Goal: Task Accomplishment & Management: Use online tool/utility

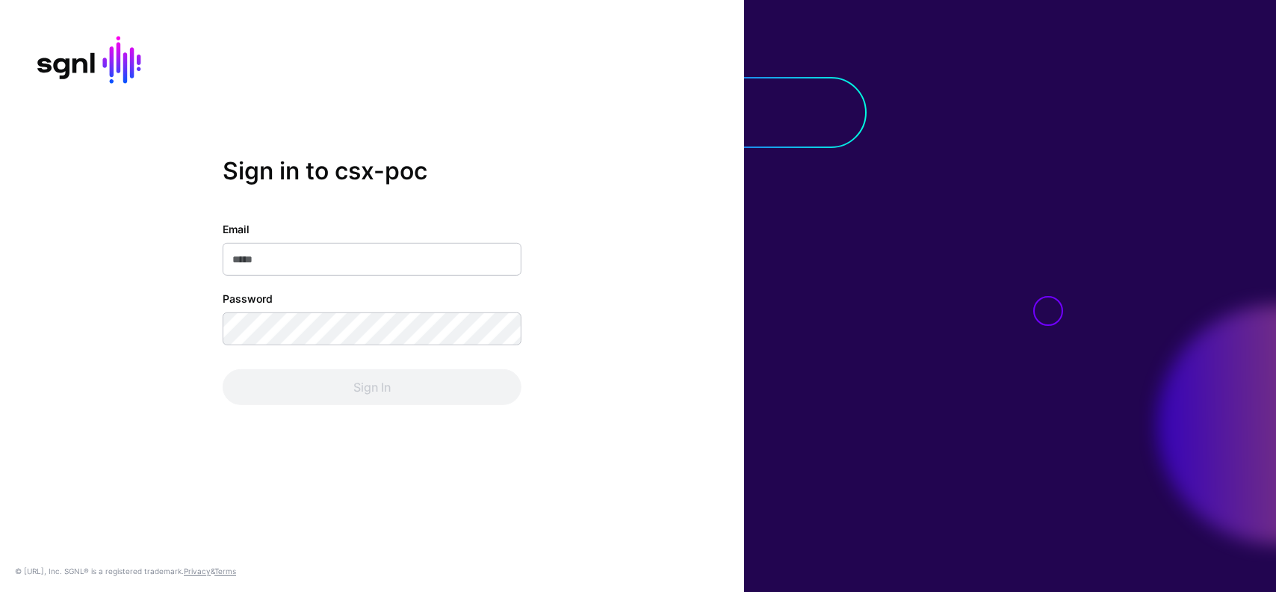
type input "**********"
click at [328, 440] on div "**********" at bounding box center [372, 296] width 744 height 592
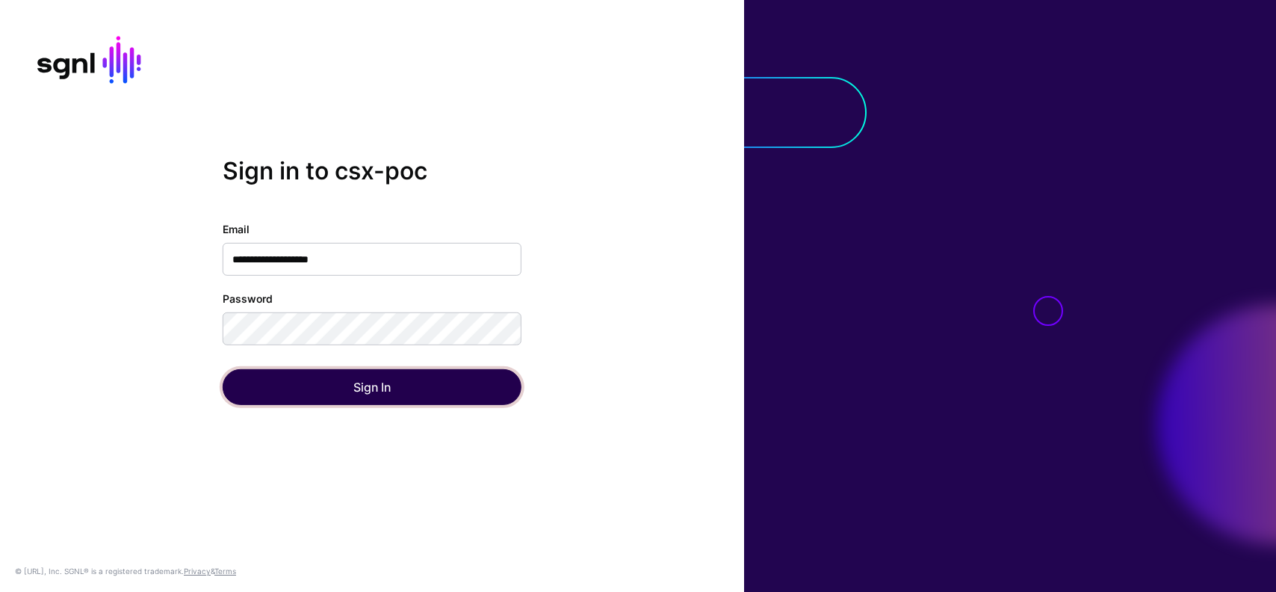
click at [378, 371] on button "Sign In" at bounding box center [372, 387] width 299 height 36
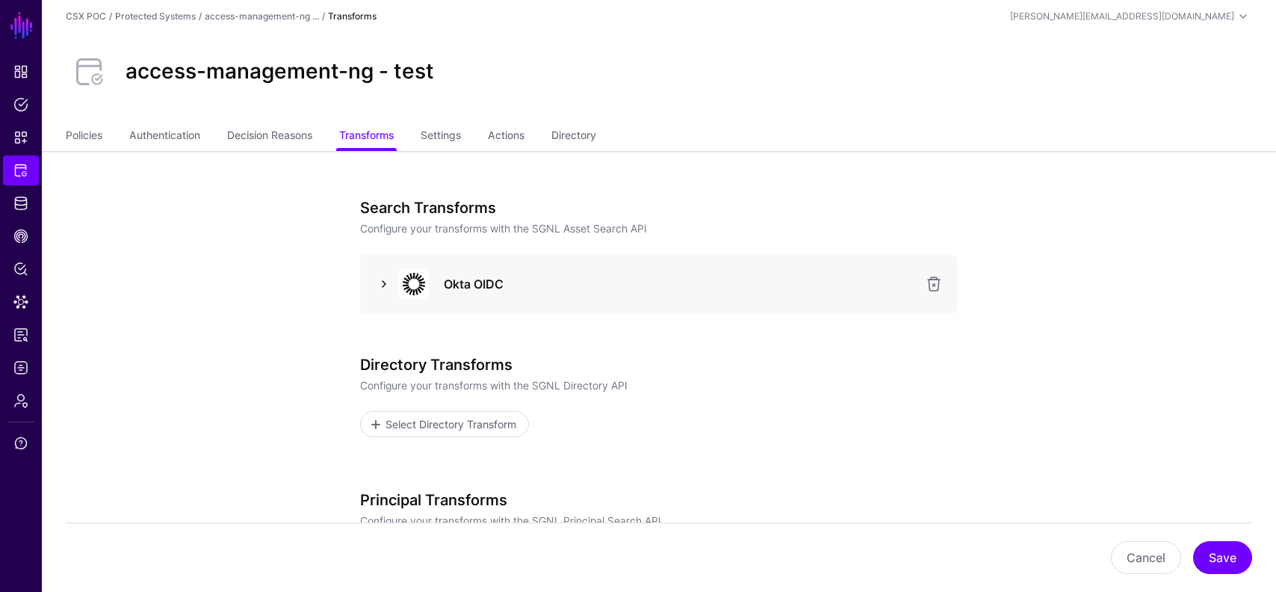
click at [384, 283] on link at bounding box center [384, 284] width 18 height 18
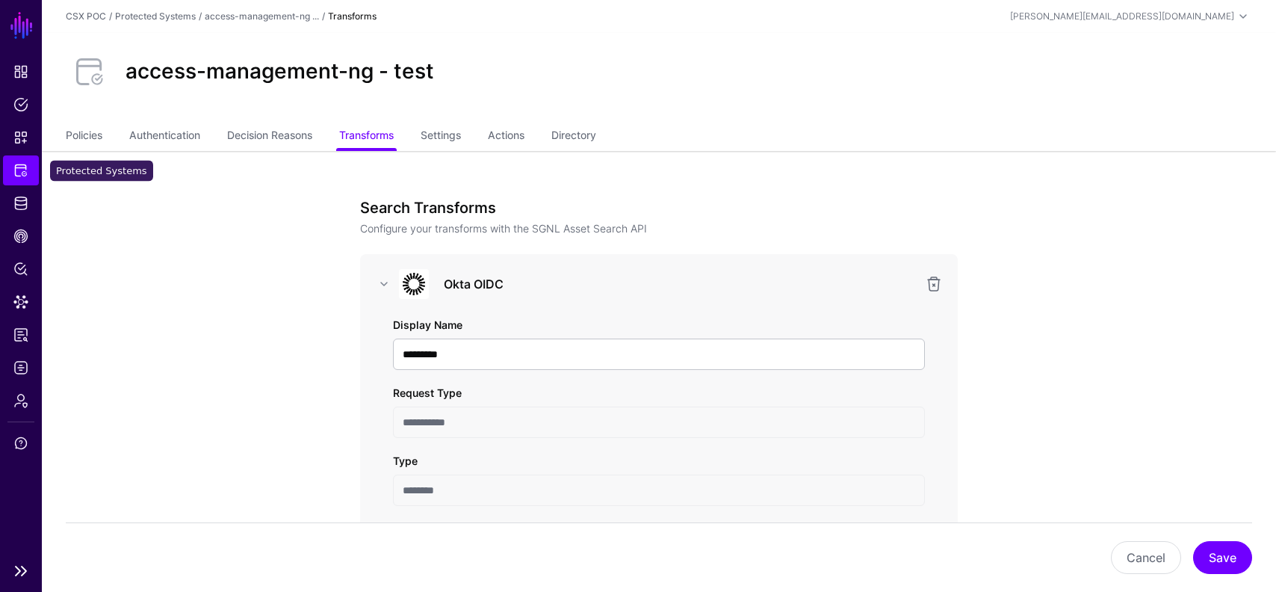
click at [27, 168] on span "Protected Systems" at bounding box center [20, 170] width 15 height 15
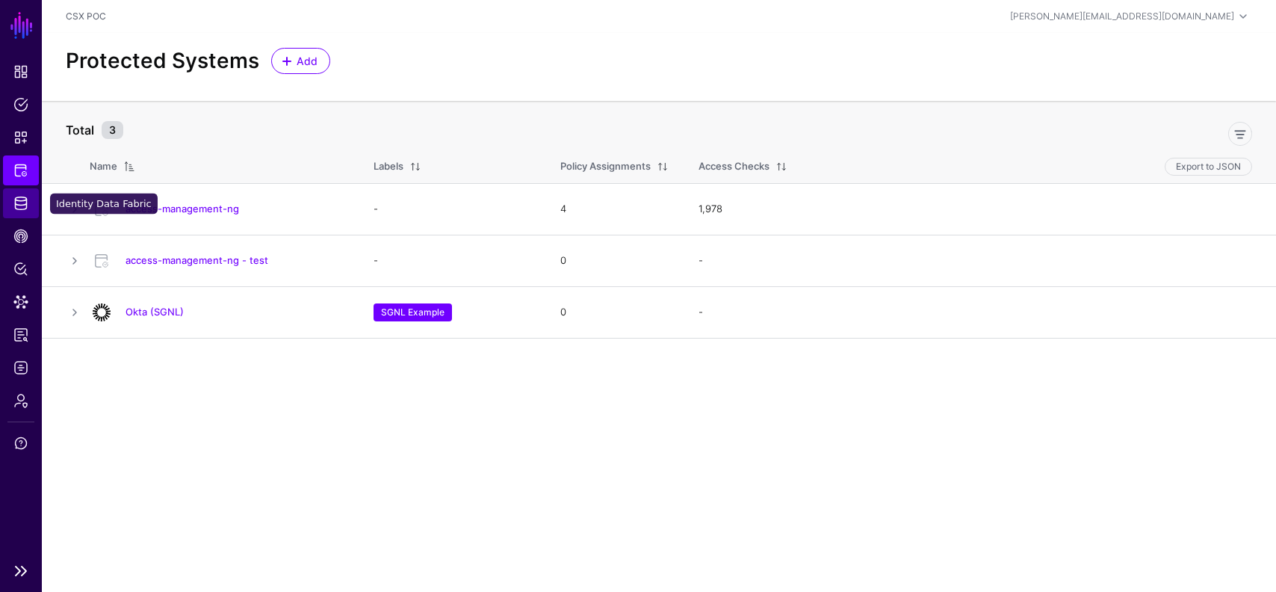
click at [16, 204] on span "Identity Data Fabric" at bounding box center [20, 203] width 15 height 15
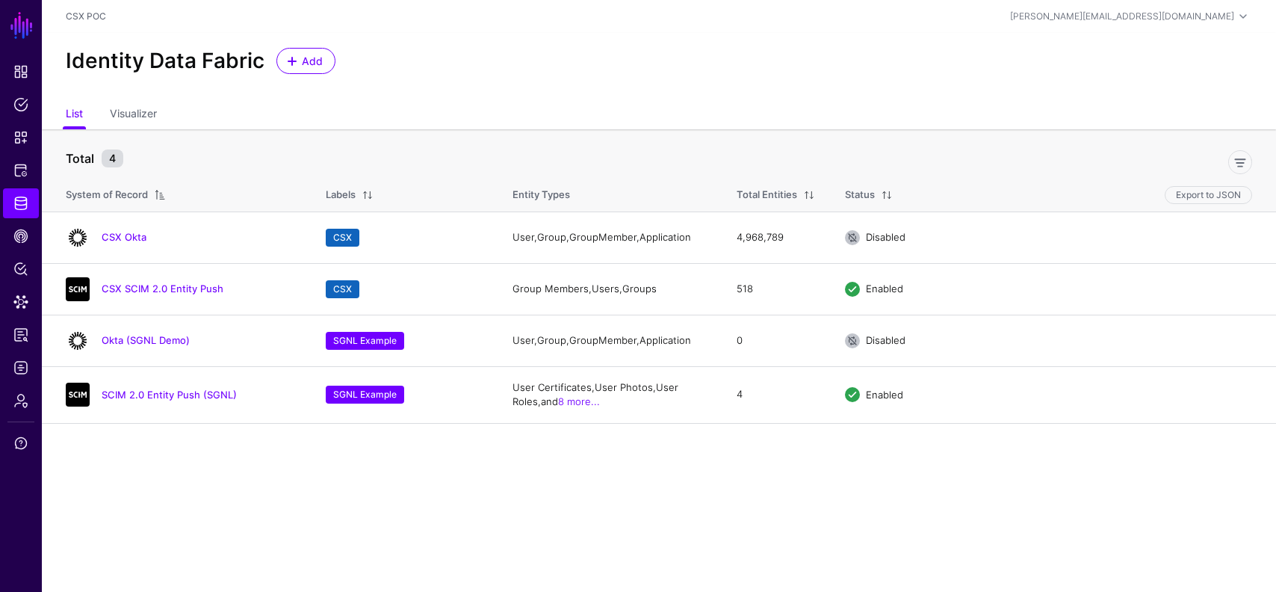
click at [402, 493] on main "SGNL Dashboard Policies Snippets Protected Systems Identity Data Fabric CAEP Hu…" at bounding box center [638, 296] width 1276 height 592
click at [19, 139] on span "Snippets" at bounding box center [20, 137] width 15 height 15
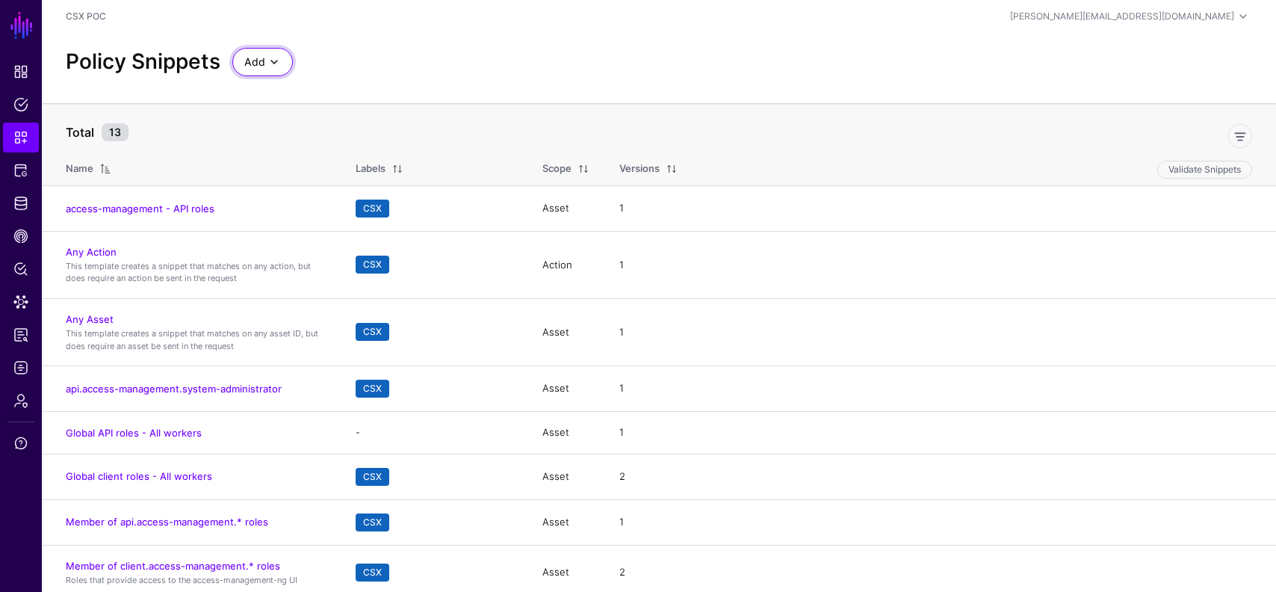
click at [263, 62] on span "Add" at bounding box center [254, 62] width 21 height 16
click at [381, 117] on div "Start from a Blank Snippet" at bounding box center [325, 119] width 163 height 15
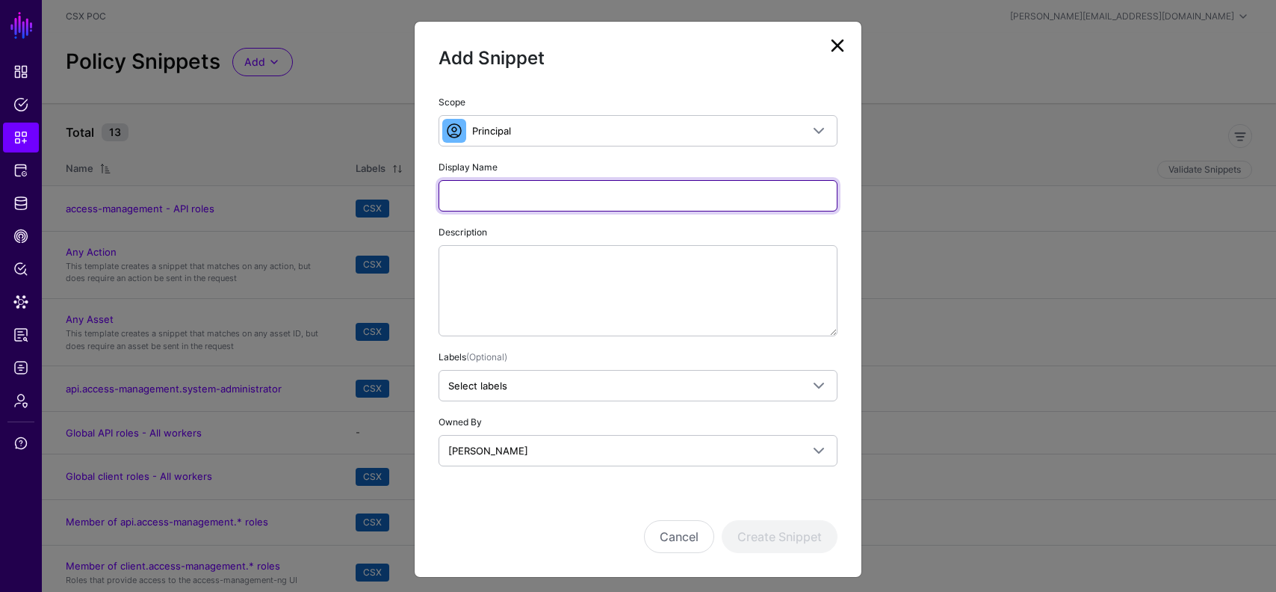
click at [611, 195] on input "Display Name" at bounding box center [638, 195] width 399 height 31
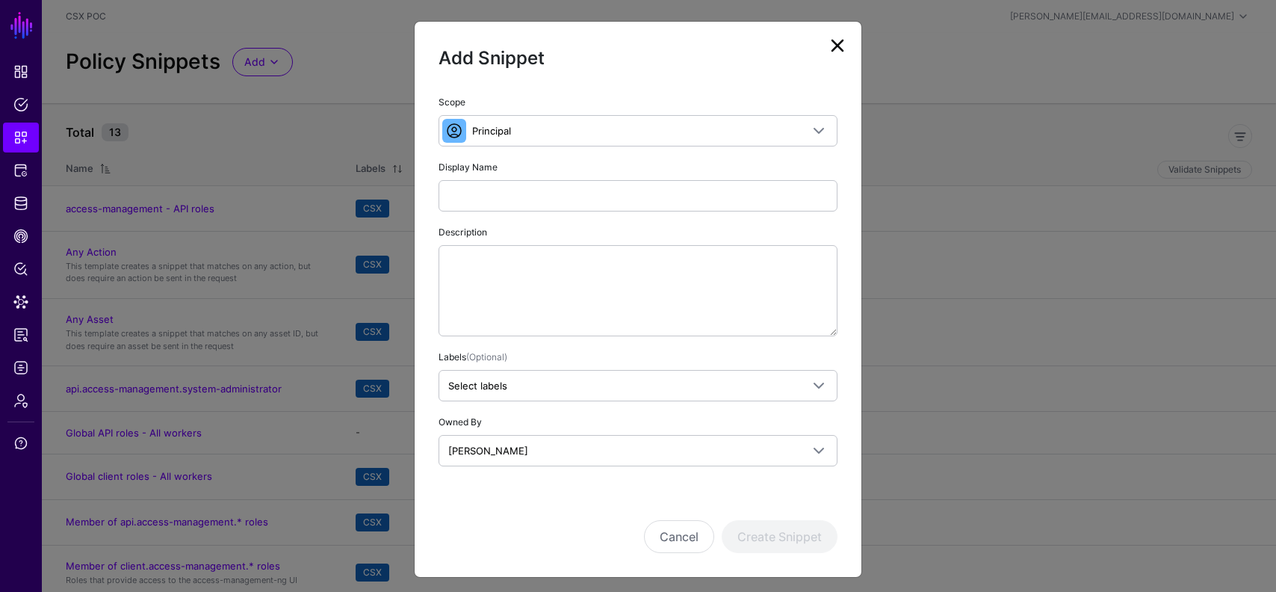
click at [704, 235] on div "Description" at bounding box center [638, 279] width 399 height 113
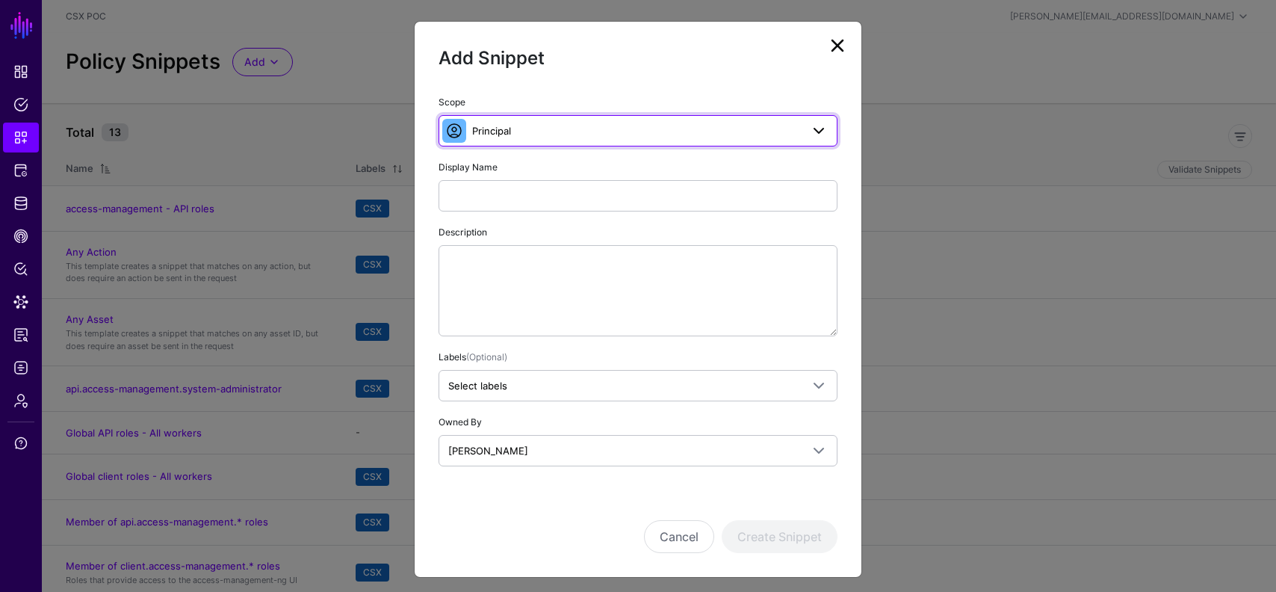
click at [671, 123] on span "Principal" at bounding box center [636, 131] width 329 height 16
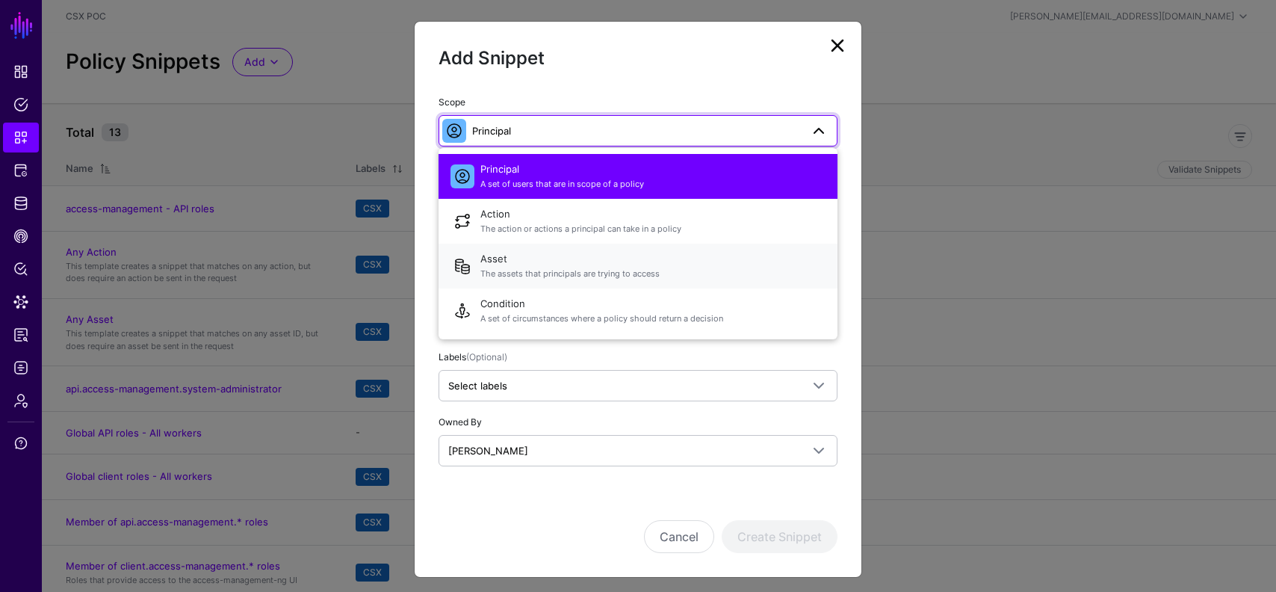
click at [656, 268] on span "The assets that principals are trying to access" at bounding box center [652, 273] width 345 height 13
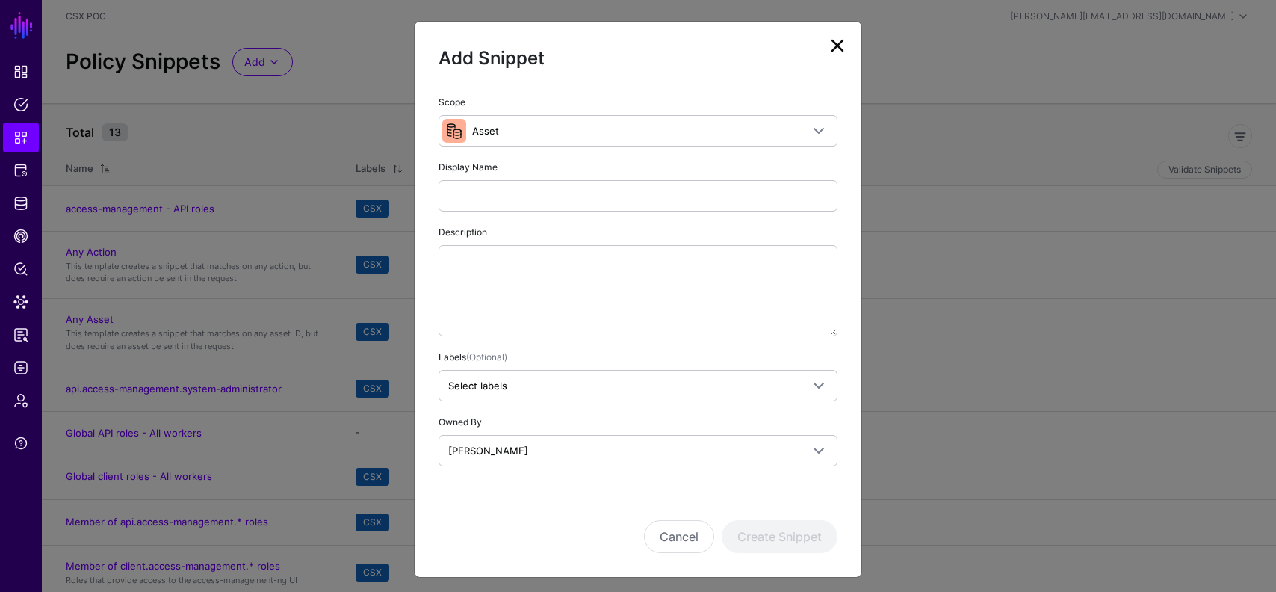
click at [575, 342] on div "Scope Asset Principal A set of users that are in scope of a policy Action The a…" at bounding box center [638, 280] width 399 height 374
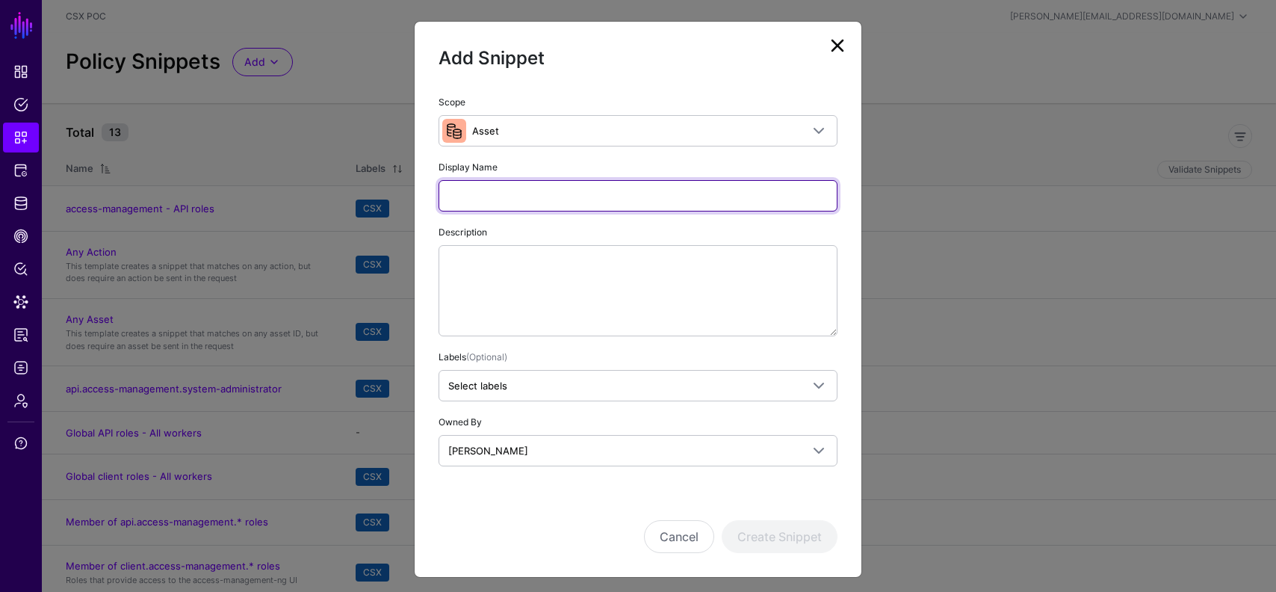
click at [609, 180] on input "Display Name" at bounding box center [638, 195] width 399 height 31
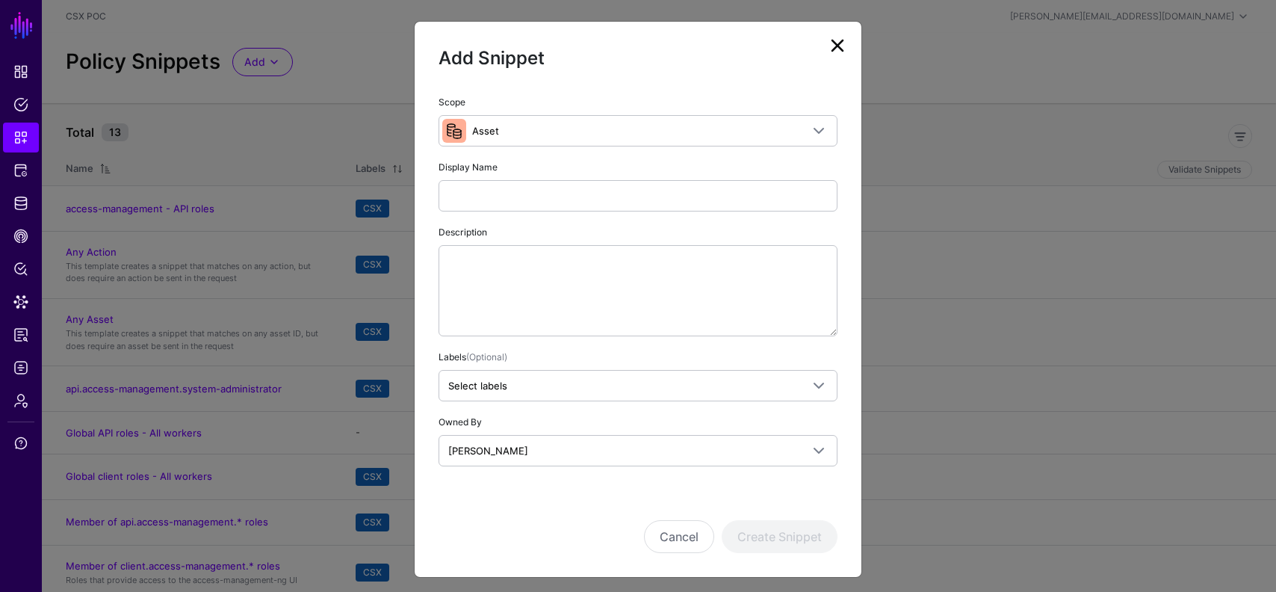
click at [616, 159] on div "Display Name" at bounding box center [638, 184] width 399 height 53
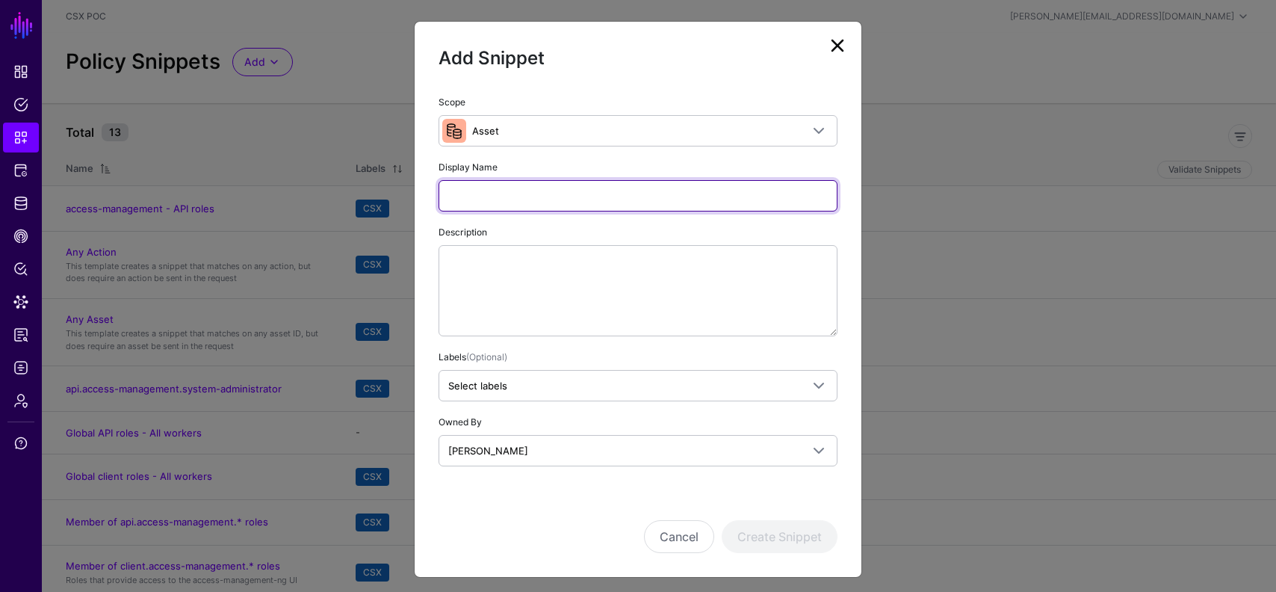
click at [640, 205] on input "Display Name" at bounding box center [638, 195] width 399 height 31
type input "*"
click at [498, 194] on input "**********" at bounding box center [638, 195] width 399 height 31
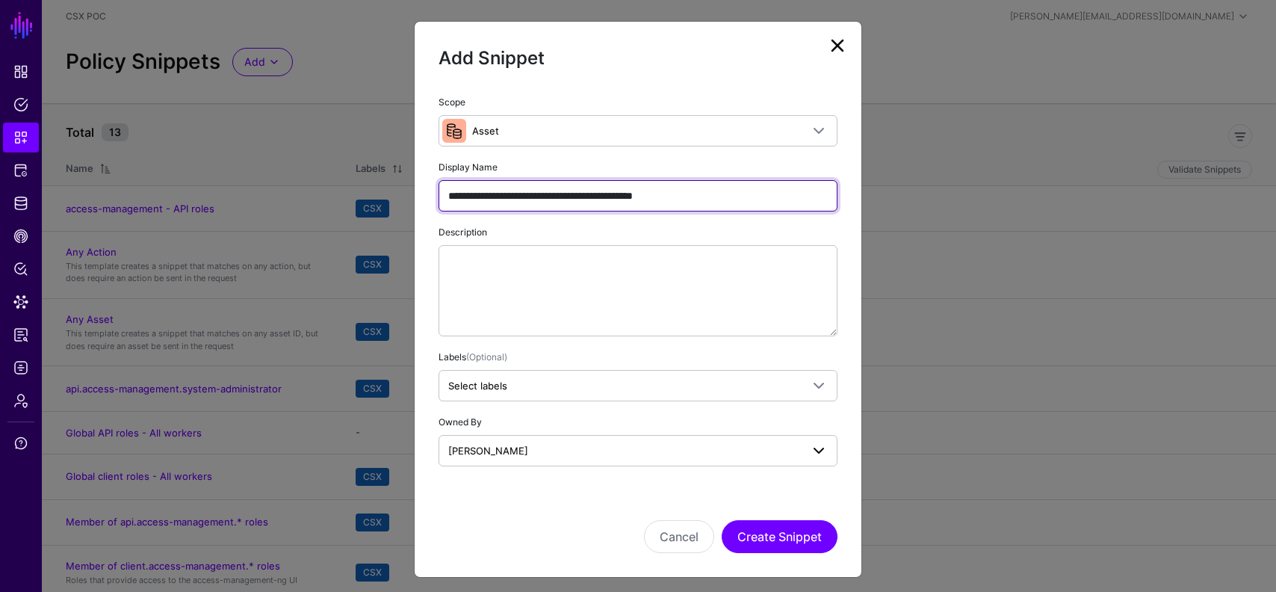
scroll to position [4, 0]
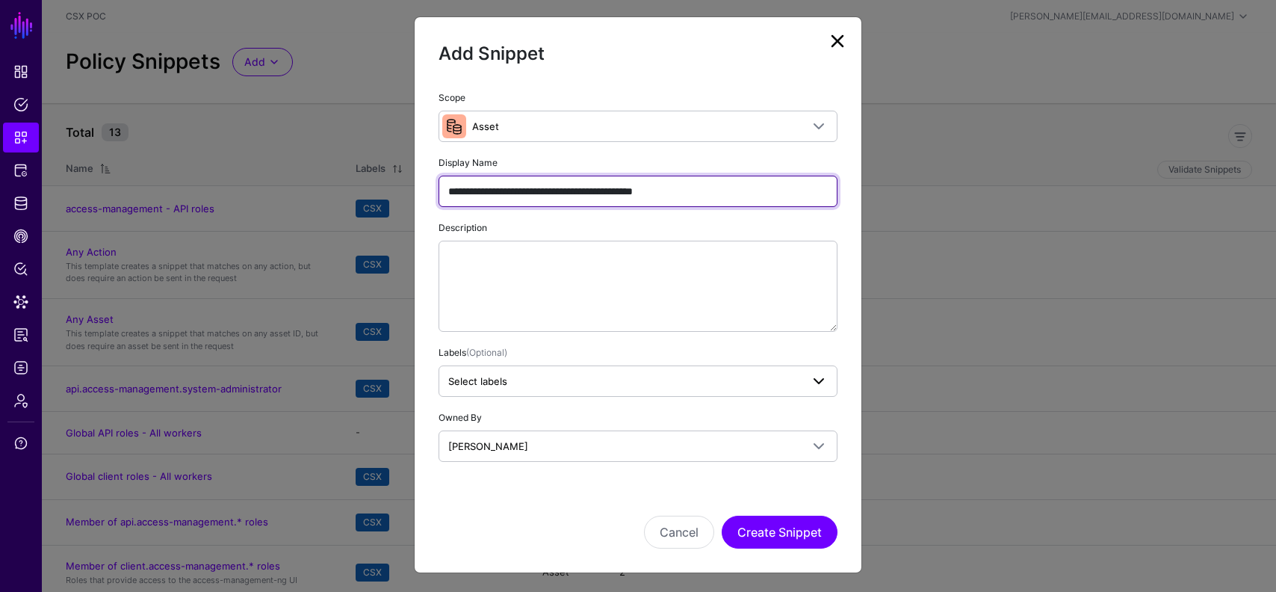
type input "**********"
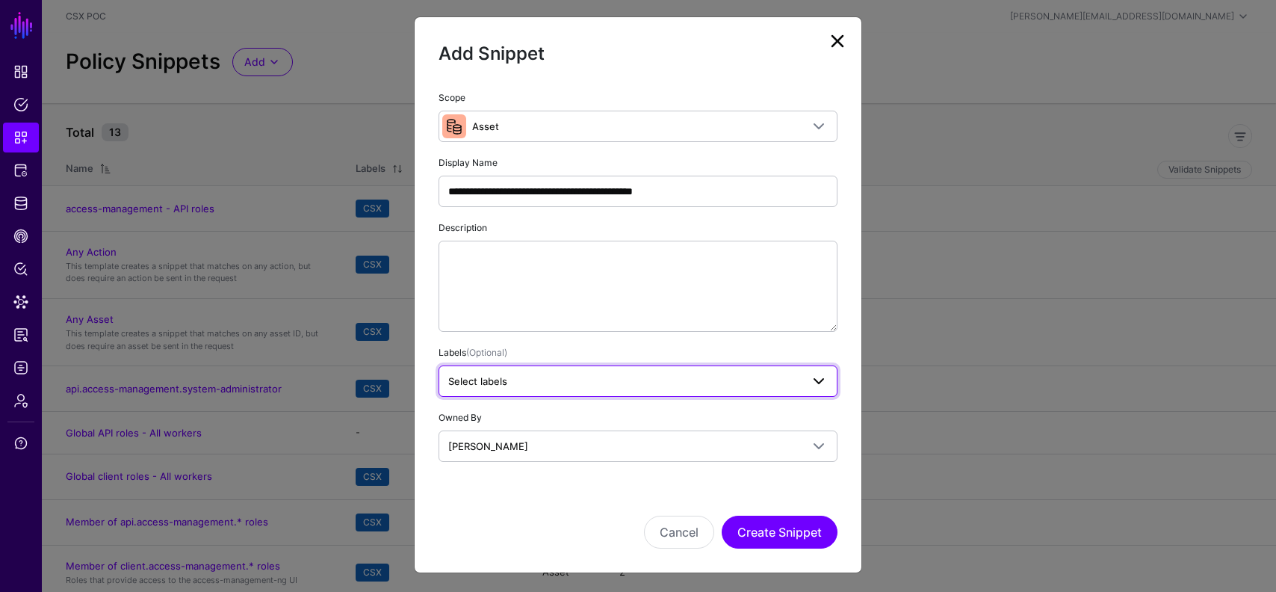
click at [656, 391] on link "Select labels" at bounding box center [638, 380] width 399 height 31
click at [555, 465] on span "CSX" at bounding box center [549, 462] width 19 height 11
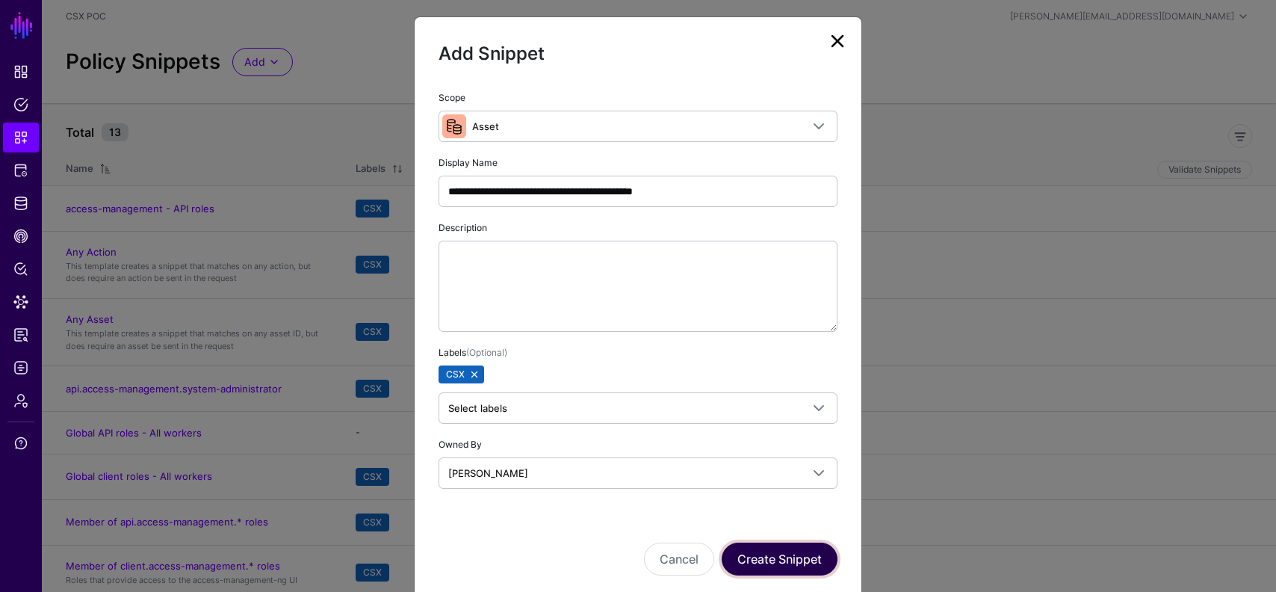
click at [784, 544] on button "Create Snippet" at bounding box center [780, 558] width 116 height 33
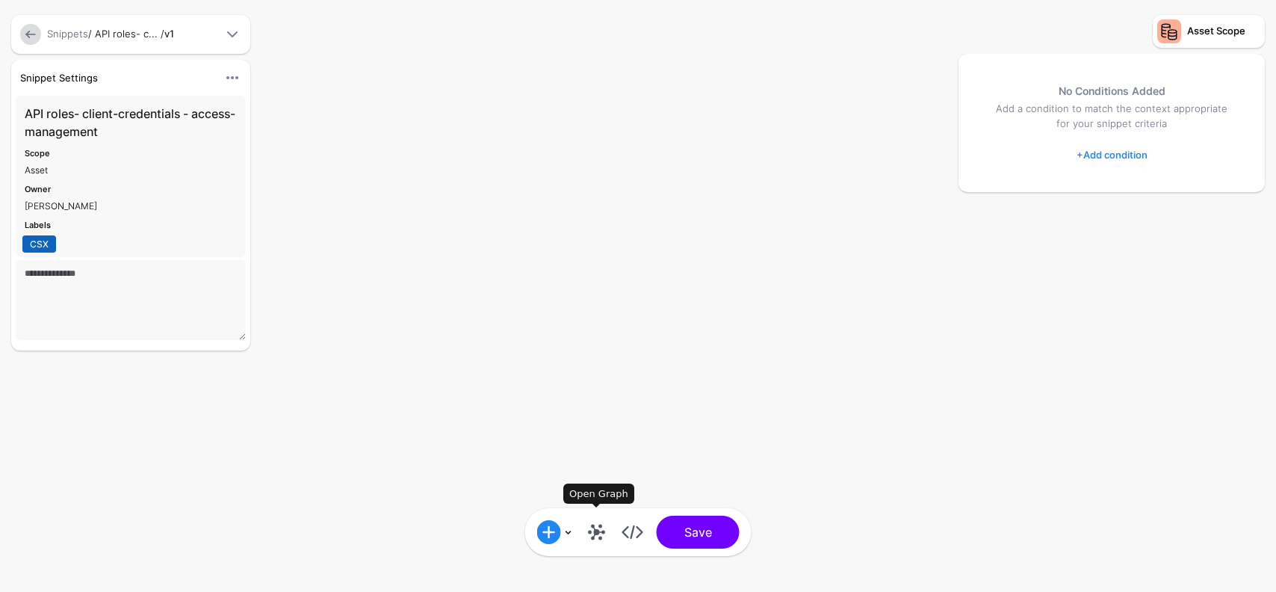
click at [597, 529] on link at bounding box center [597, 532] width 24 height 24
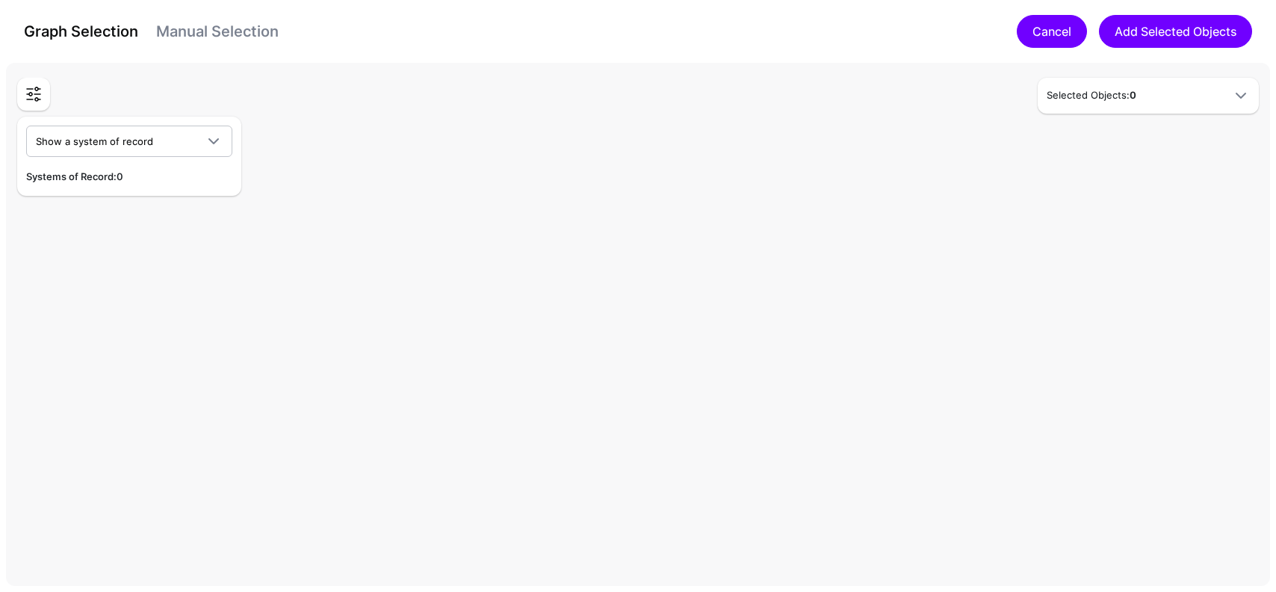
click at [1056, 39] on link "Cancel" at bounding box center [1052, 31] width 70 height 33
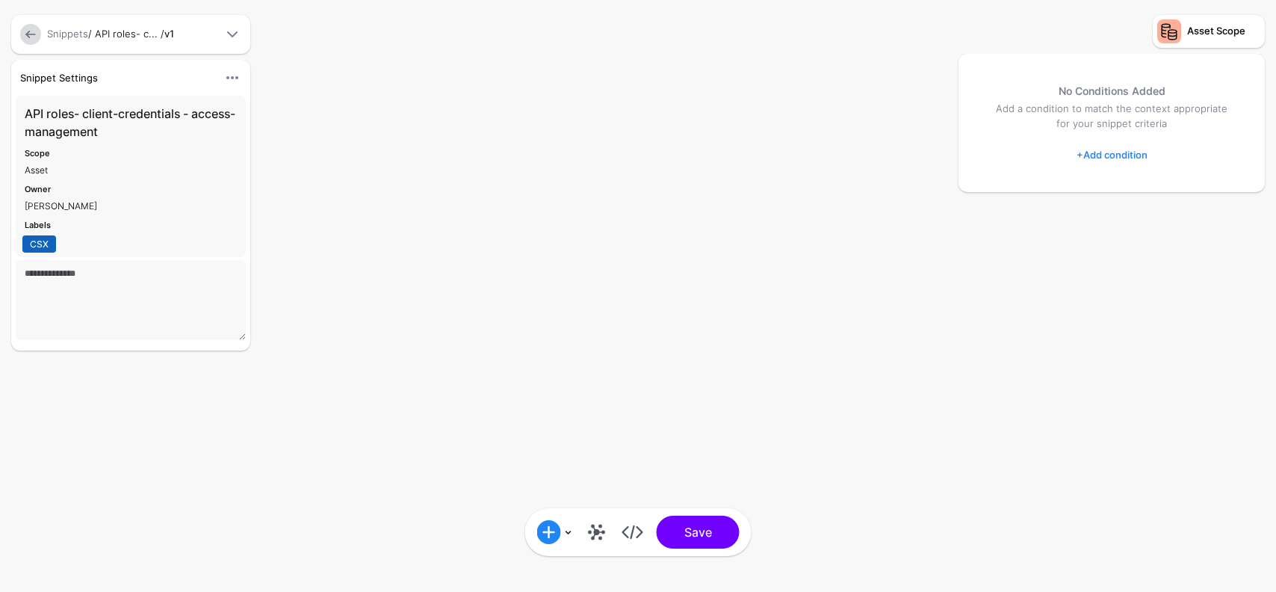
click at [1133, 148] on link "+ Add condition" at bounding box center [1111, 155] width 71 height 24
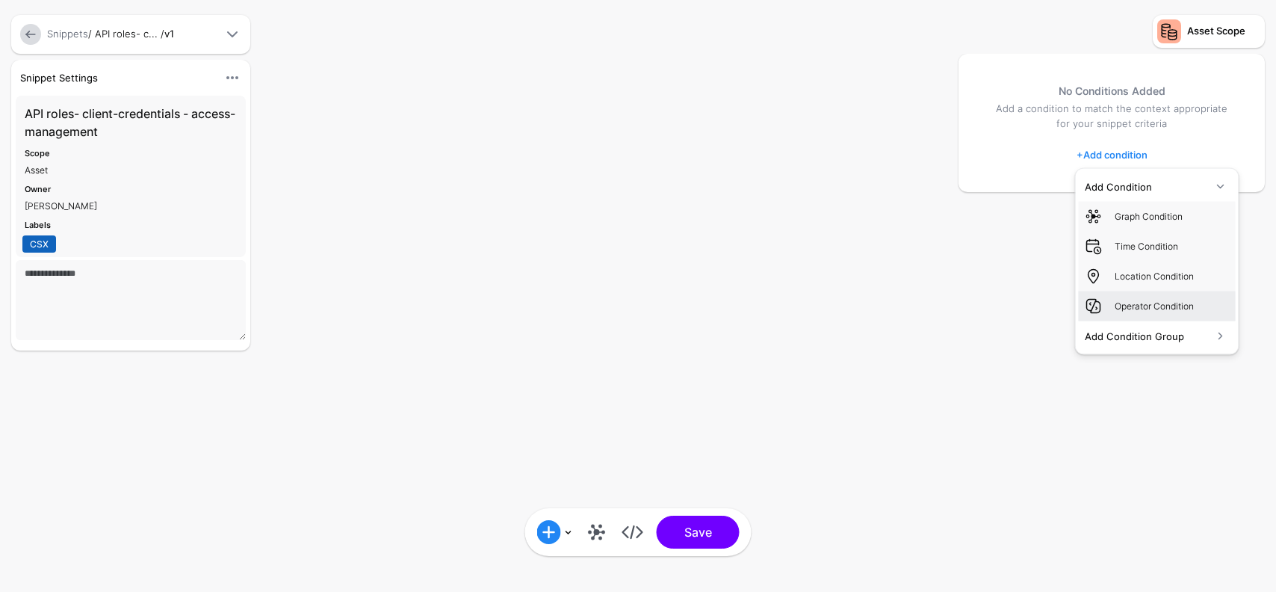
click at [1165, 309] on div "Operator Condition" at bounding box center [1172, 305] width 115 height 13
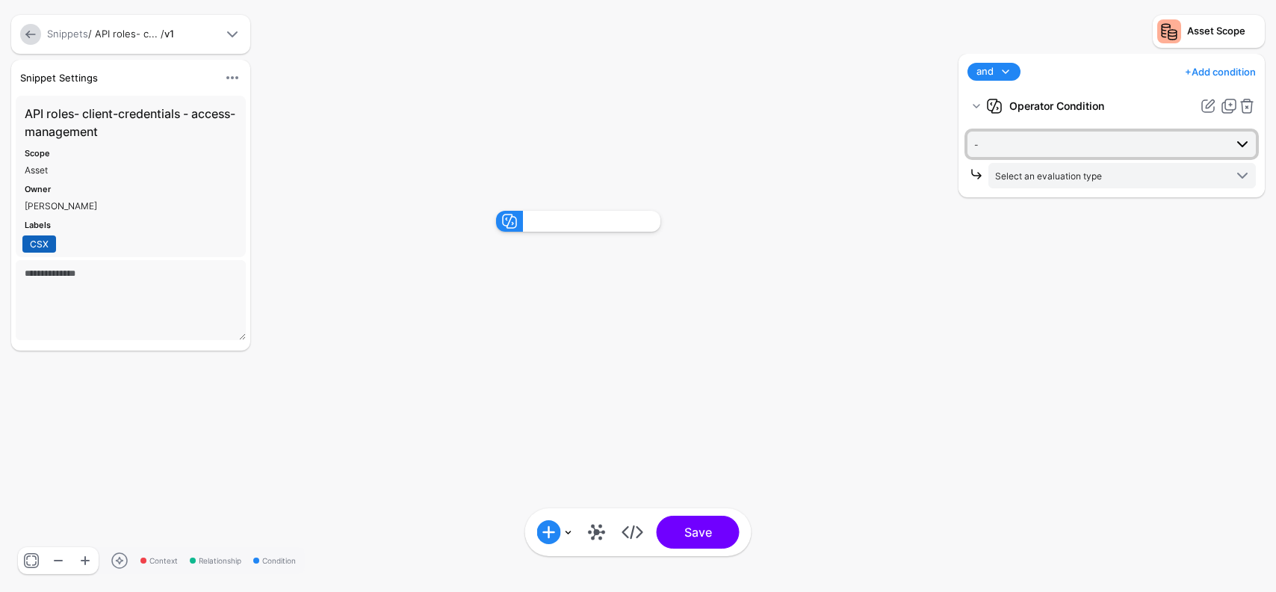
click at [1077, 143] on span "-" at bounding box center [1099, 144] width 250 height 16
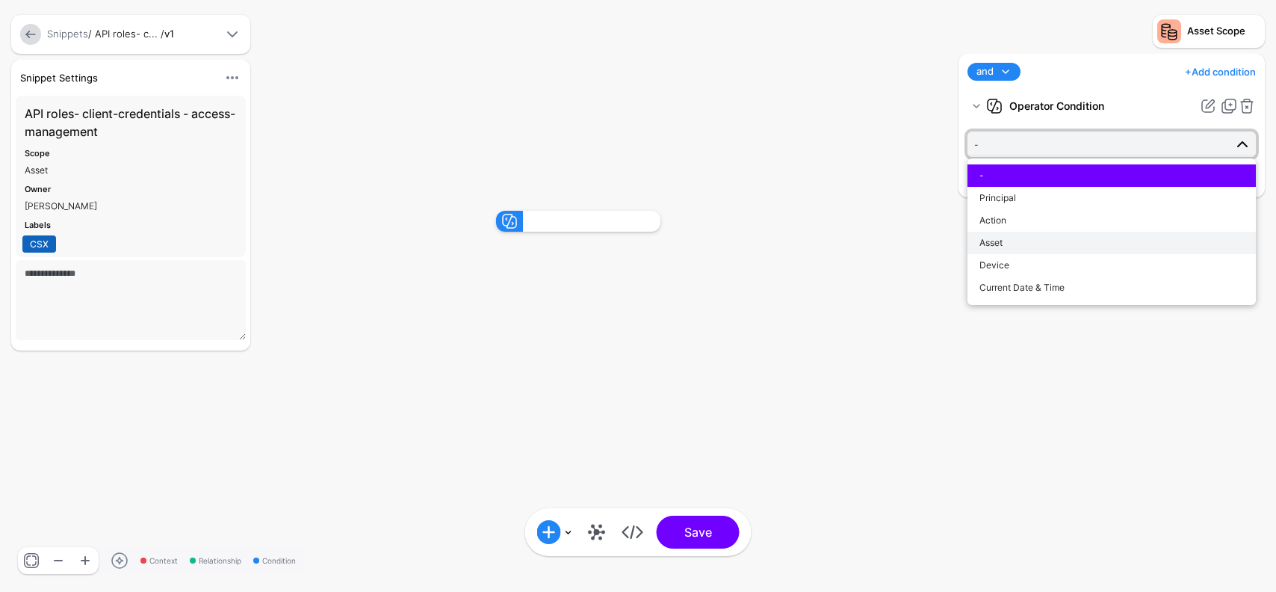
click at [1054, 238] on div "Asset" at bounding box center [1111, 242] width 264 height 13
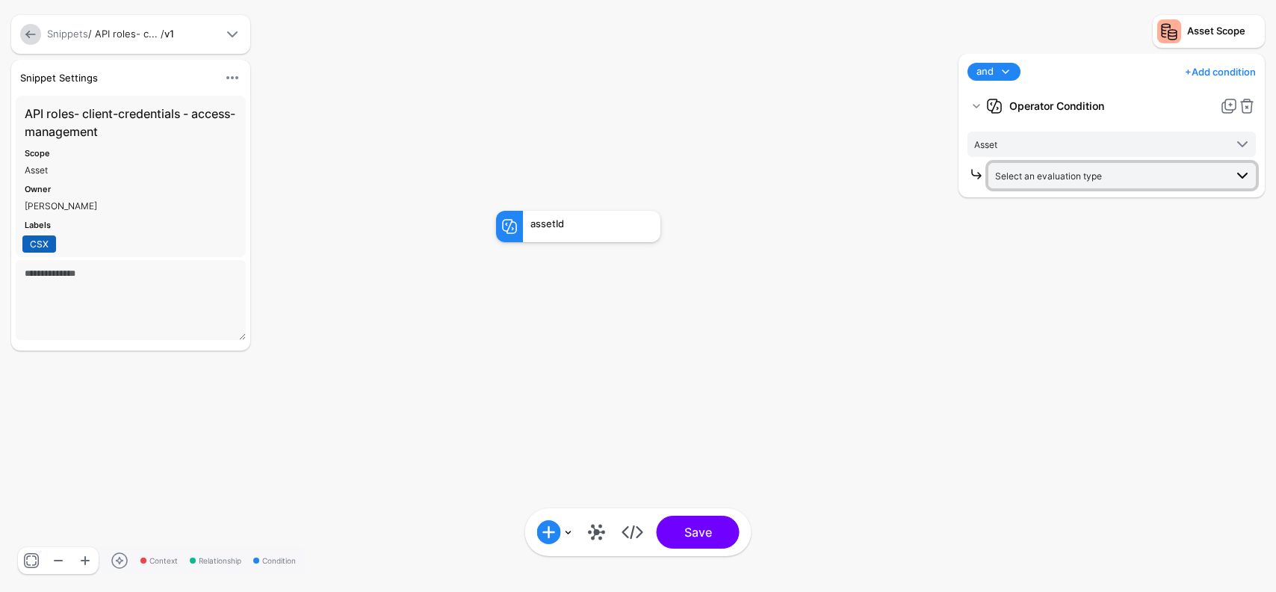
click at [1084, 179] on span "Select an evaluation type" at bounding box center [1048, 175] width 107 height 11
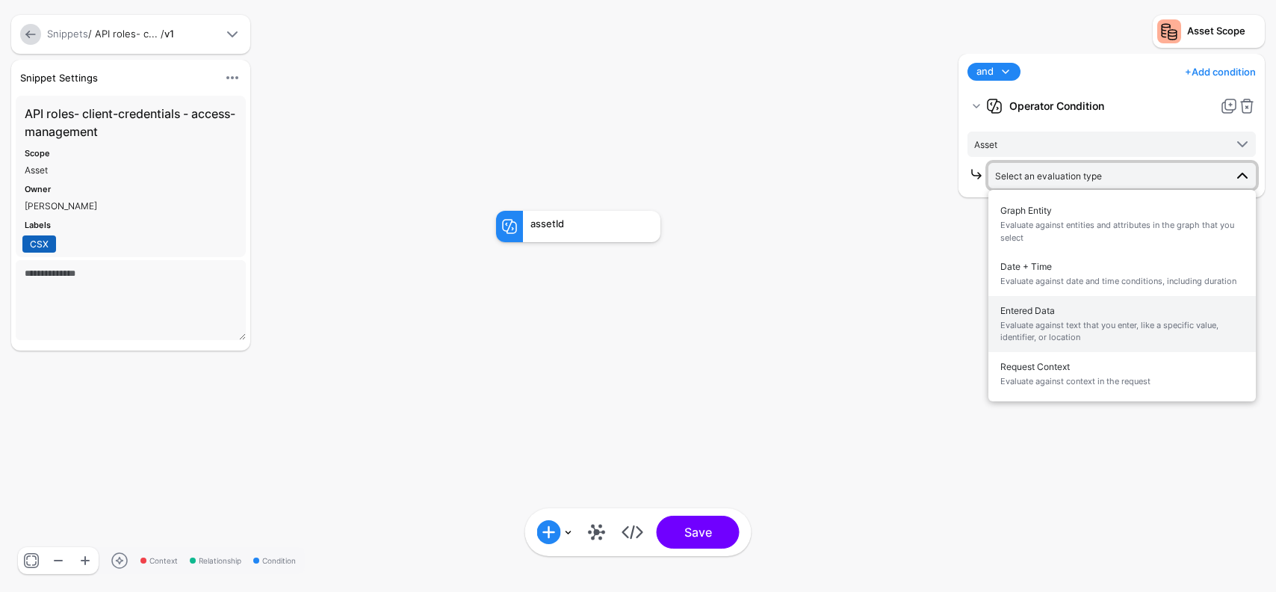
click at [1054, 312] on span "Entered Data Evaluate against text that you enter, like a specific value, ident…" at bounding box center [1122, 323] width 244 height 47
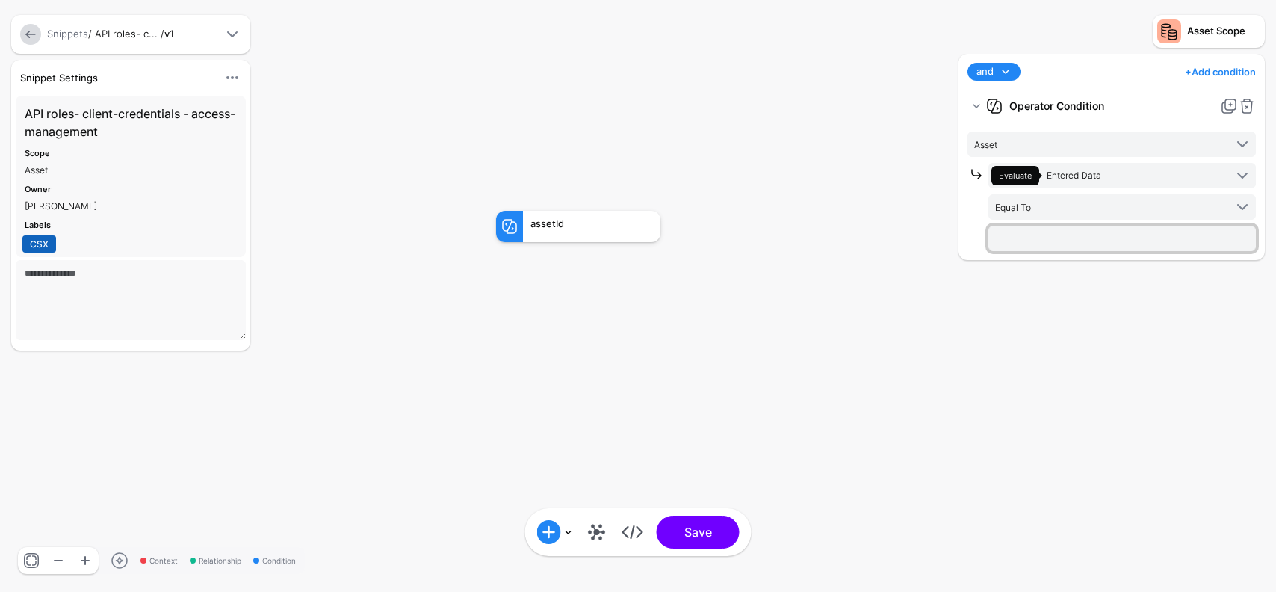
click at [1056, 237] on input "text" at bounding box center [1121, 238] width 267 height 25
click at [1051, 212] on span "Equal To" at bounding box center [1109, 207] width 229 height 16
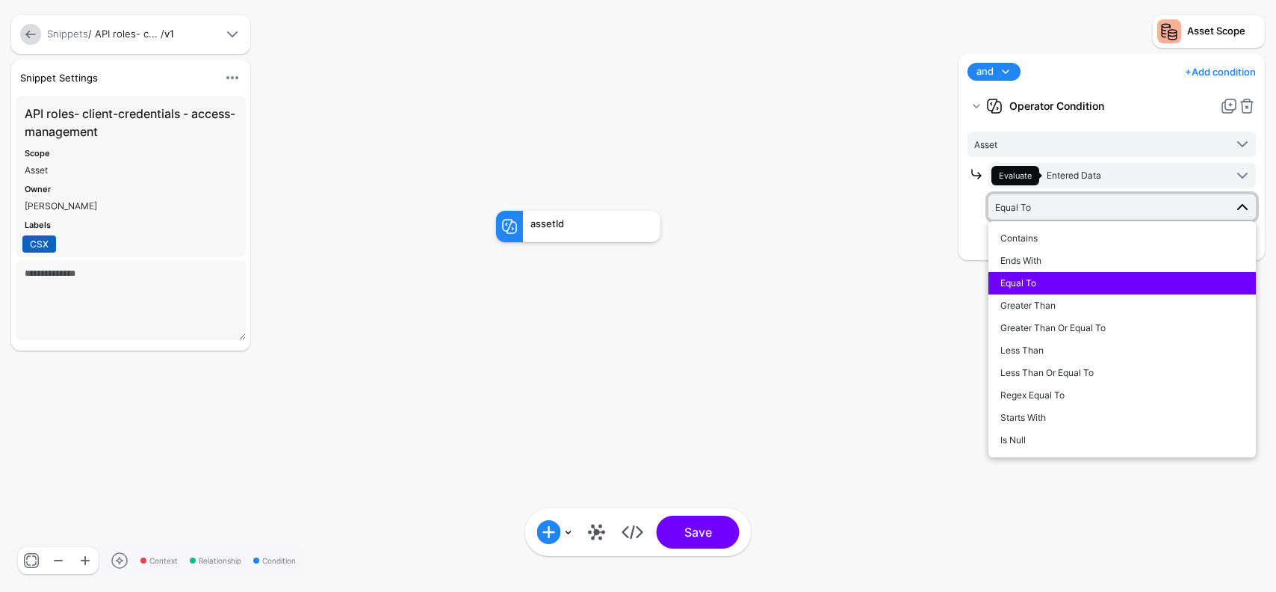
click at [1032, 284] on span "Equal To" at bounding box center [1018, 282] width 36 height 11
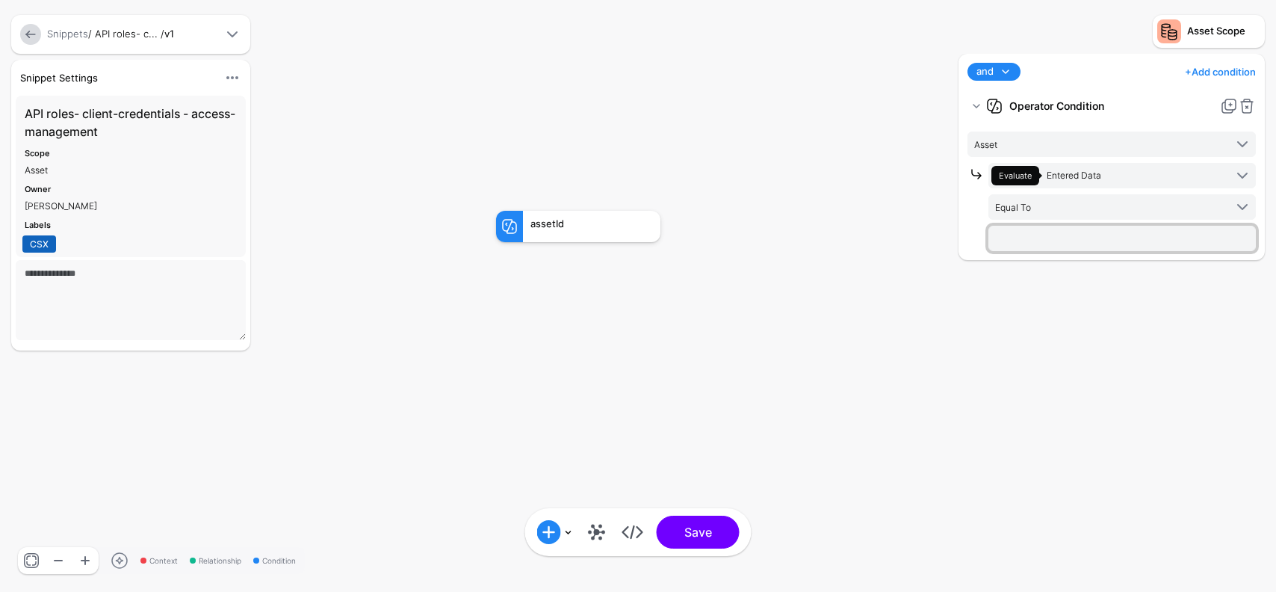
click at [1041, 248] on input "text" at bounding box center [1121, 238] width 267 height 25
type input "**********"
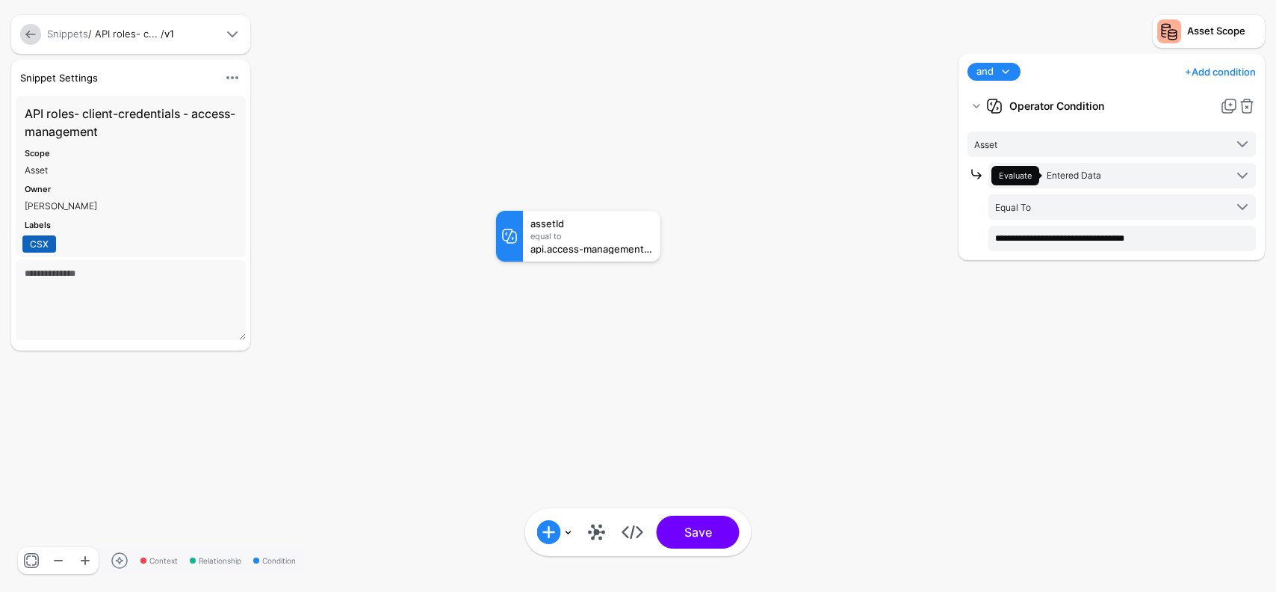
click at [1152, 287] on div "**********" at bounding box center [1112, 315] width 314 height 523
click at [1233, 105] on link at bounding box center [1229, 106] width 18 height 18
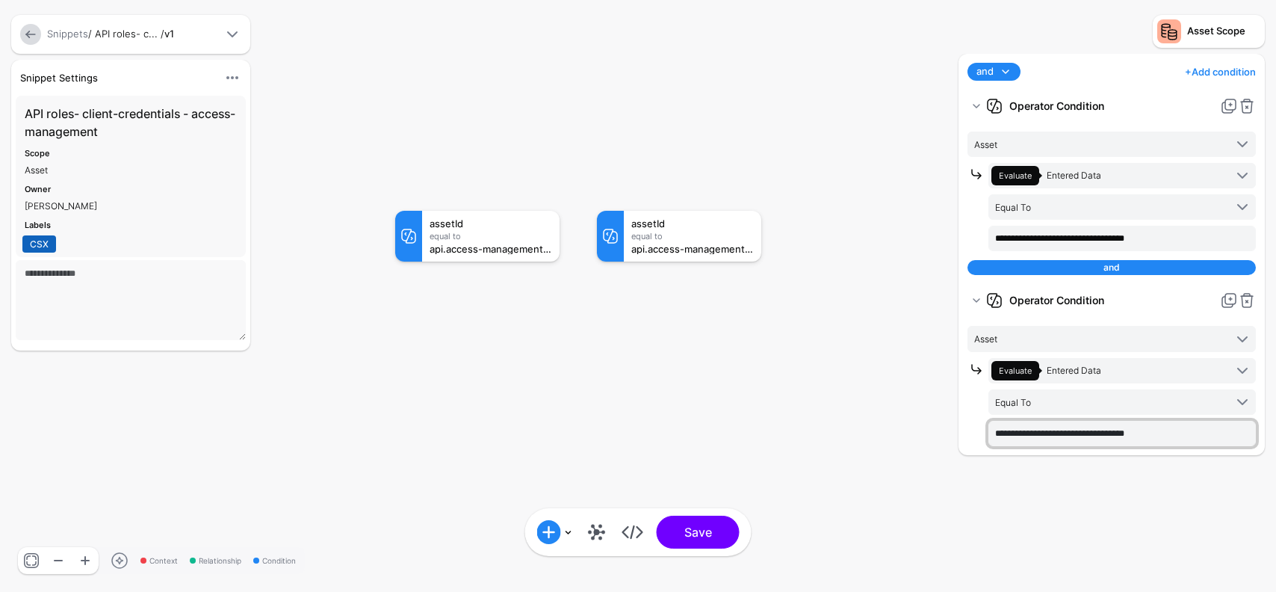
click at [1050, 433] on input "**********" at bounding box center [1121, 433] width 267 height 25
type input "**********"
click at [1112, 513] on div "**********" at bounding box center [1112, 315] width 314 height 523
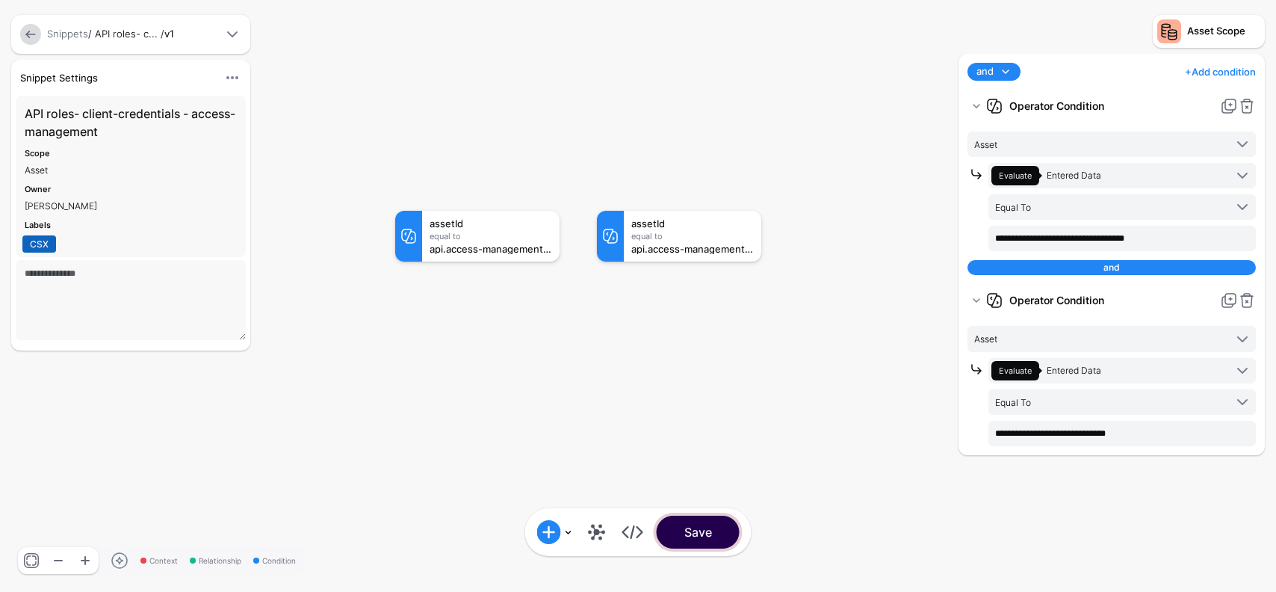
click at [713, 527] on button "Save" at bounding box center [698, 531] width 83 height 33
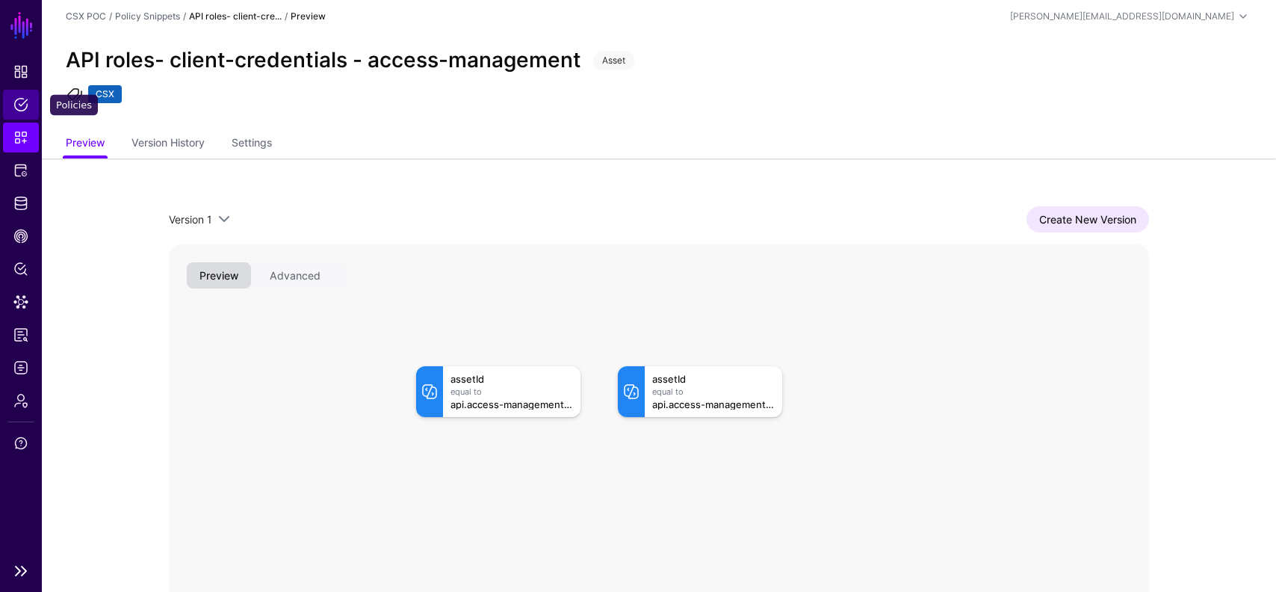
click at [20, 110] on span "Policies" at bounding box center [20, 104] width 15 height 15
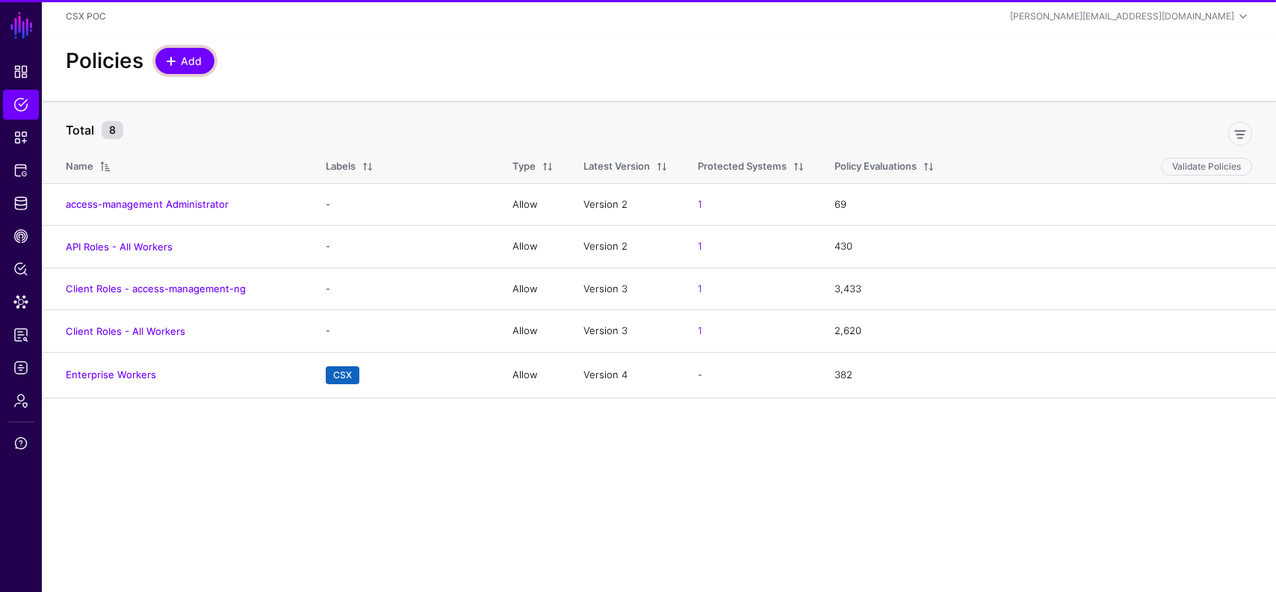
click at [173, 56] on span at bounding box center [171, 61] width 12 height 12
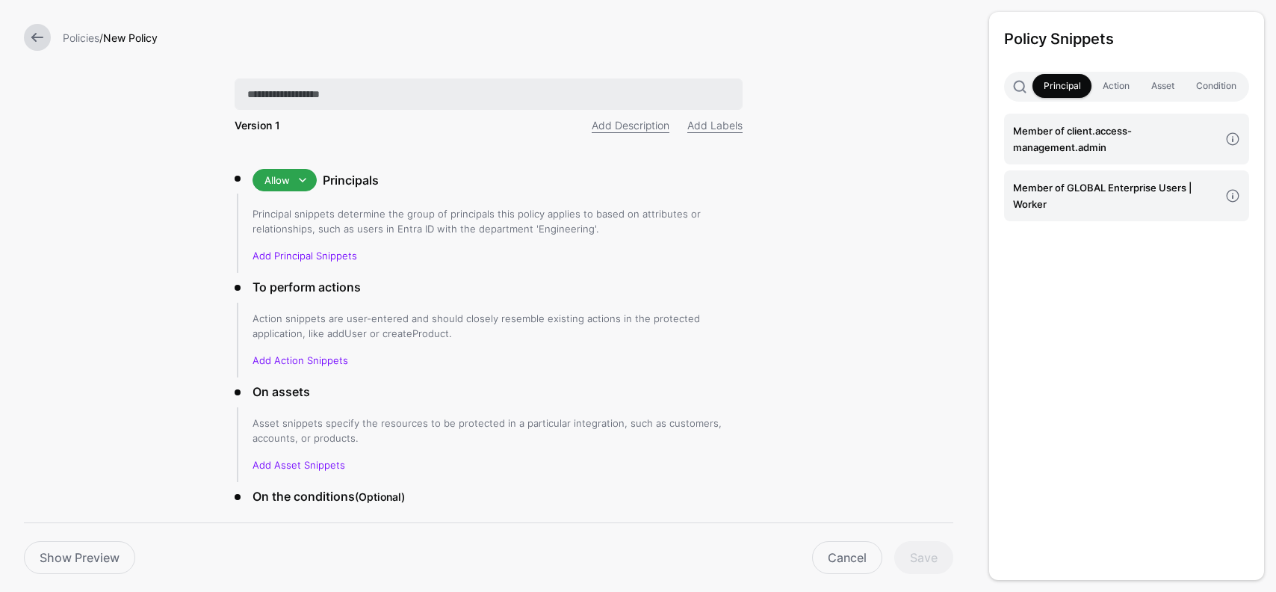
click at [395, 99] on input "text" at bounding box center [489, 93] width 508 height 31
click at [265, 93] on input "**********" at bounding box center [489, 93] width 508 height 31
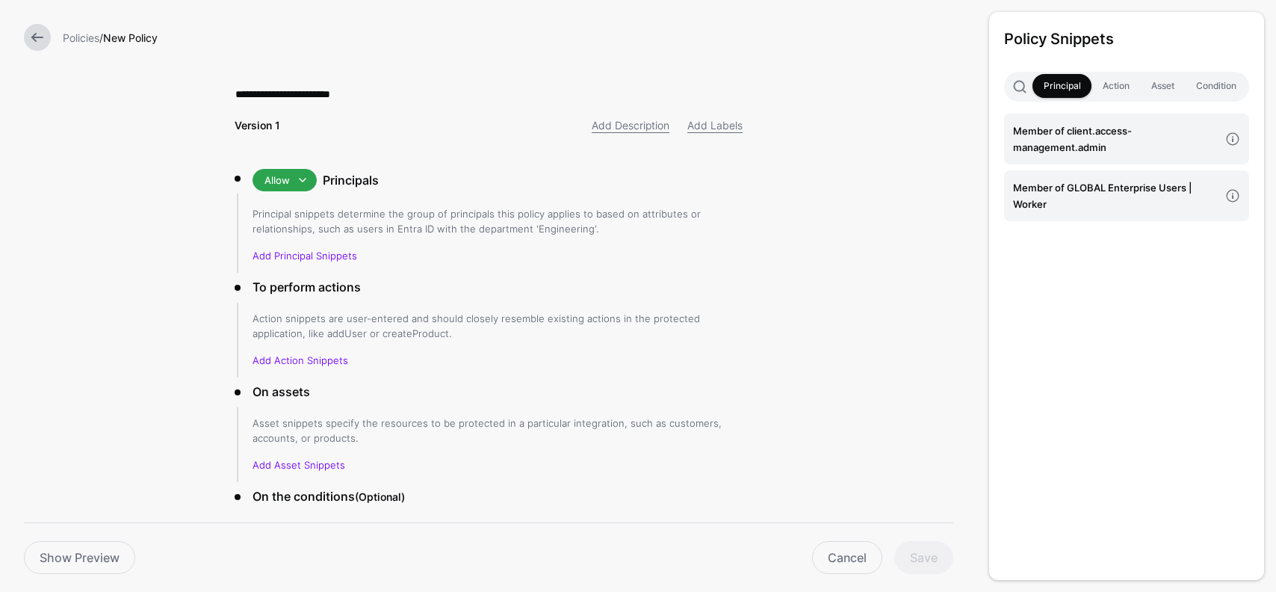
type input "**********"
click at [905, 170] on form "**********" at bounding box center [488, 358] width 977 height 716
click at [314, 255] on link "Add Principal Snippets" at bounding box center [304, 256] width 105 height 12
click at [1114, 197] on h4 "Member of GLOBAL Enterprise Users | Worker" at bounding box center [1116, 195] width 206 height 33
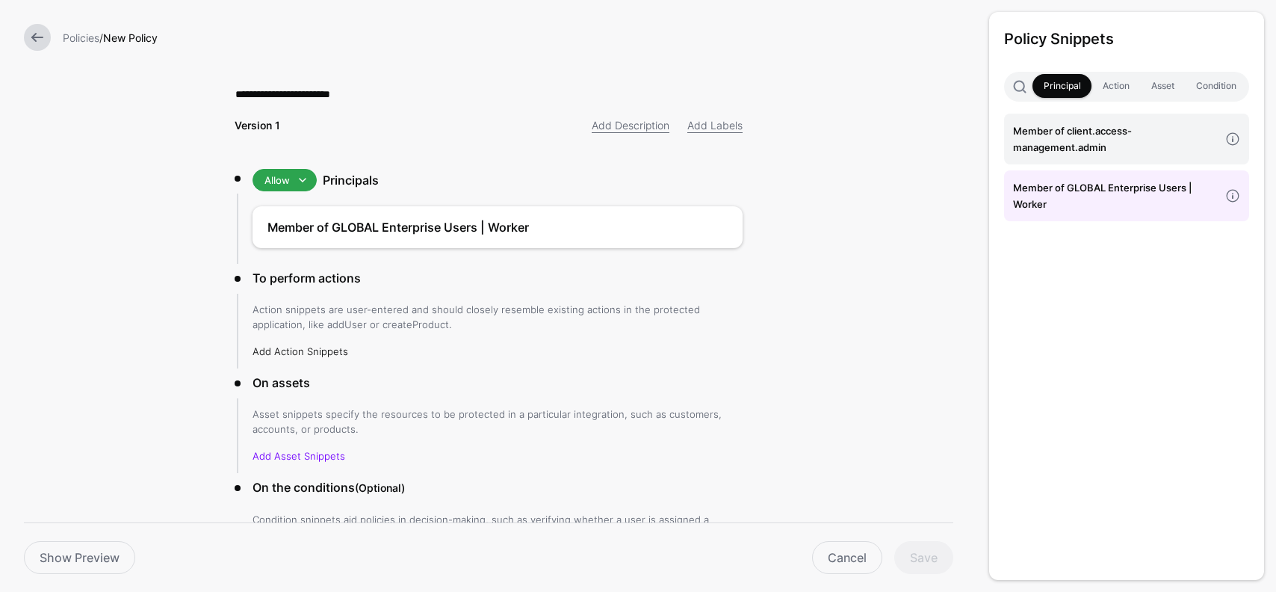
click at [282, 345] on link "Add Action Snippets" at bounding box center [300, 351] width 96 height 12
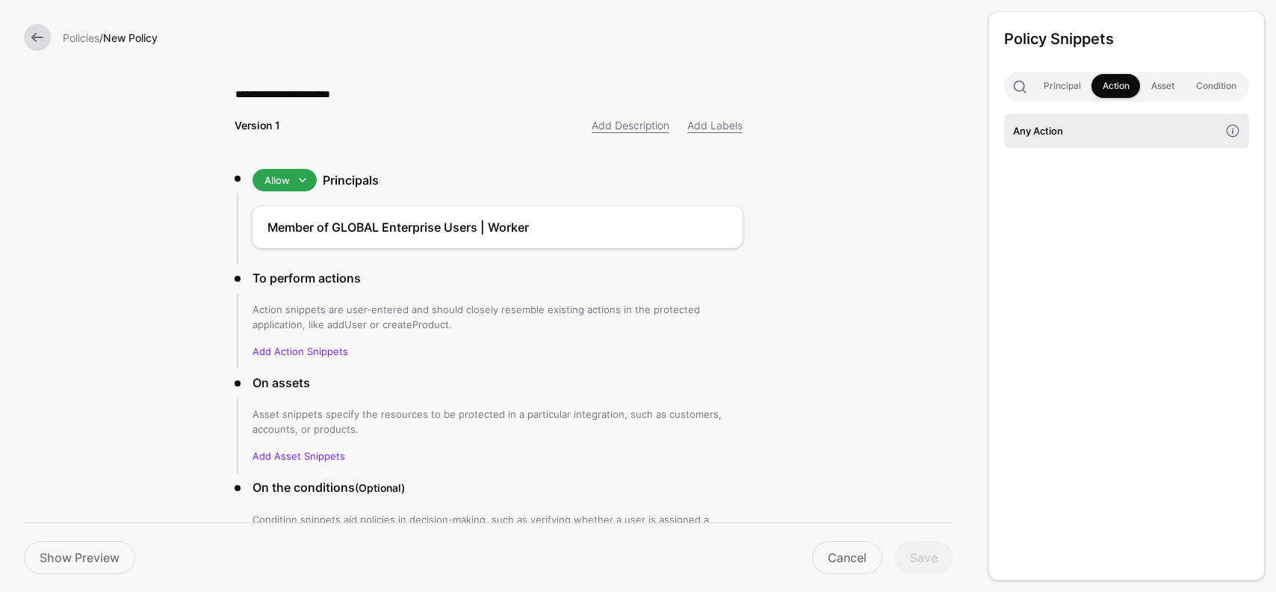
click at [1060, 133] on h4 "Any Action" at bounding box center [1116, 131] width 206 height 16
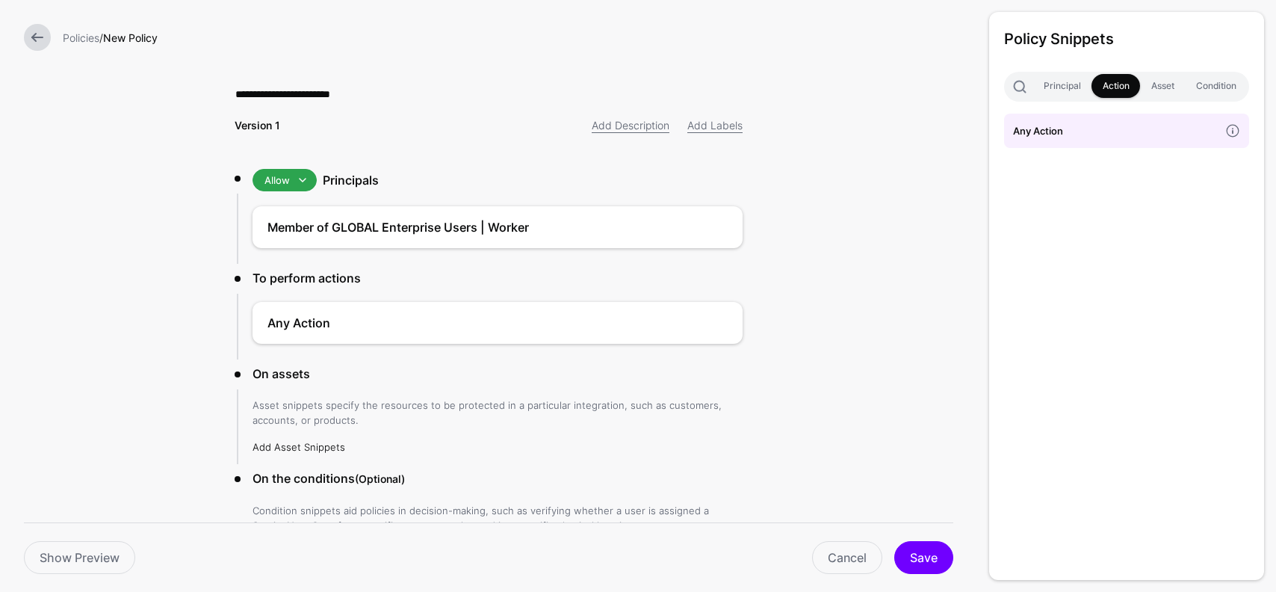
click at [302, 444] on link "Add Asset Snippets" at bounding box center [298, 447] width 93 height 12
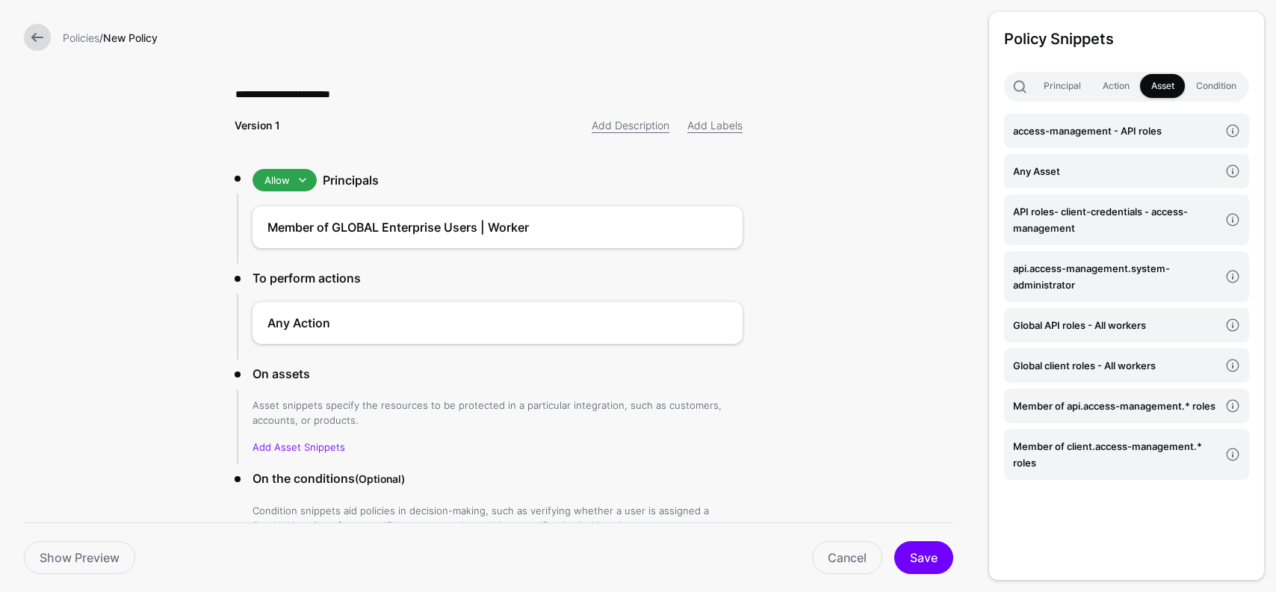
click at [1023, 79] on span at bounding box center [1019, 86] width 15 height 15
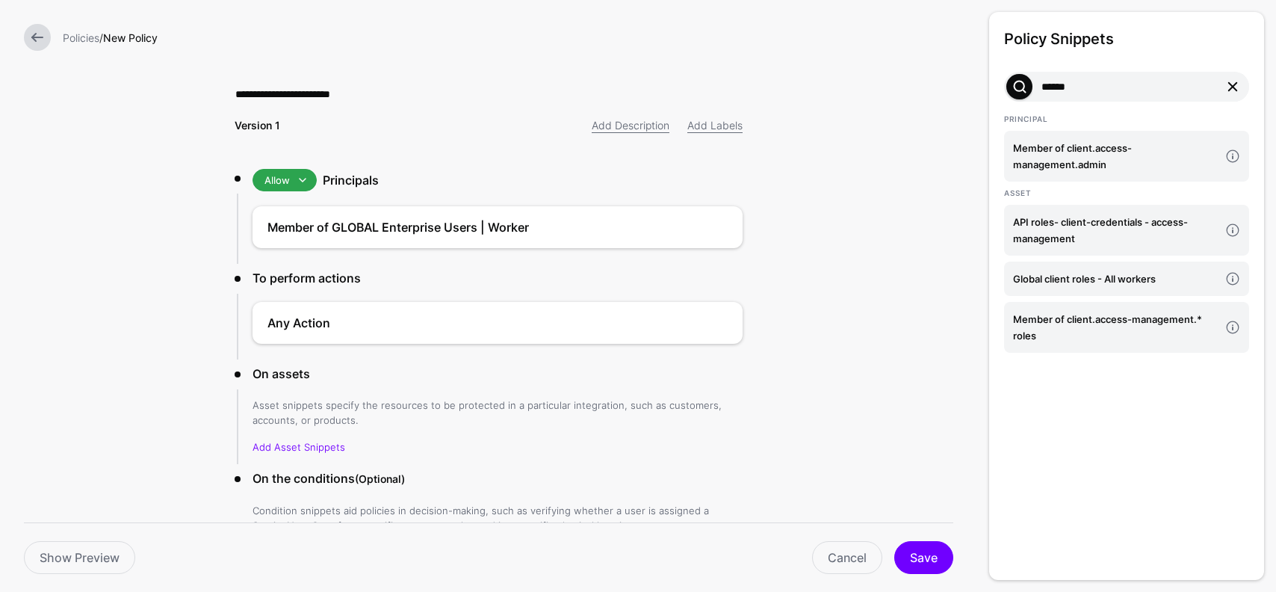
type input "******"
click at [1233, 84] on link at bounding box center [1233, 87] width 18 height 18
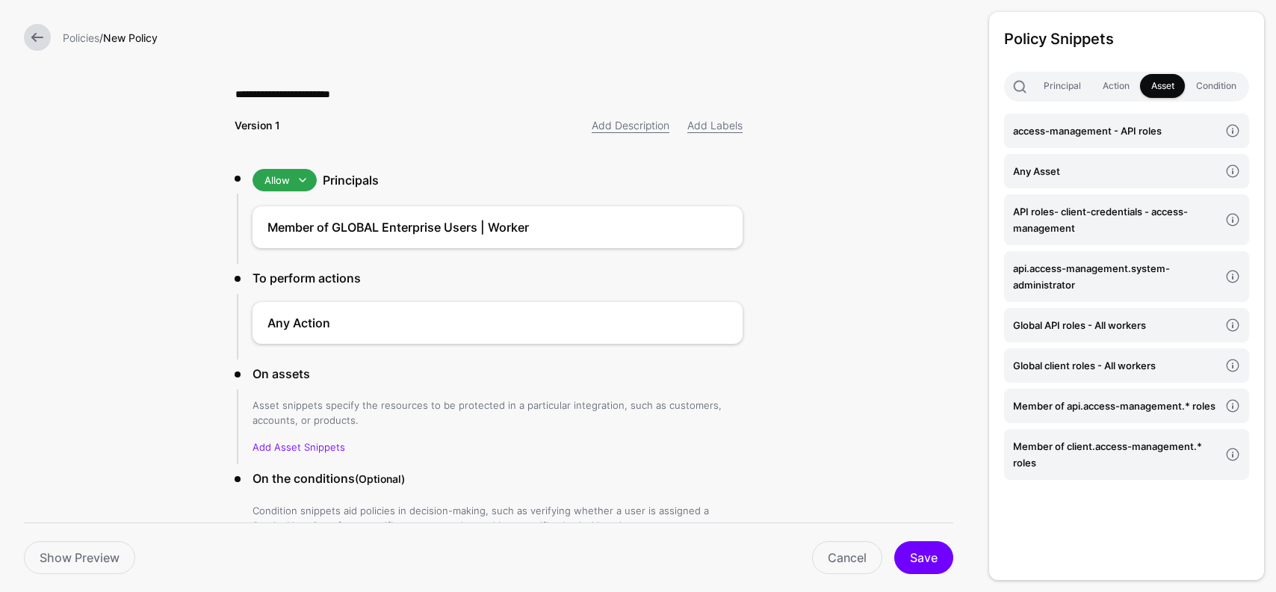
click at [818, 287] on form "**********" at bounding box center [488, 349] width 977 height 698
click at [851, 543] on link "Cancel" at bounding box center [847, 557] width 70 height 33
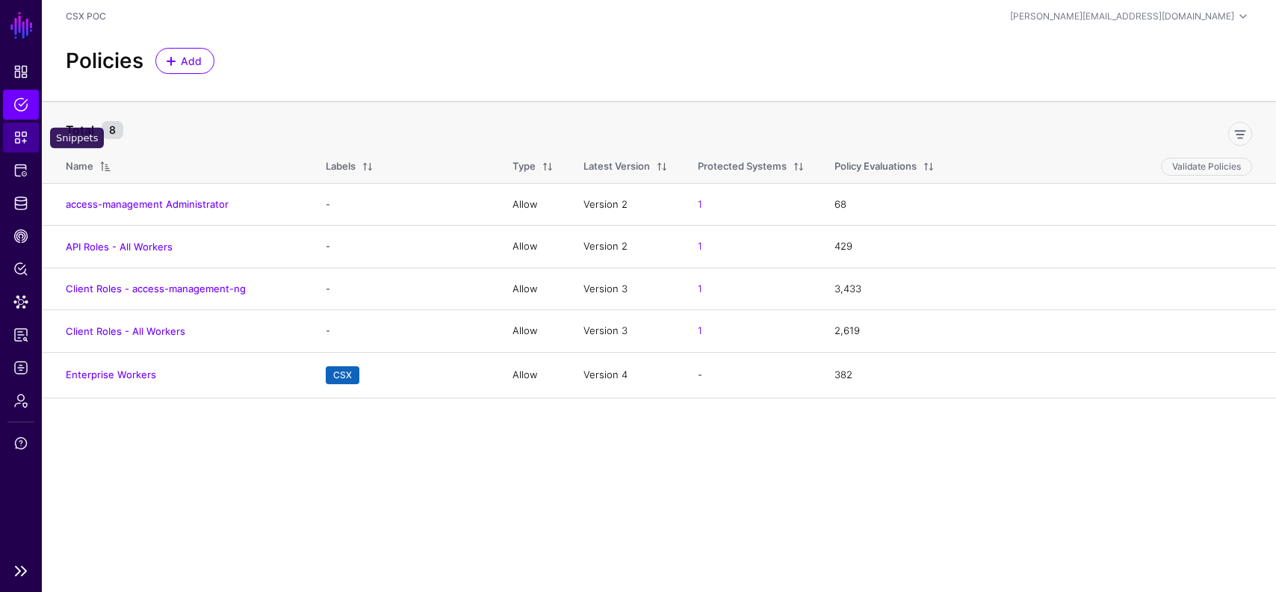
click at [19, 135] on span "Snippets" at bounding box center [20, 137] width 15 height 15
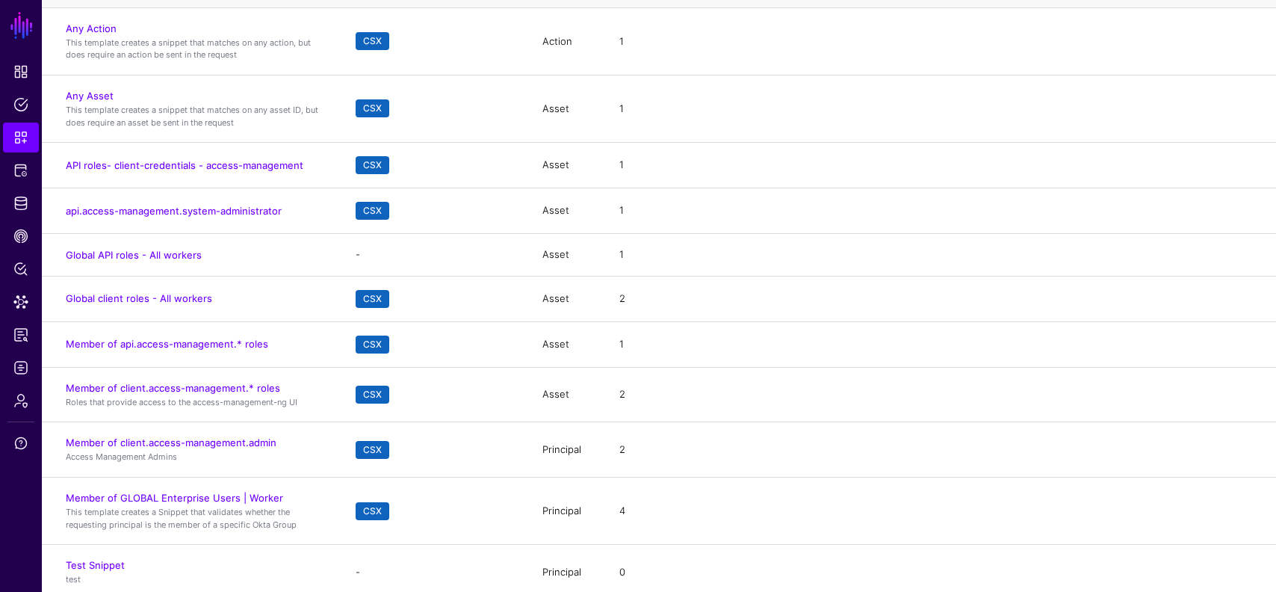
scroll to position [232, 0]
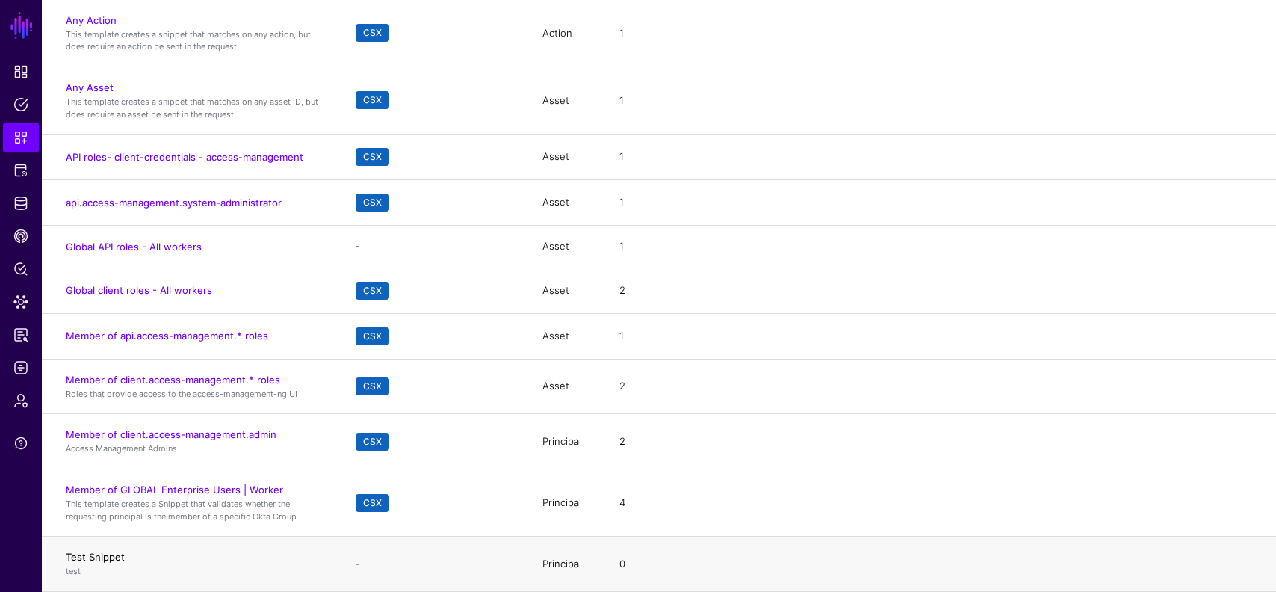
click at [111, 557] on link "Test Snippet" at bounding box center [95, 557] width 59 height 12
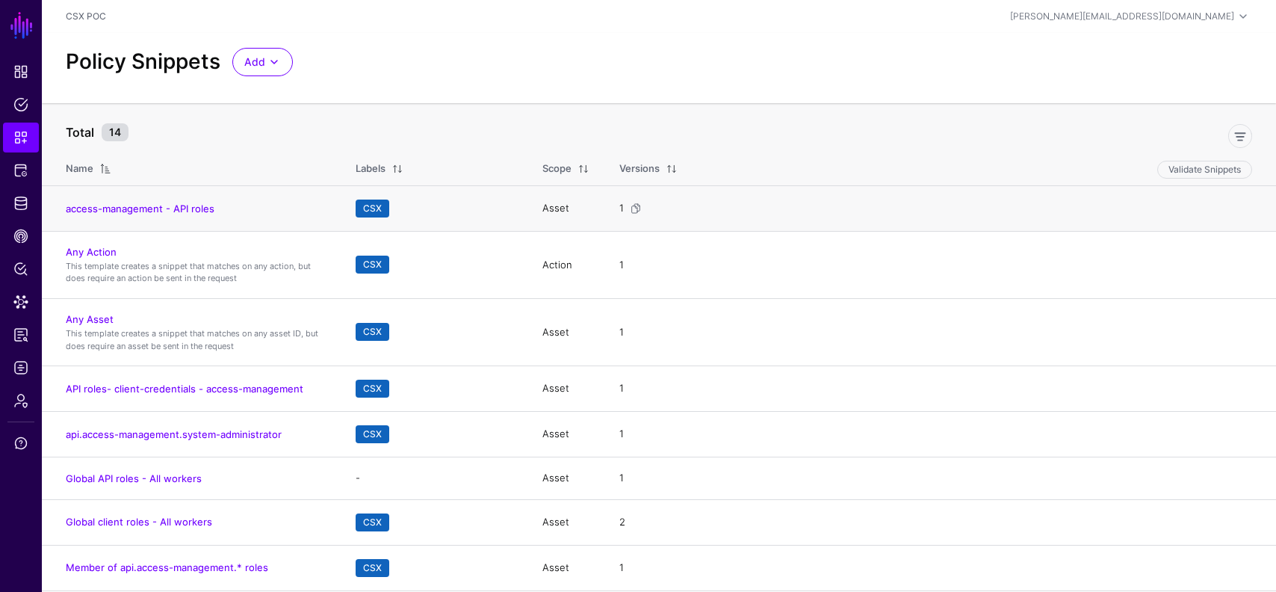
click at [185, 201] on td "access-management - API roles" at bounding box center [191, 208] width 299 height 46
click at [182, 209] on link "access-management - API roles" at bounding box center [140, 208] width 149 height 12
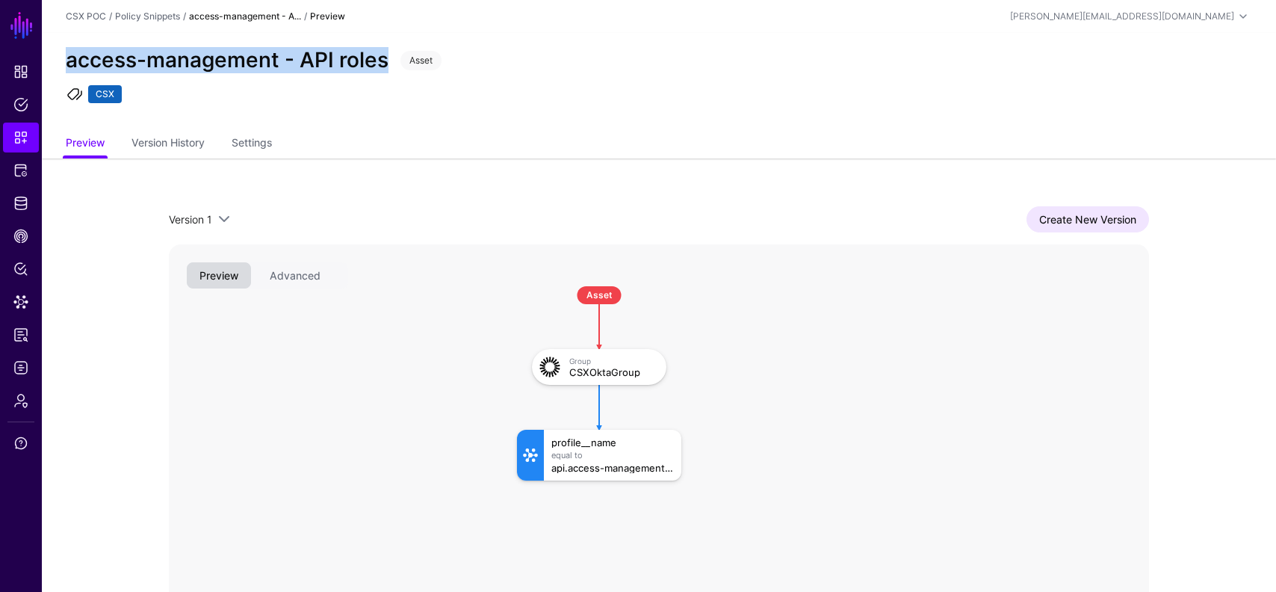
drag, startPoint x: 388, startPoint y: 61, endPoint x: 64, endPoint y: 54, distance: 323.6
click at [64, 54] on div "access-management - API roles" at bounding box center [227, 60] width 335 height 25
copy h2 "access-management - API roles"
click at [24, 146] on link "Snippets" at bounding box center [21, 138] width 36 height 30
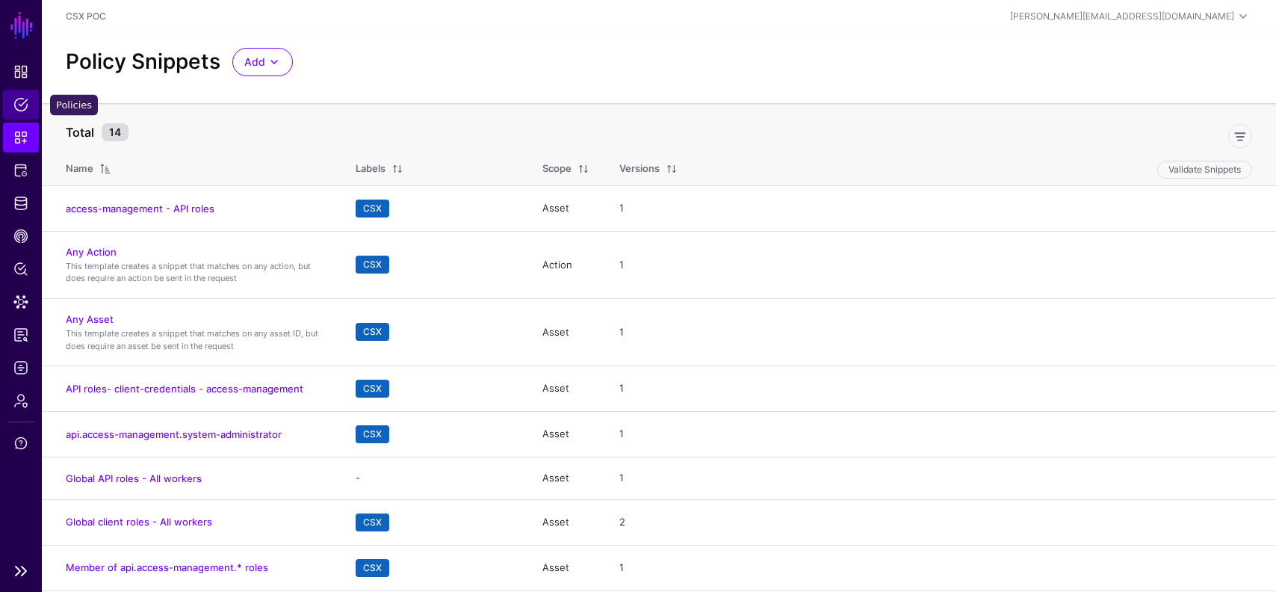
click at [17, 111] on span "Policies" at bounding box center [20, 104] width 15 height 15
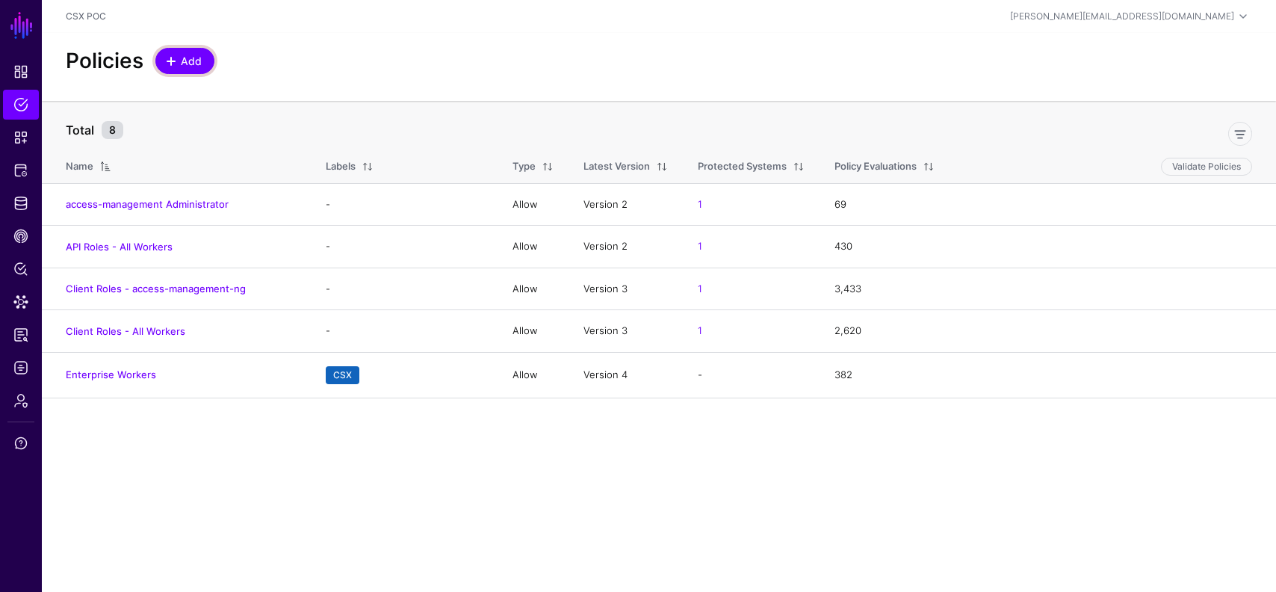
click at [186, 69] on link "Add" at bounding box center [184, 61] width 59 height 26
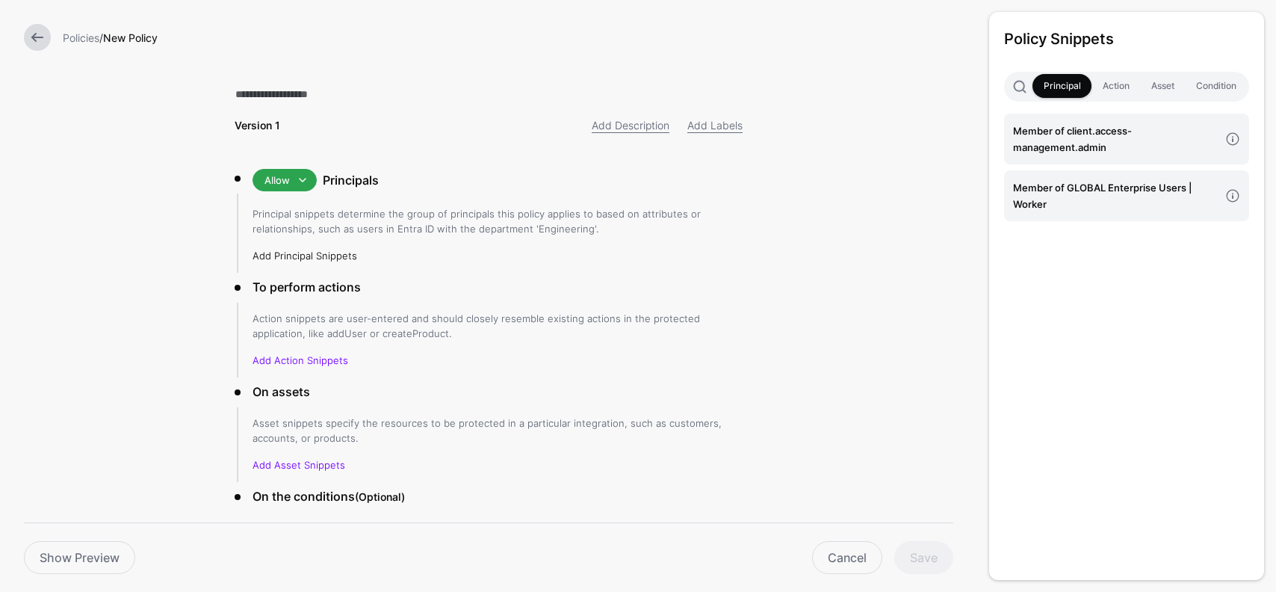
click at [329, 255] on link "Add Principal Snippets" at bounding box center [304, 256] width 105 height 12
click at [1117, 184] on h4 "Member of GLOBAL Enterprise Users | Worker" at bounding box center [1116, 195] width 206 height 33
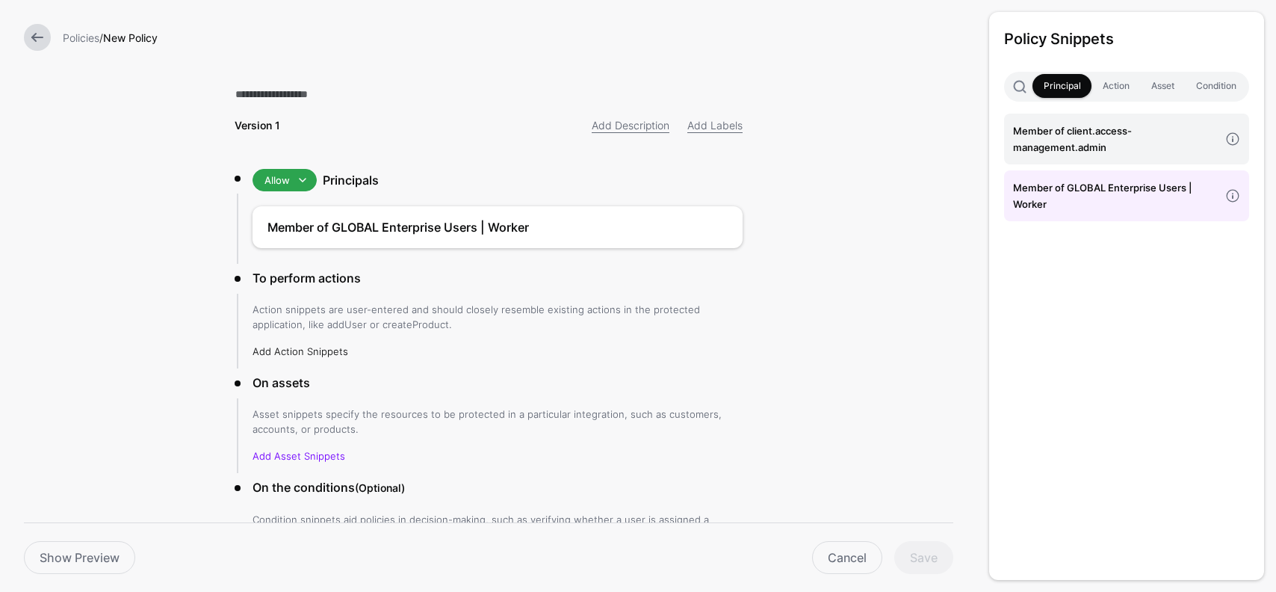
click at [320, 349] on link "Add Action Snippets" at bounding box center [300, 351] width 96 height 12
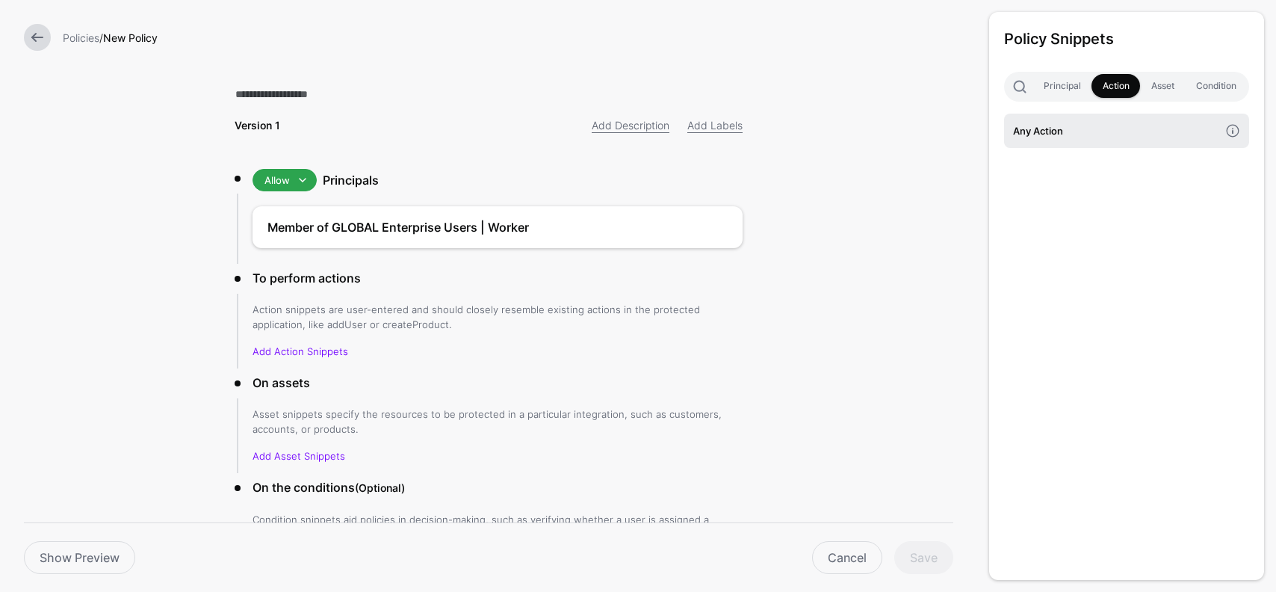
click at [1047, 131] on h4 "Any Action" at bounding box center [1116, 131] width 206 height 16
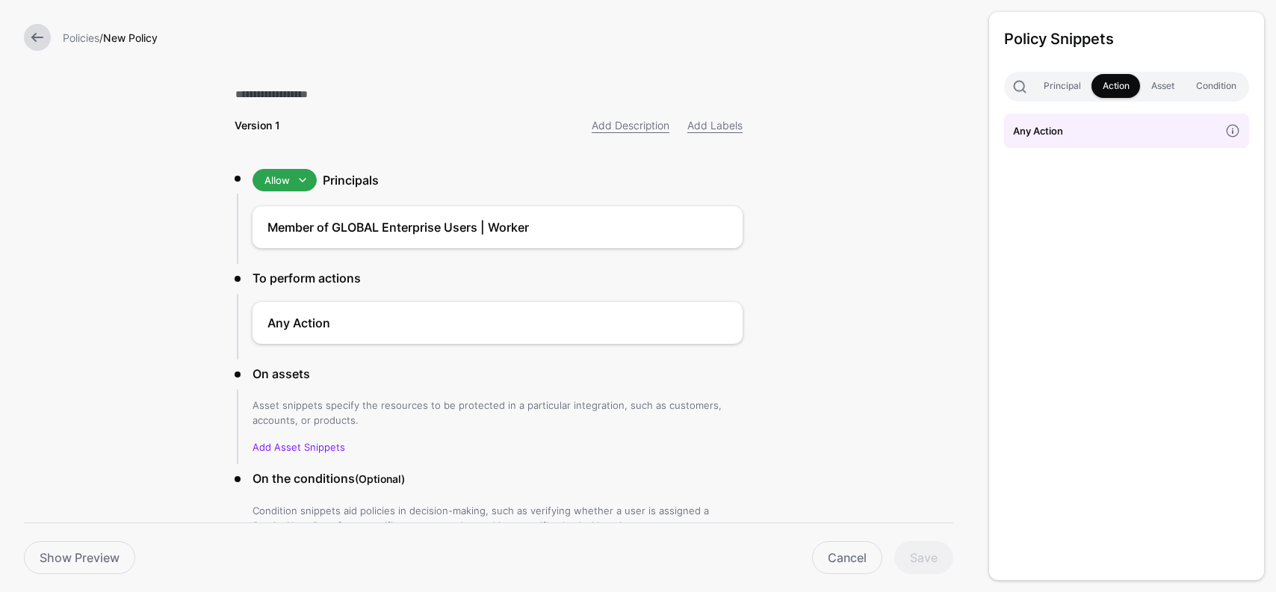
click at [303, 439] on p "Add Asset Snippets" at bounding box center [497, 446] width 490 height 15
click at [318, 442] on link "Add Asset Snippets" at bounding box center [298, 447] width 93 height 12
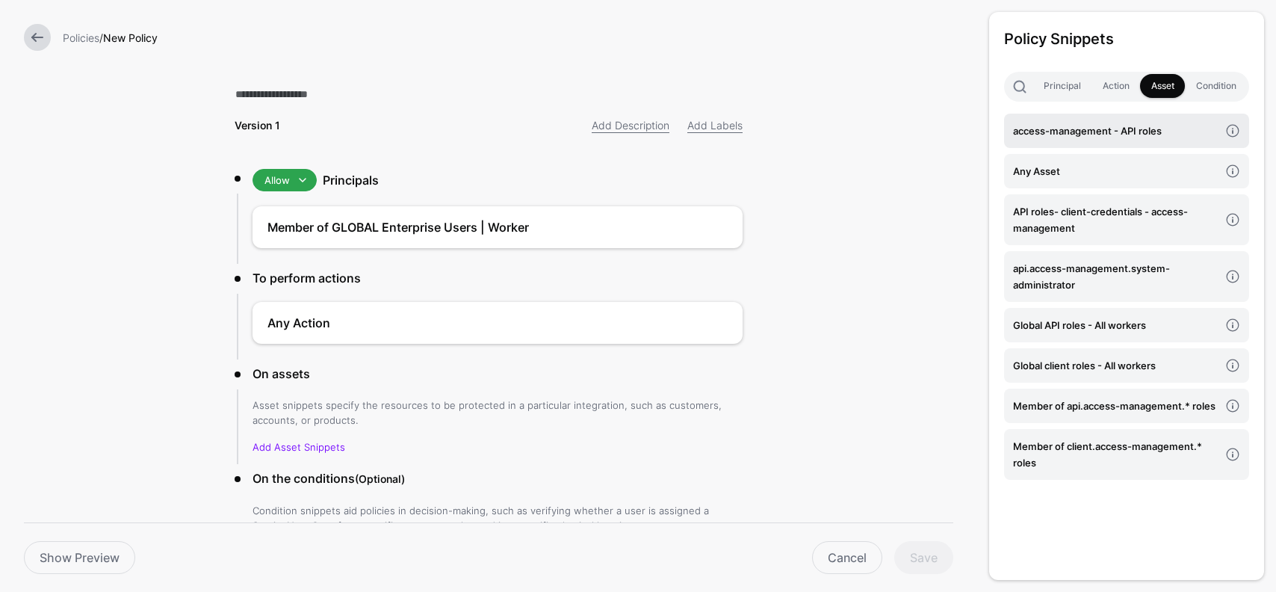
click at [1094, 141] on link "access-management - API roles" at bounding box center [1126, 131] width 245 height 34
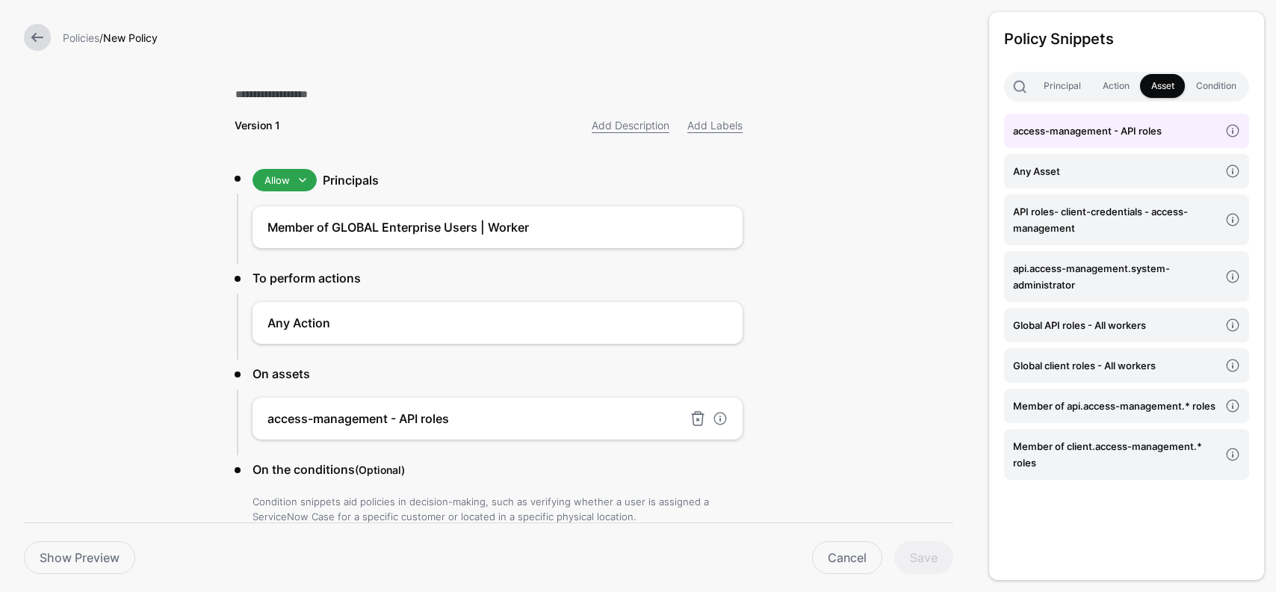
scroll to position [96, 0]
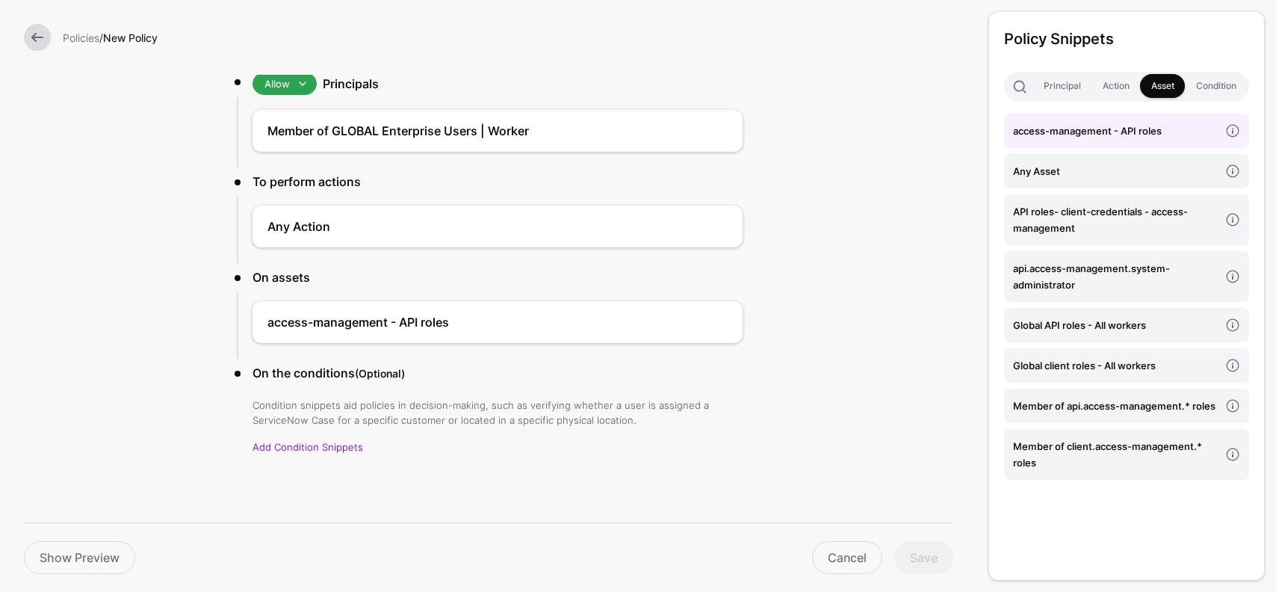
click at [848, 487] on form "Policies / New Policy Version 1 Add Description Add Labels Allow Allow Deny Pri…" at bounding box center [488, 248] width 977 height 689
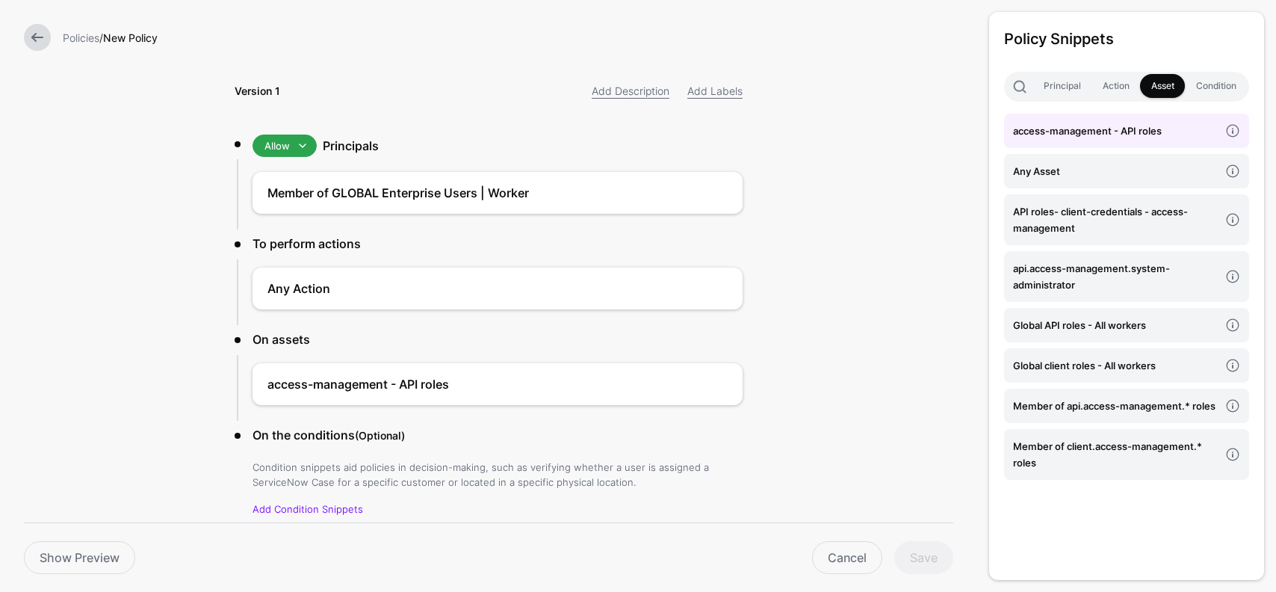
scroll to position [0, 0]
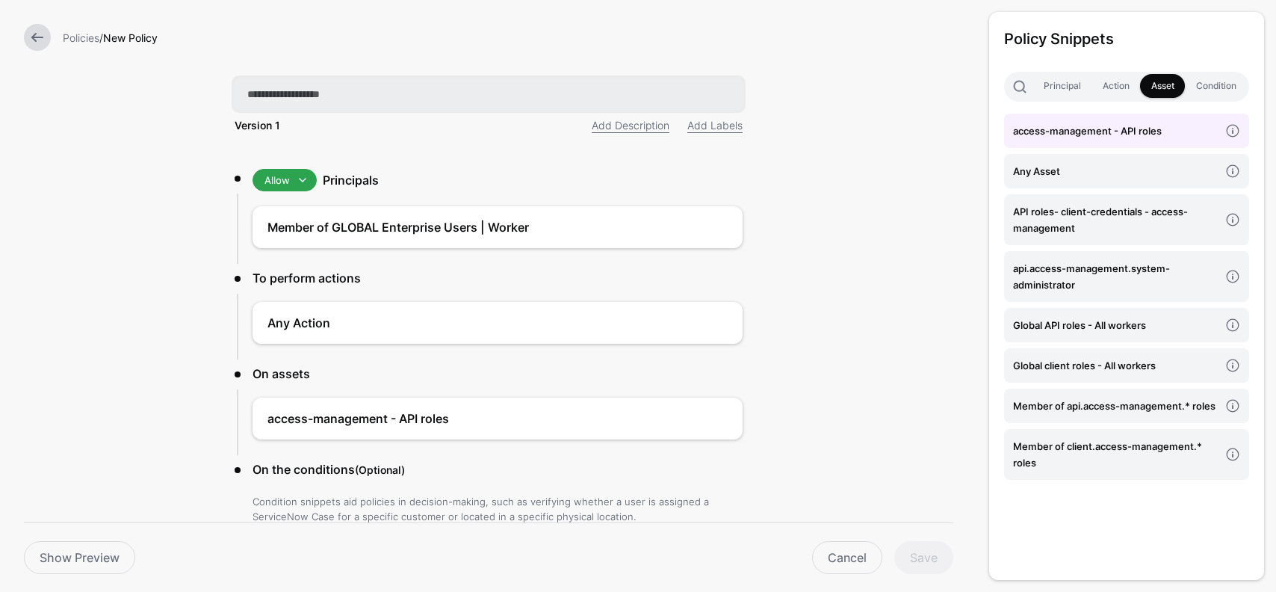
click at [340, 91] on input "text" at bounding box center [489, 93] width 508 height 31
type input "**********"
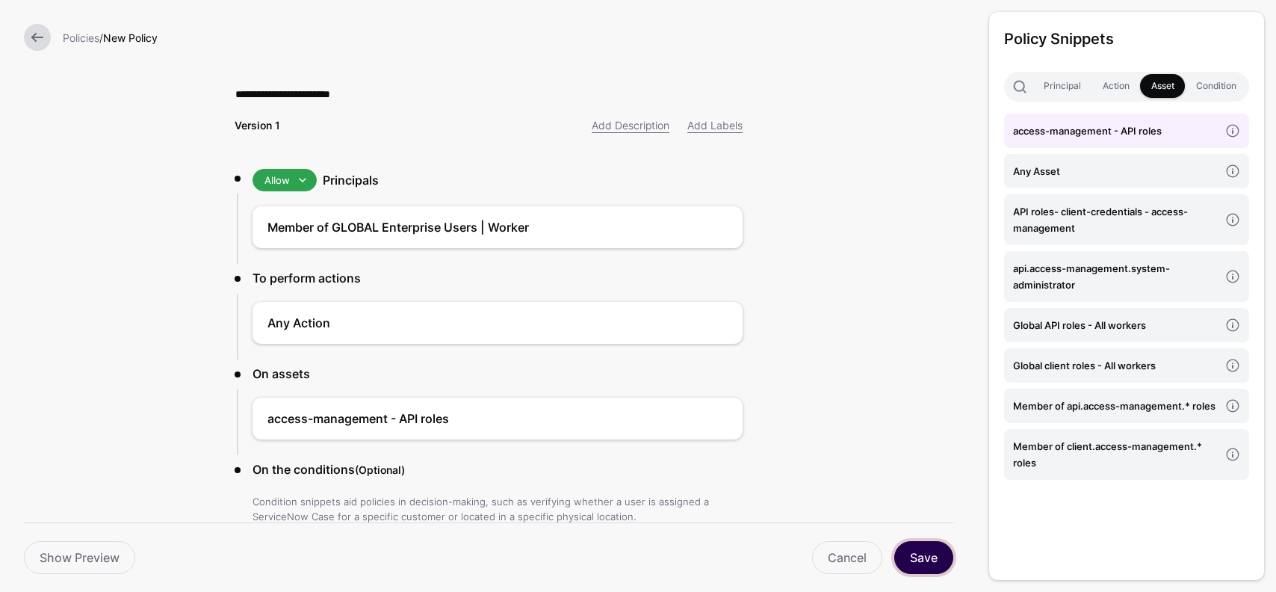
click at [935, 556] on button "Save" at bounding box center [923, 557] width 59 height 33
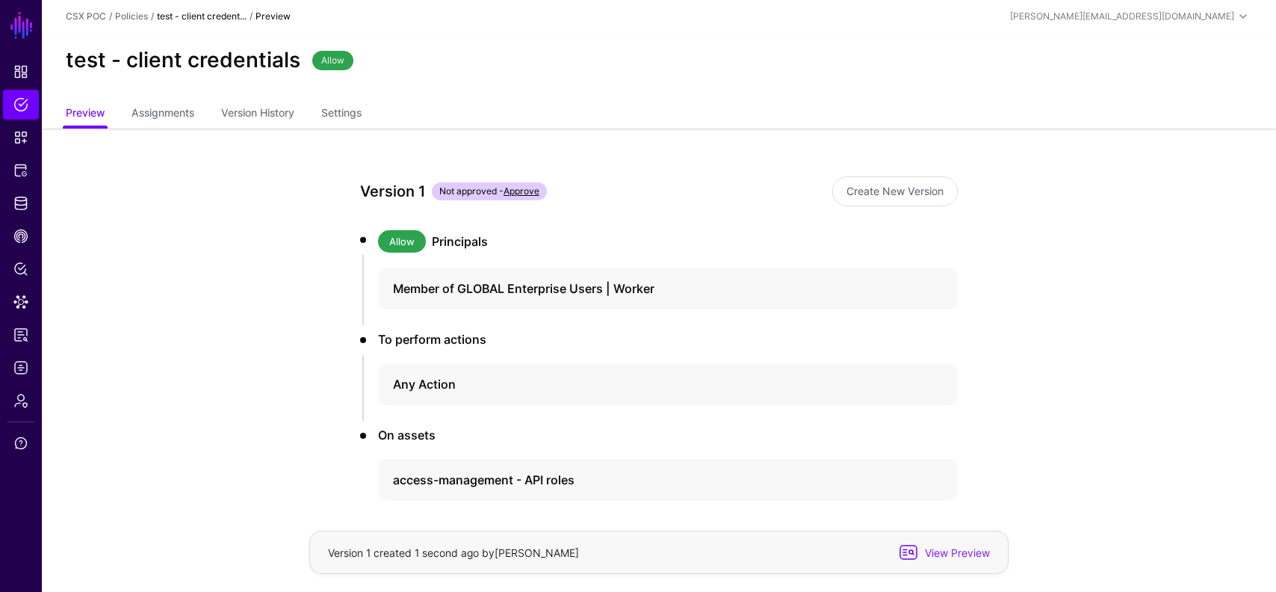
click at [527, 193] on link "Approve" at bounding box center [522, 190] width 36 height 11
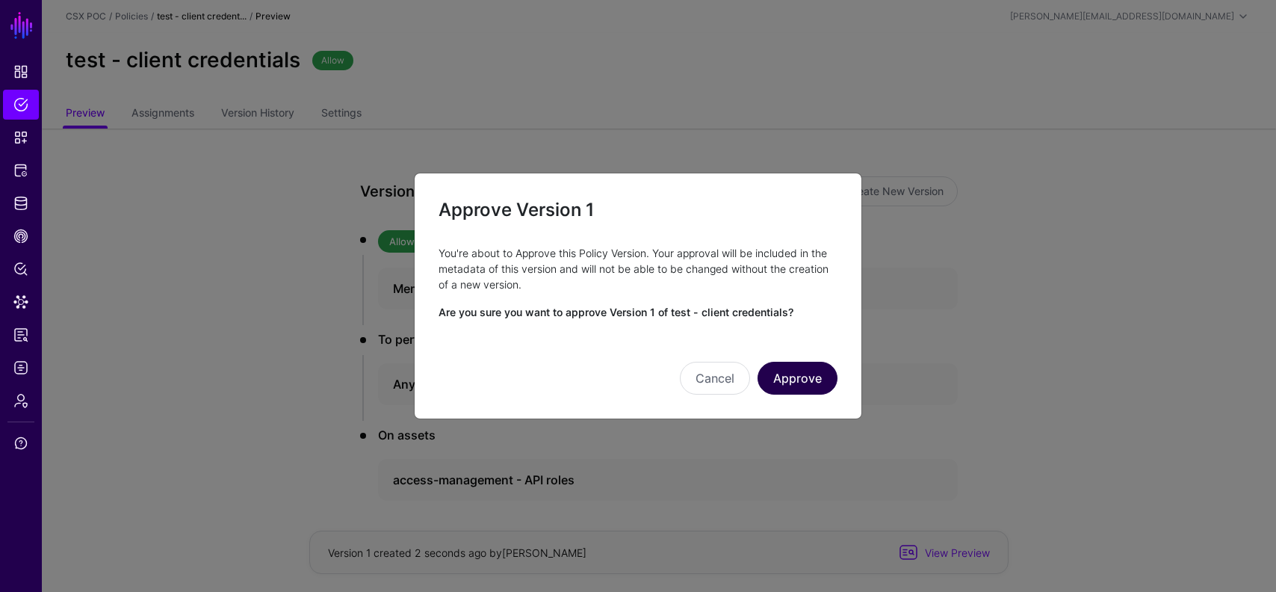
click at [809, 382] on button "Approve" at bounding box center [797, 378] width 80 height 33
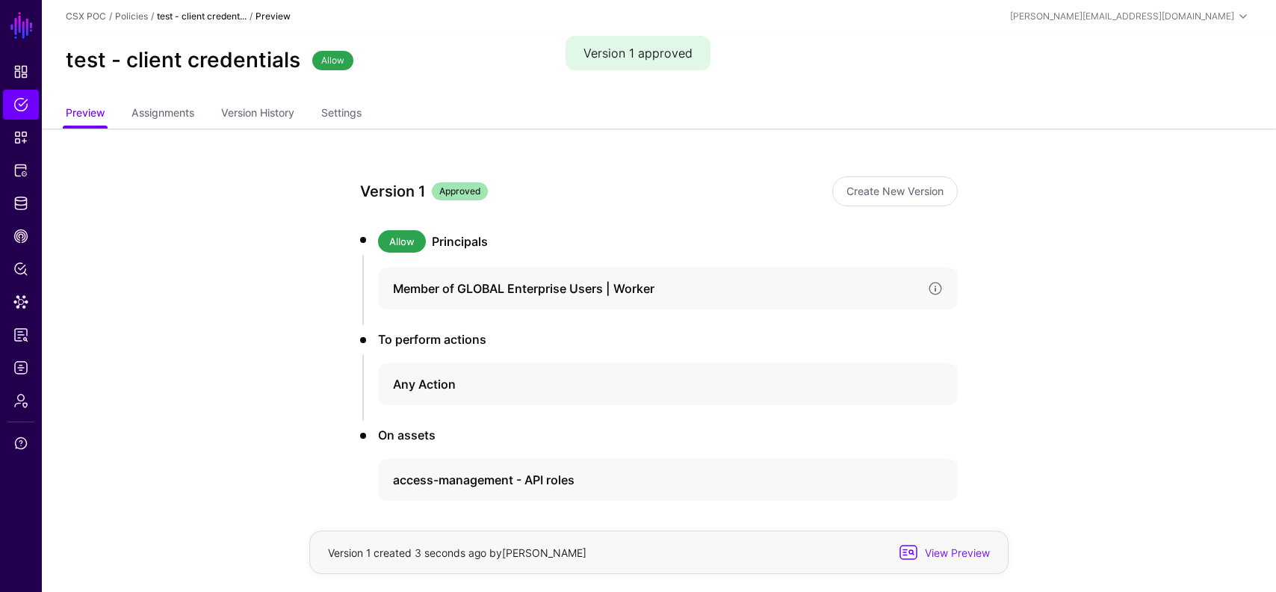
scroll to position [61, 0]
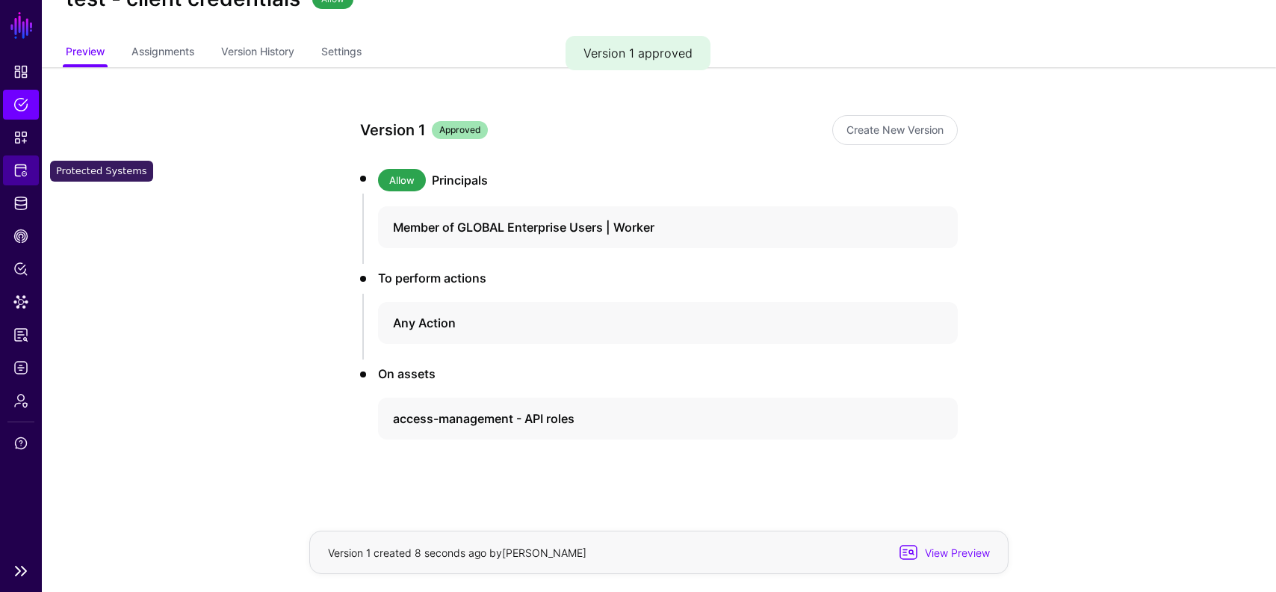
click at [20, 166] on span "Protected Systems" at bounding box center [20, 170] width 15 height 15
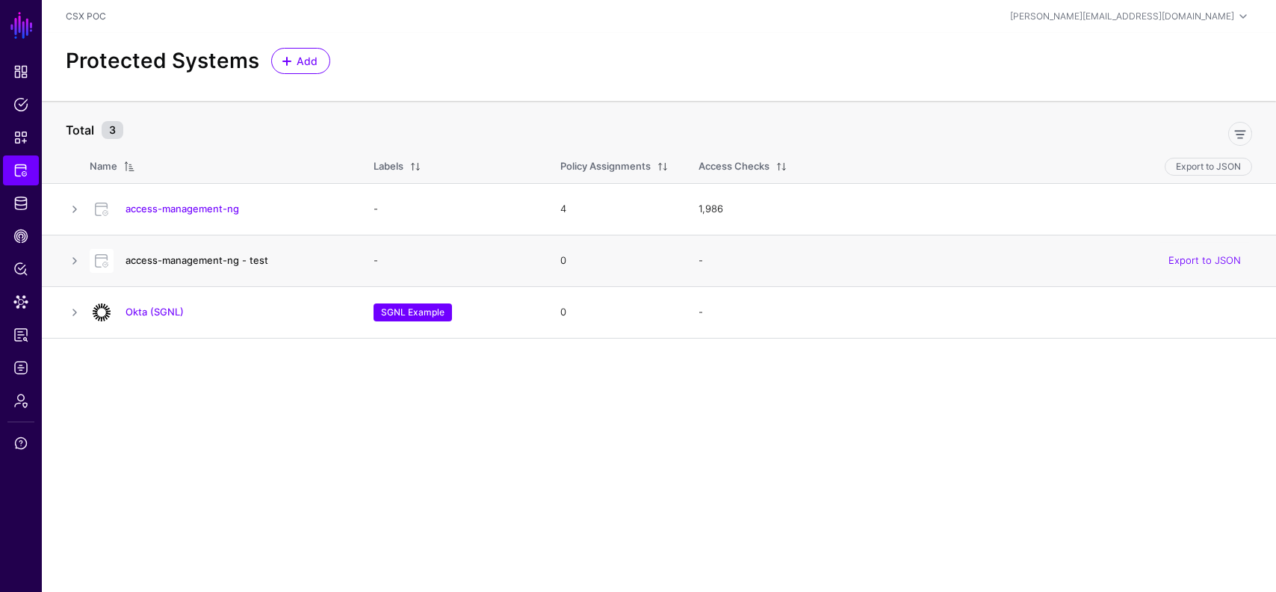
click at [133, 258] on link "access-management-ng - test" at bounding box center [197, 260] width 143 height 12
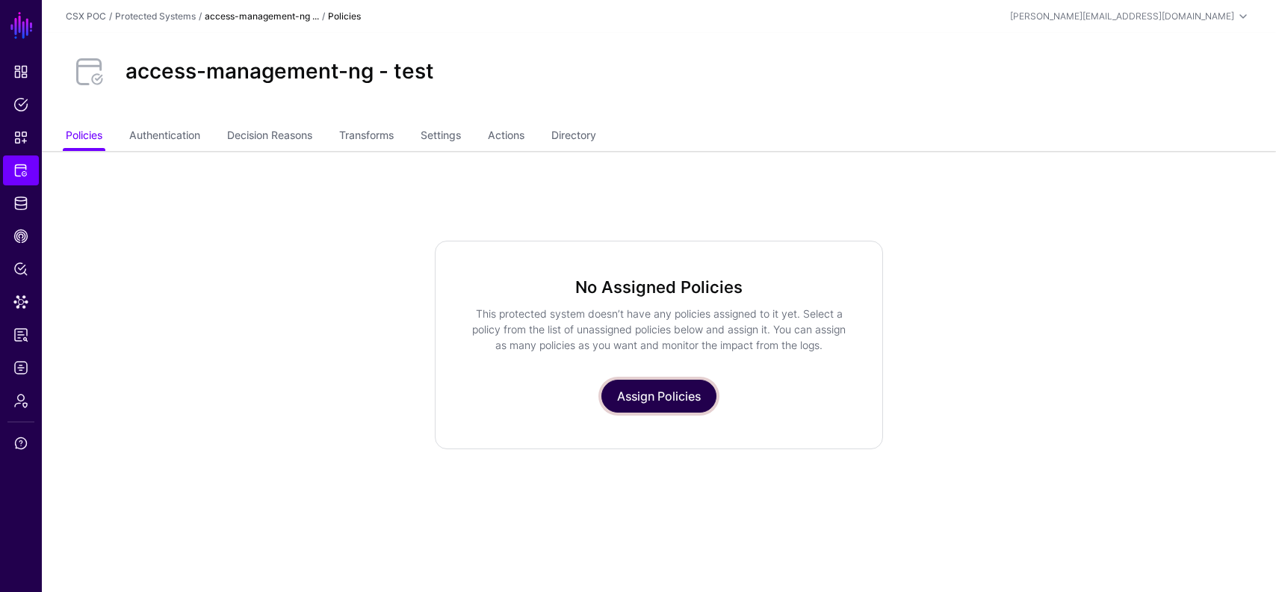
click at [657, 411] on link "Assign Policies" at bounding box center [658, 395] width 115 height 33
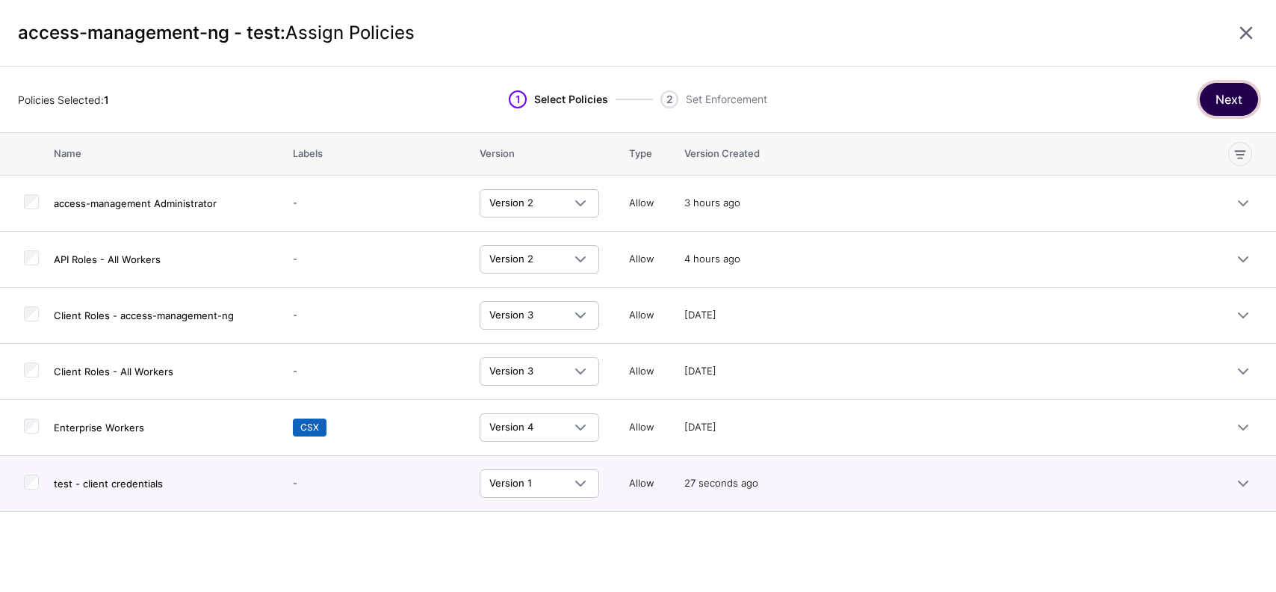
click at [1230, 102] on button "Next" at bounding box center [1229, 99] width 58 height 33
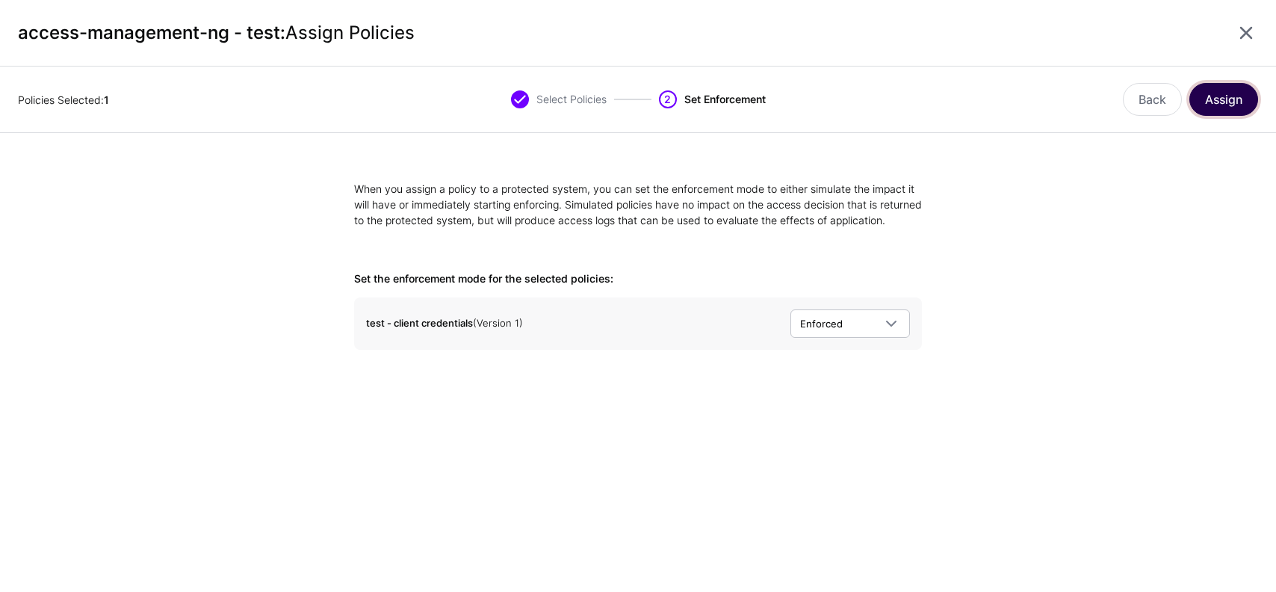
click at [1218, 96] on button "Assign" at bounding box center [1223, 99] width 69 height 33
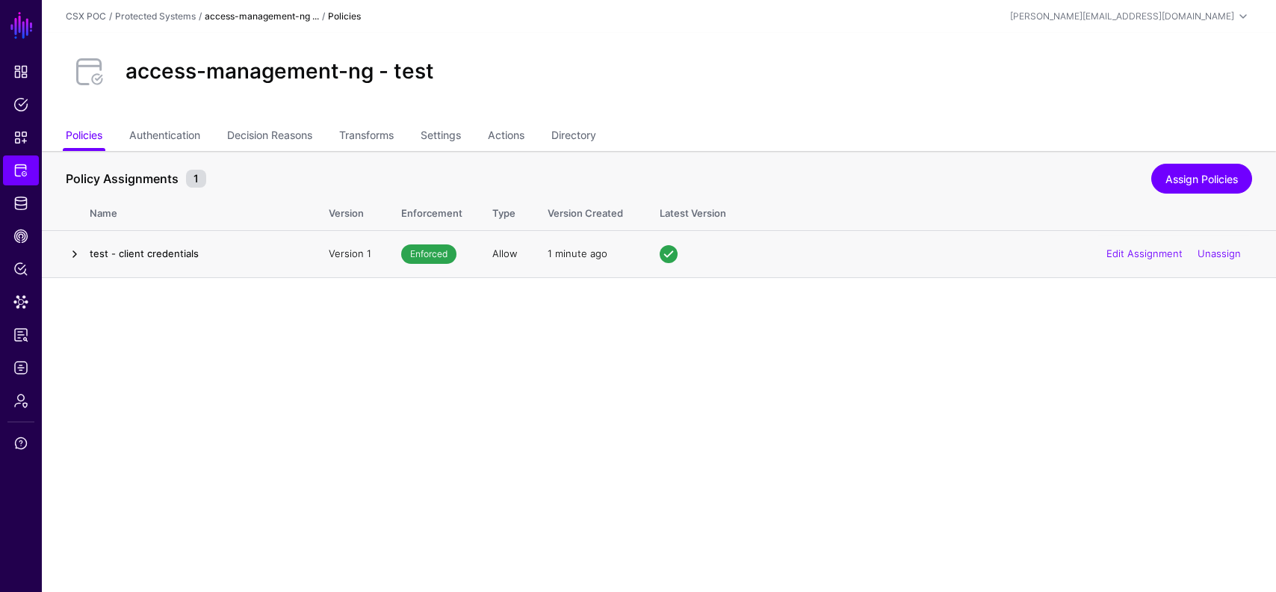
click at [76, 258] on link at bounding box center [75, 254] width 18 height 18
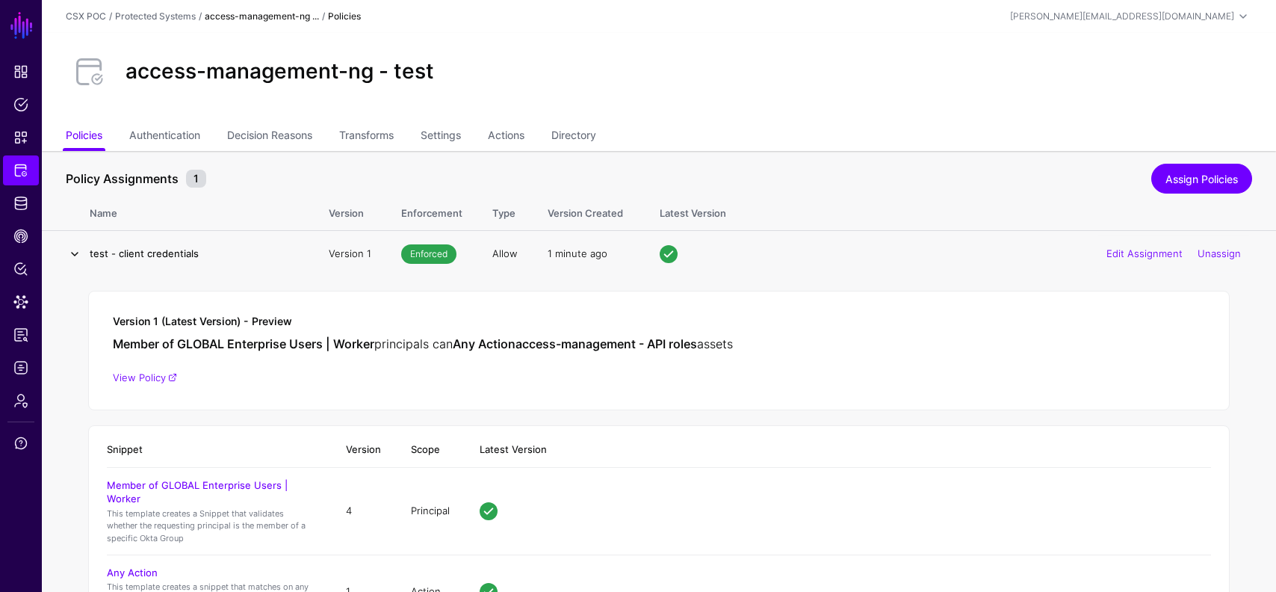
click at [76, 258] on link at bounding box center [75, 254] width 18 height 18
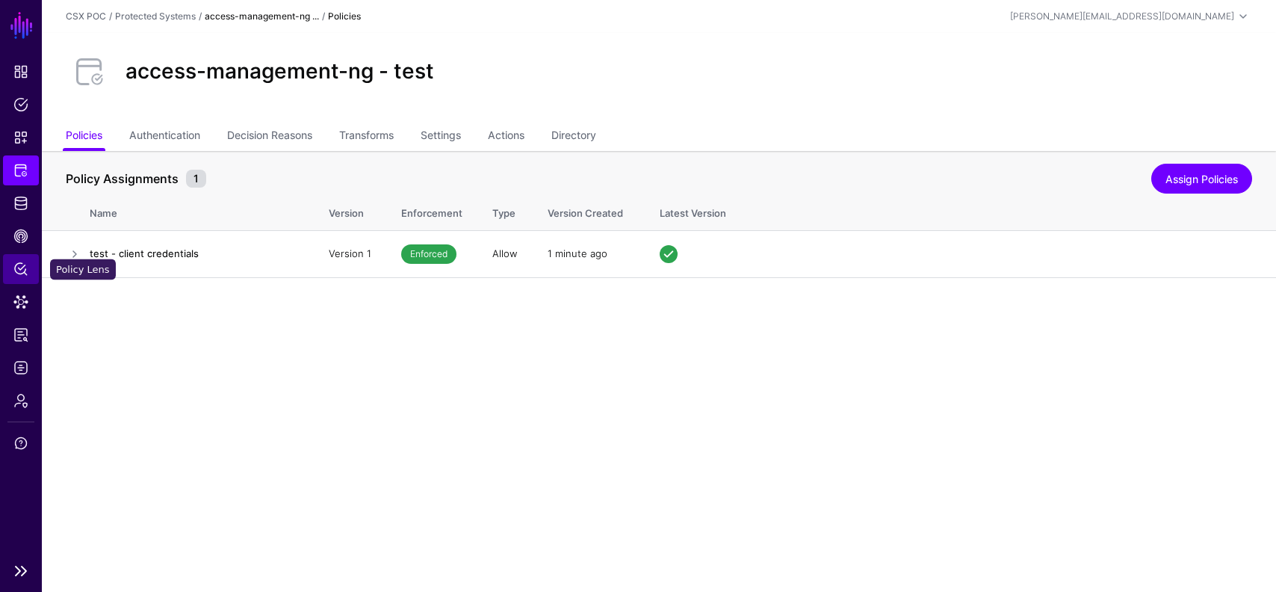
click at [16, 274] on span "Policy Lens" at bounding box center [20, 268] width 15 height 15
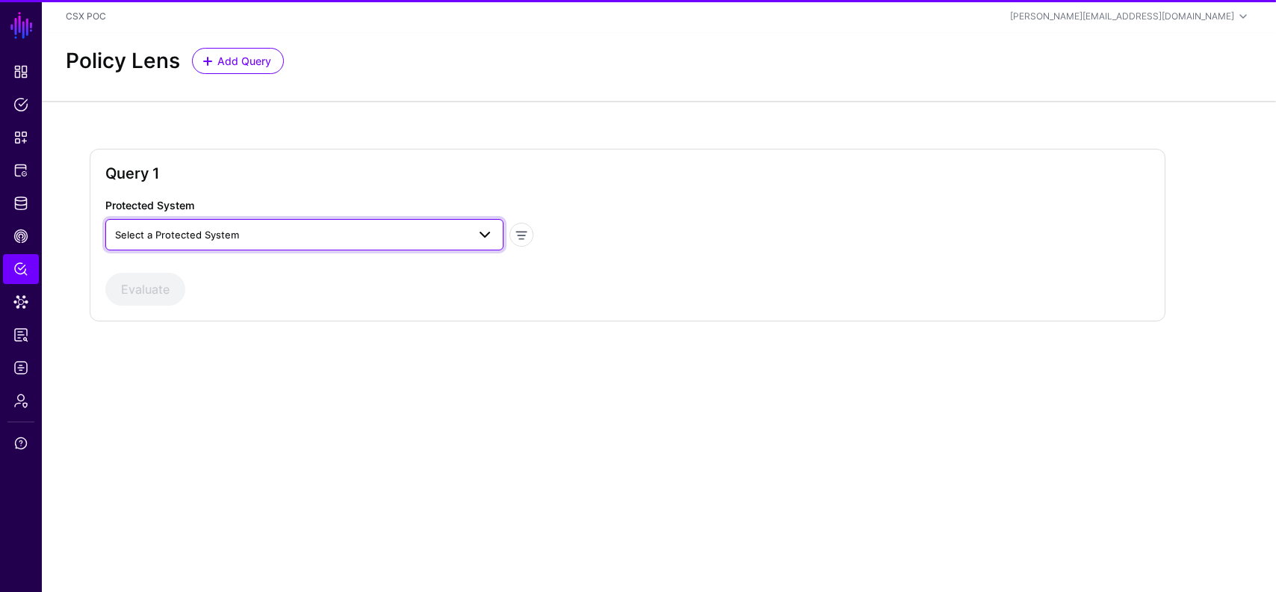
click at [258, 235] on span "Select a Protected System" at bounding box center [291, 234] width 352 height 16
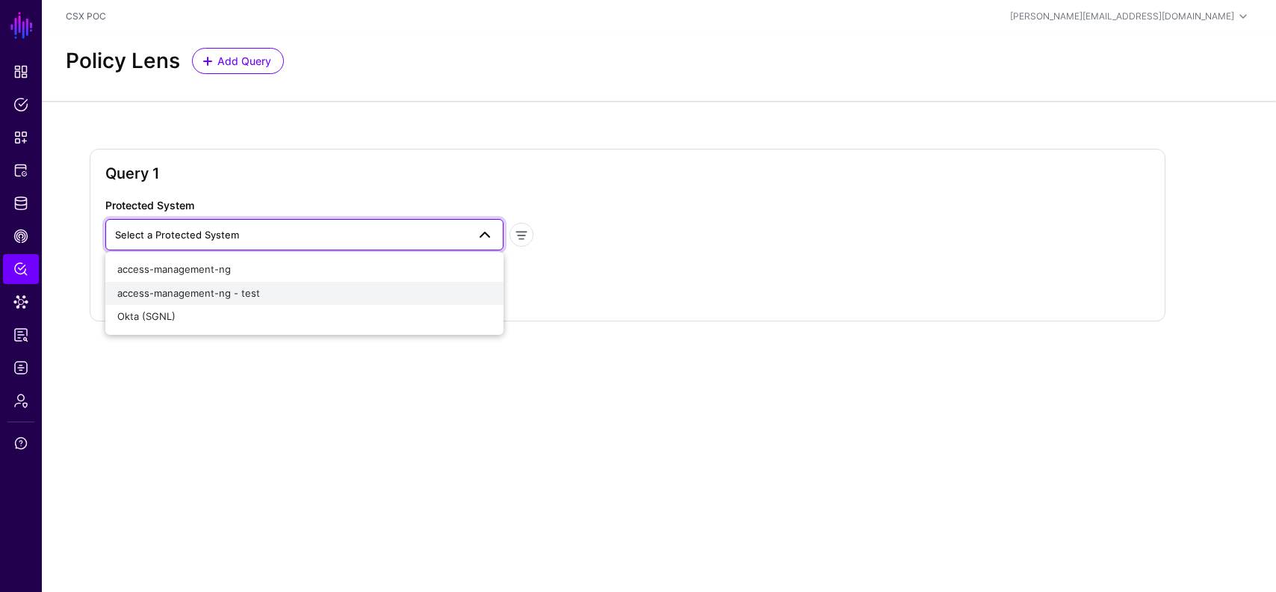
click at [264, 288] on div "access-management-ng - test" at bounding box center [304, 293] width 374 height 15
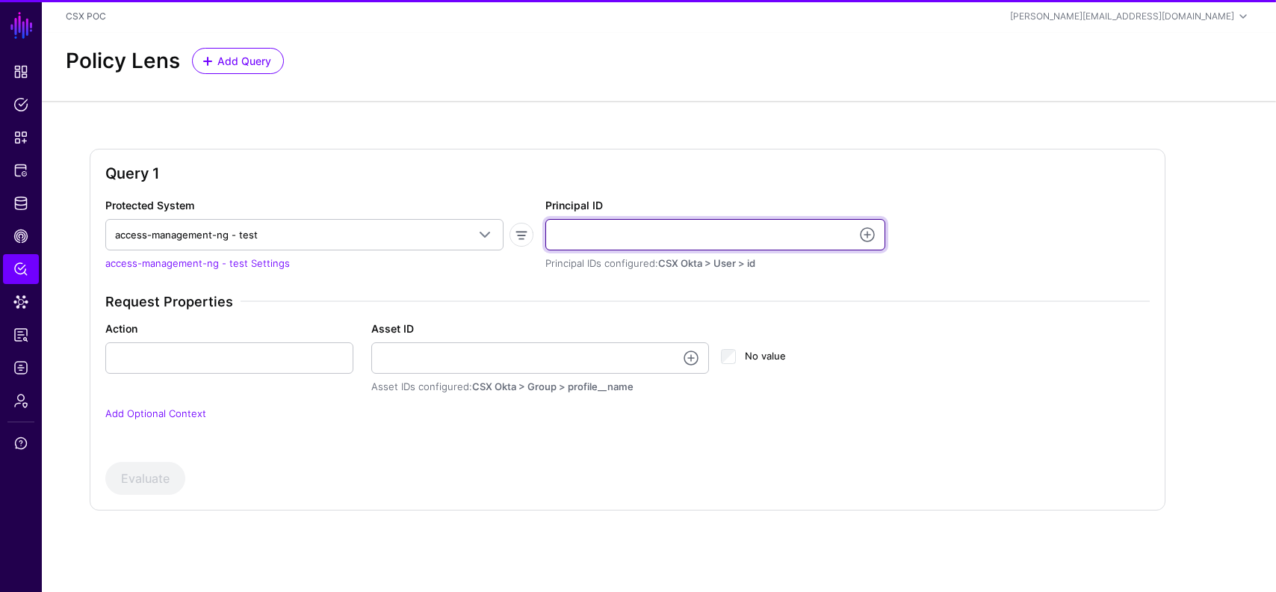
click at [661, 230] on input "Principal ID" at bounding box center [715, 234] width 340 height 31
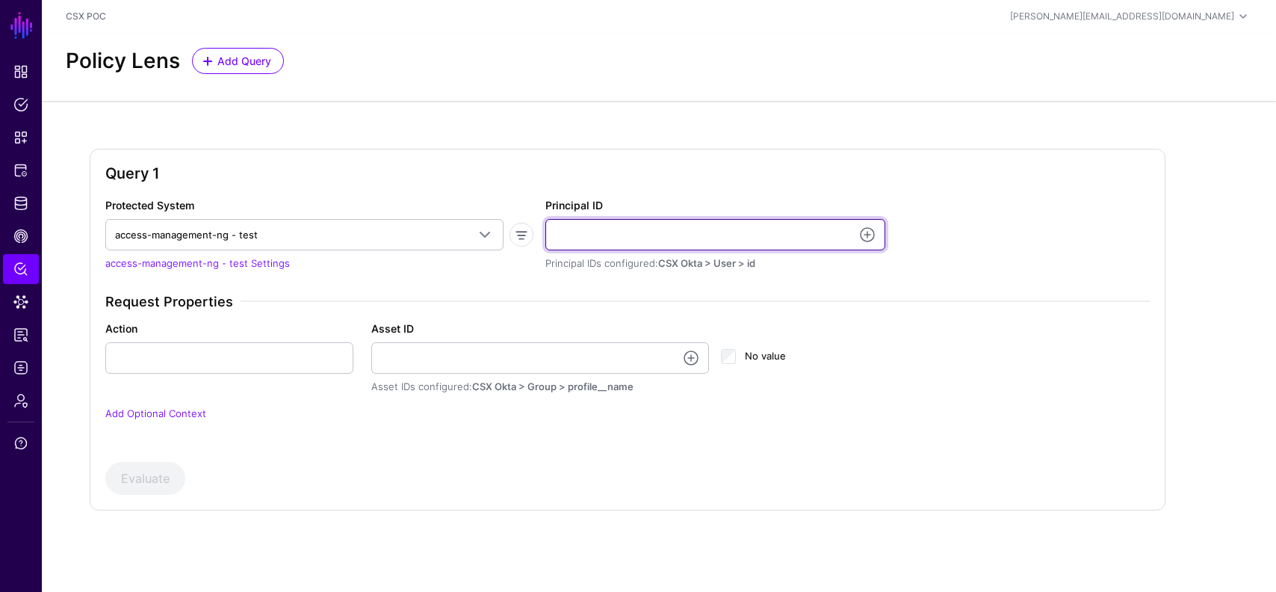
type input "**********"
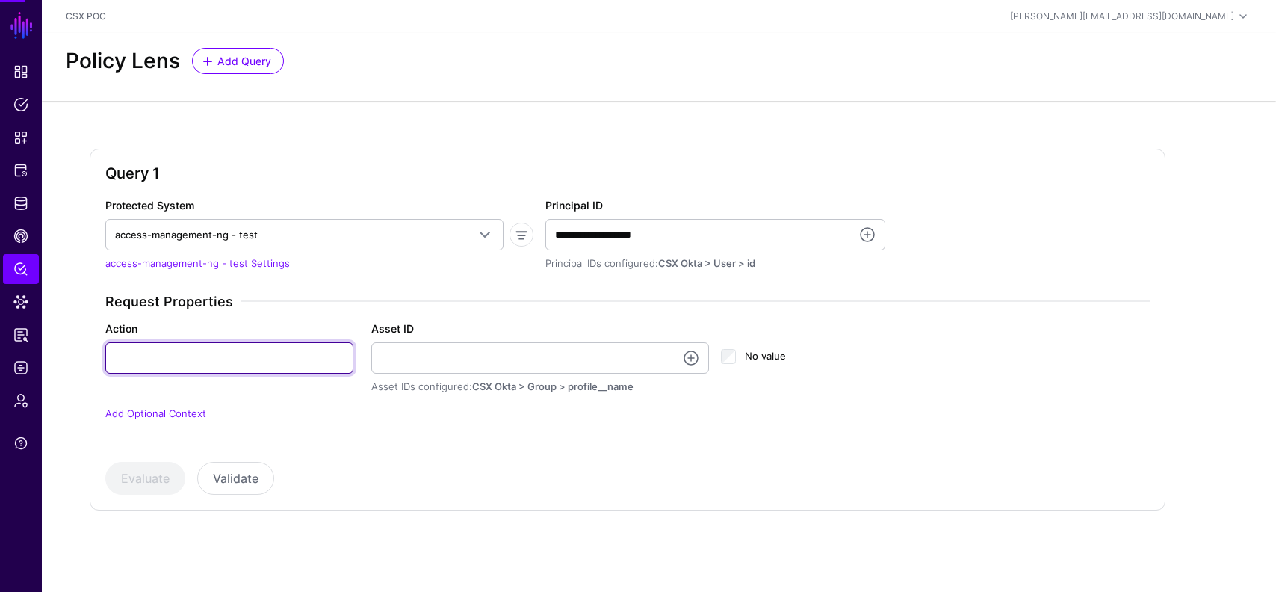
click at [269, 365] on input "Action" at bounding box center [229, 357] width 248 height 31
type input "******"
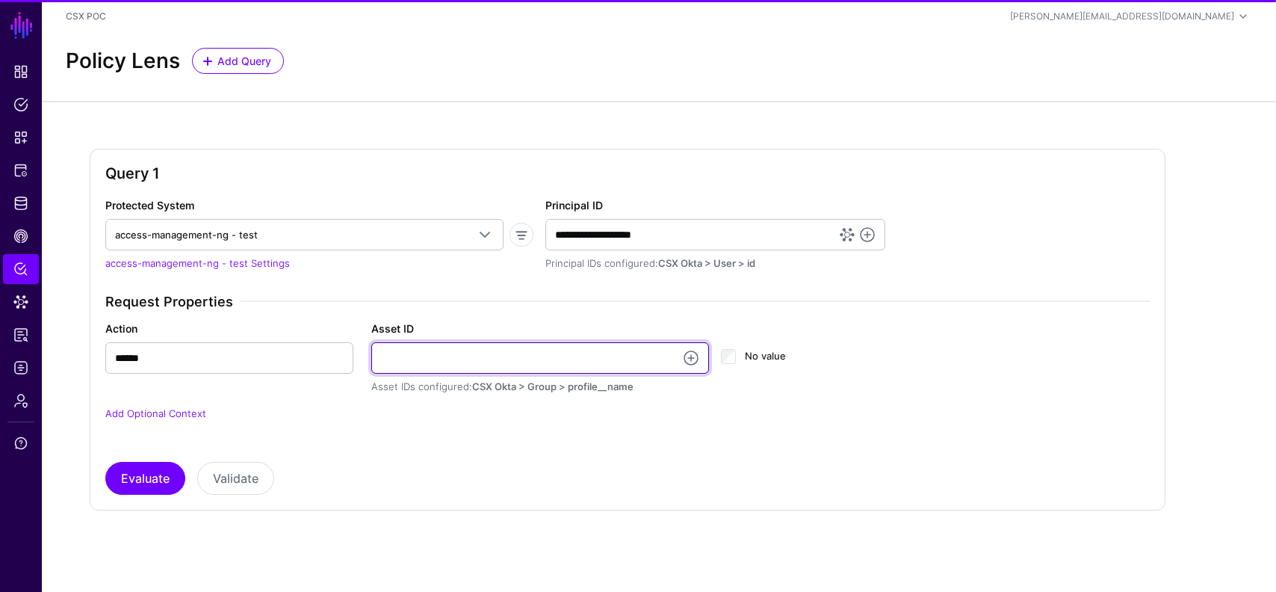
click at [474, 348] on input "Asset ID" at bounding box center [540, 357] width 338 height 31
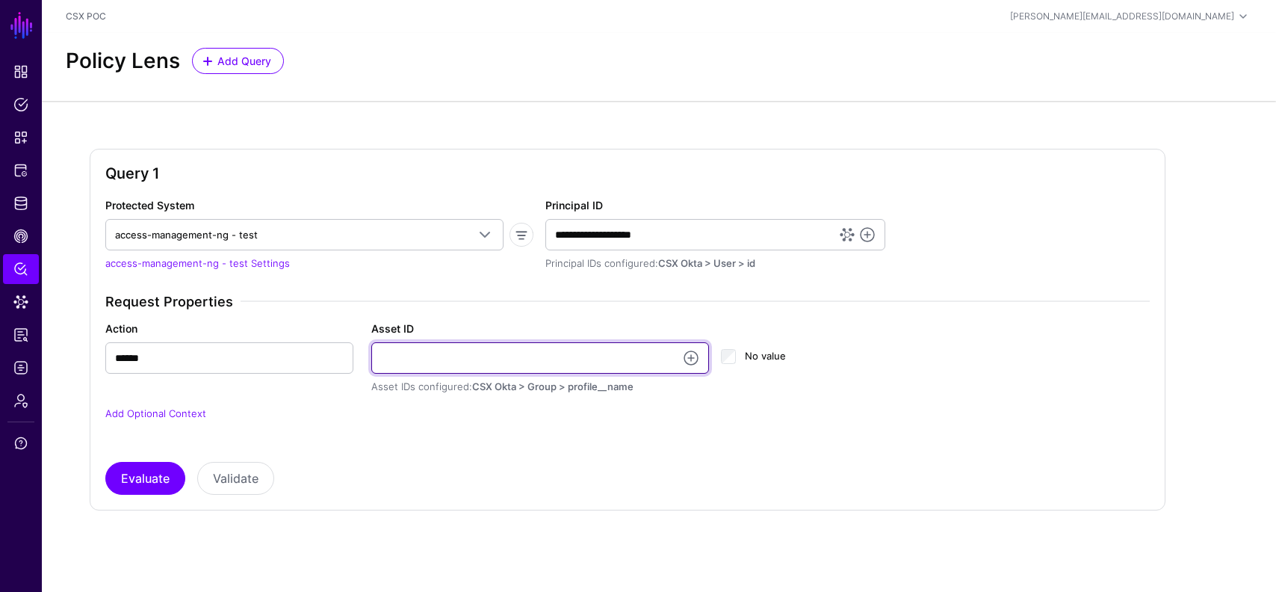
type input "**********"
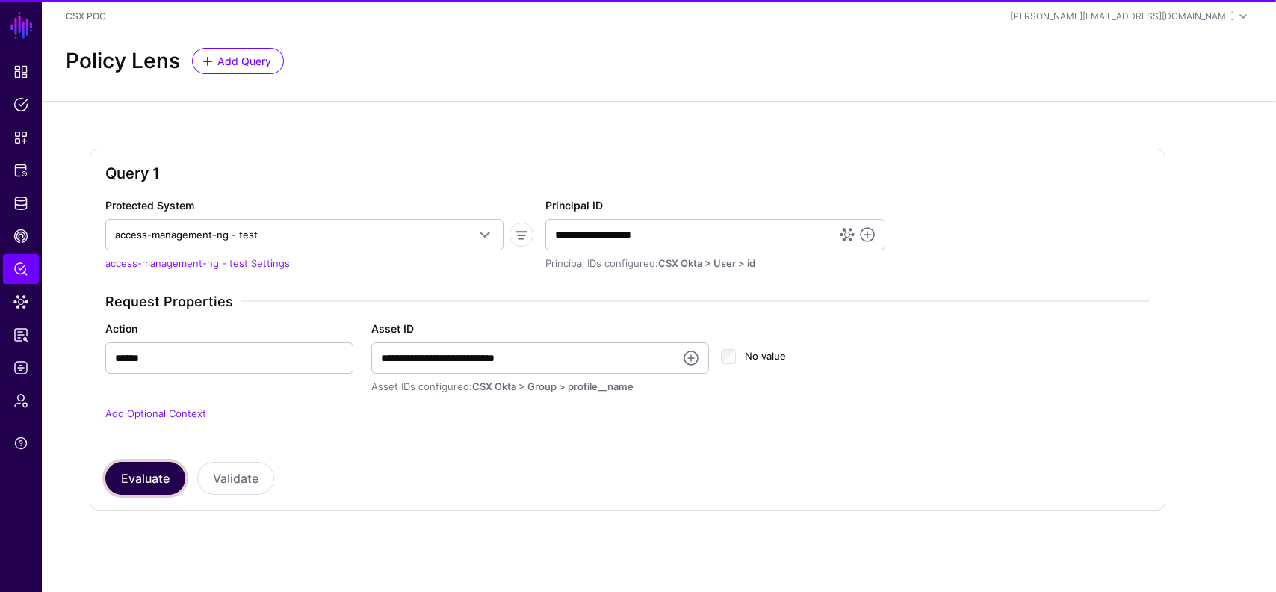
click at [155, 481] on button "Evaluate" at bounding box center [145, 478] width 80 height 33
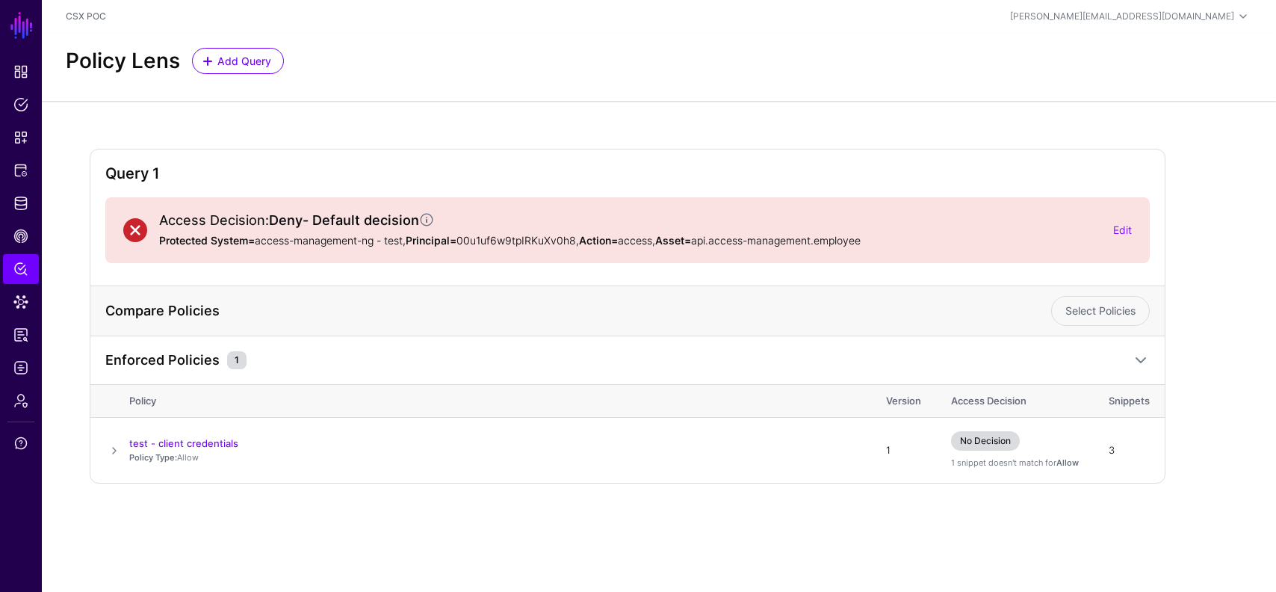
click at [1133, 230] on div "Access Decision: Deny - Default decision Protected System= access-management-ng…" at bounding box center [627, 230] width 1044 height 66
click at [1124, 230] on link "Edit" at bounding box center [1122, 229] width 19 height 13
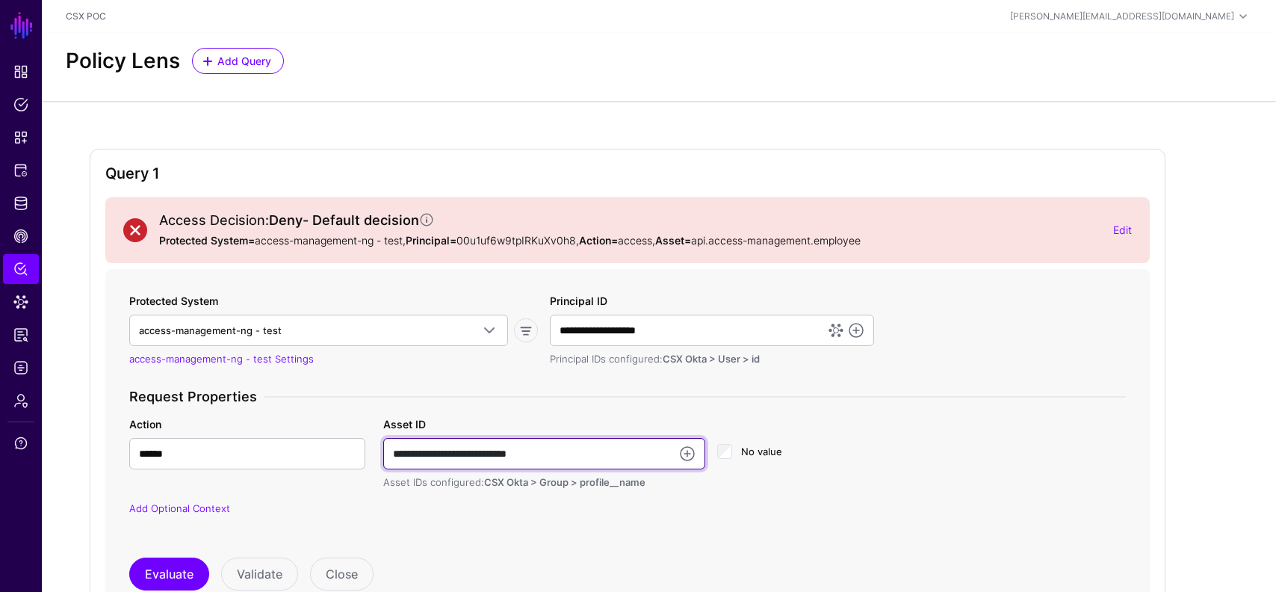
click at [554, 453] on input "**********" at bounding box center [544, 453] width 322 height 31
type input "**********"
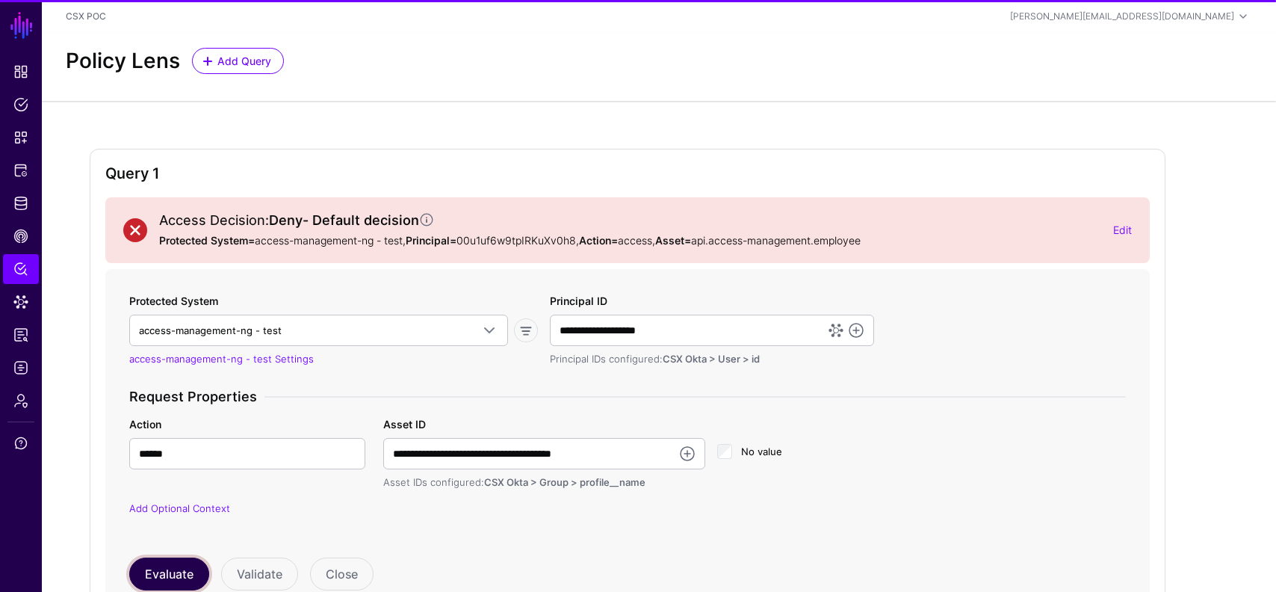
click at [162, 564] on button "Evaluate" at bounding box center [169, 573] width 80 height 33
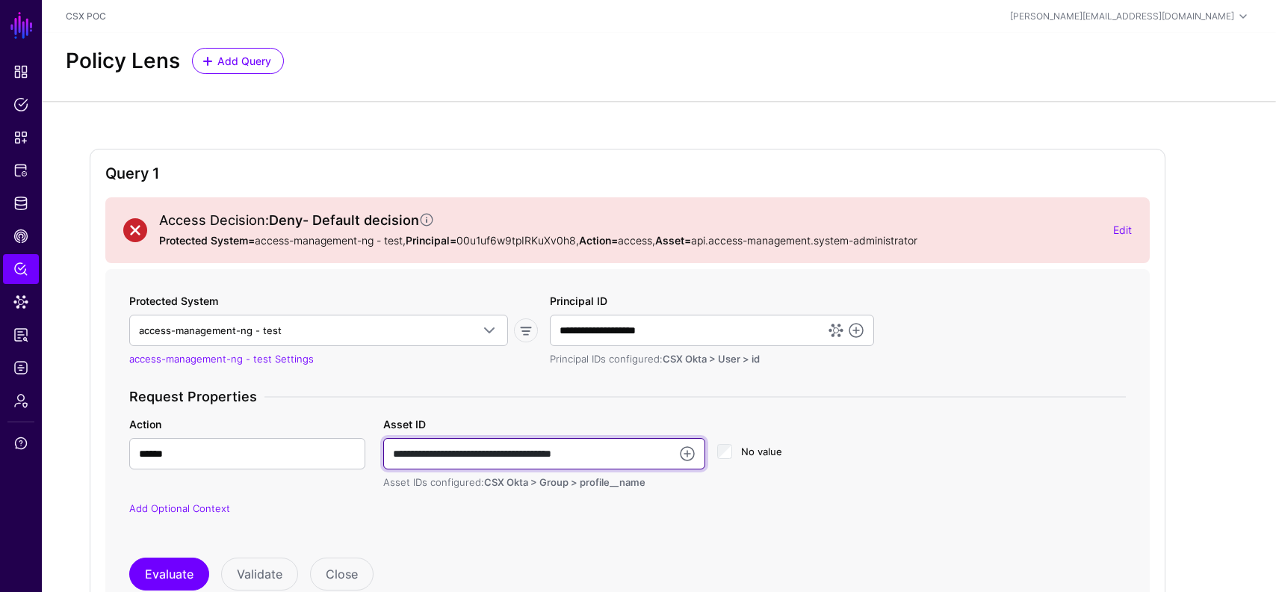
click at [559, 454] on input "**********" at bounding box center [544, 453] width 322 height 31
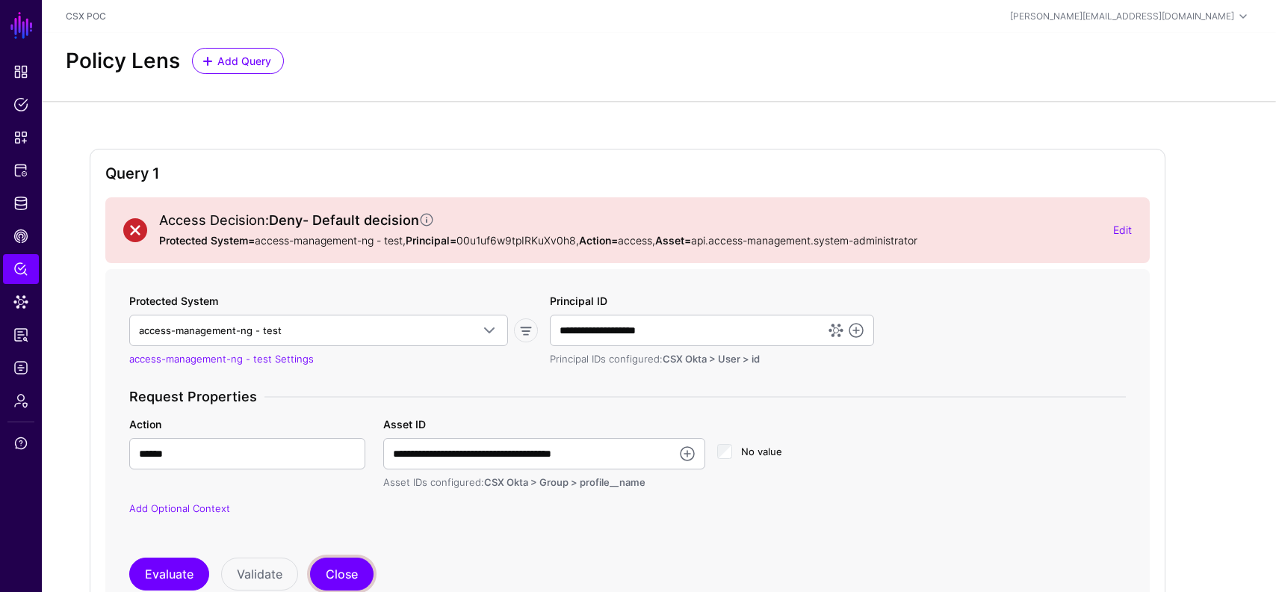
click at [347, 569] on button "Close" at bounding box center [341, 573] width 63 height 33
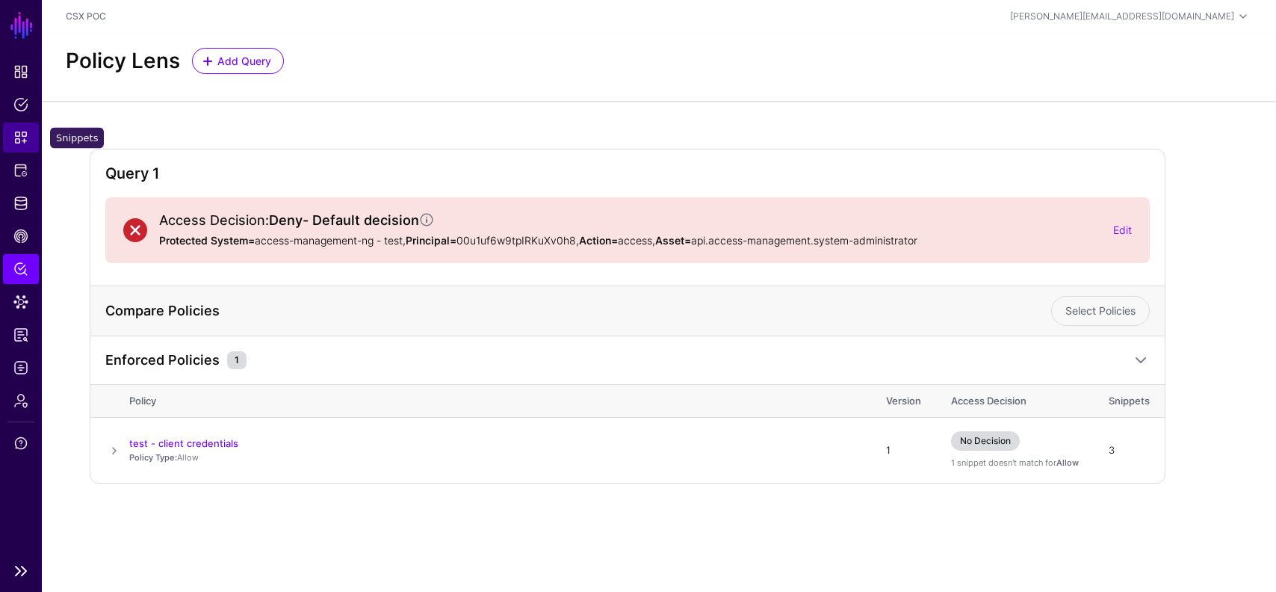
click at [21, 138] on span "Snippets" at bounding box center [20, 137] width 15 height 15
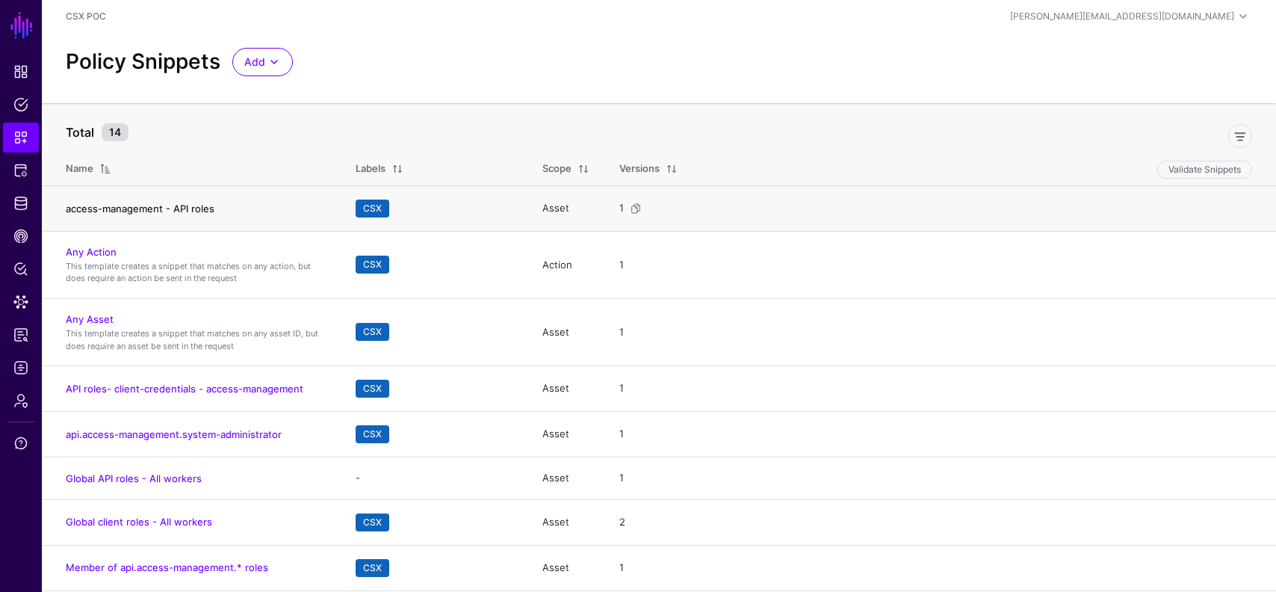
click at [166, 205] on link "access-management - API roles" at bounding box center [140, 208] width 149 height 12
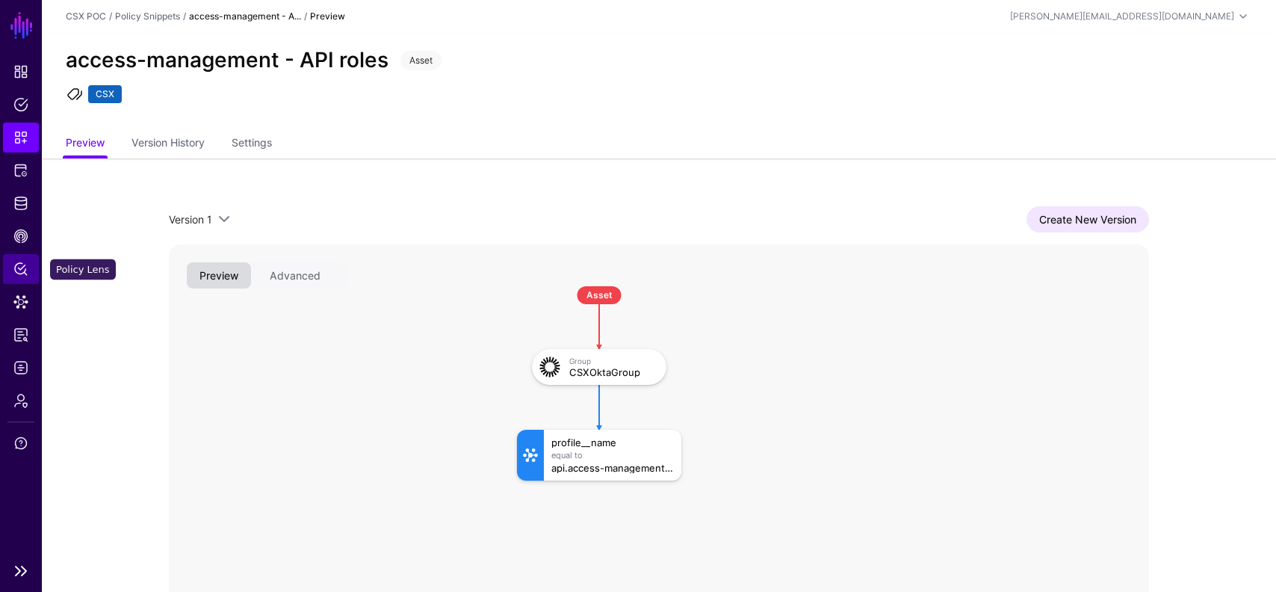
click at [16, 258] on link "Policy Lens" at bounding box center [21, 269] width 36 height 30
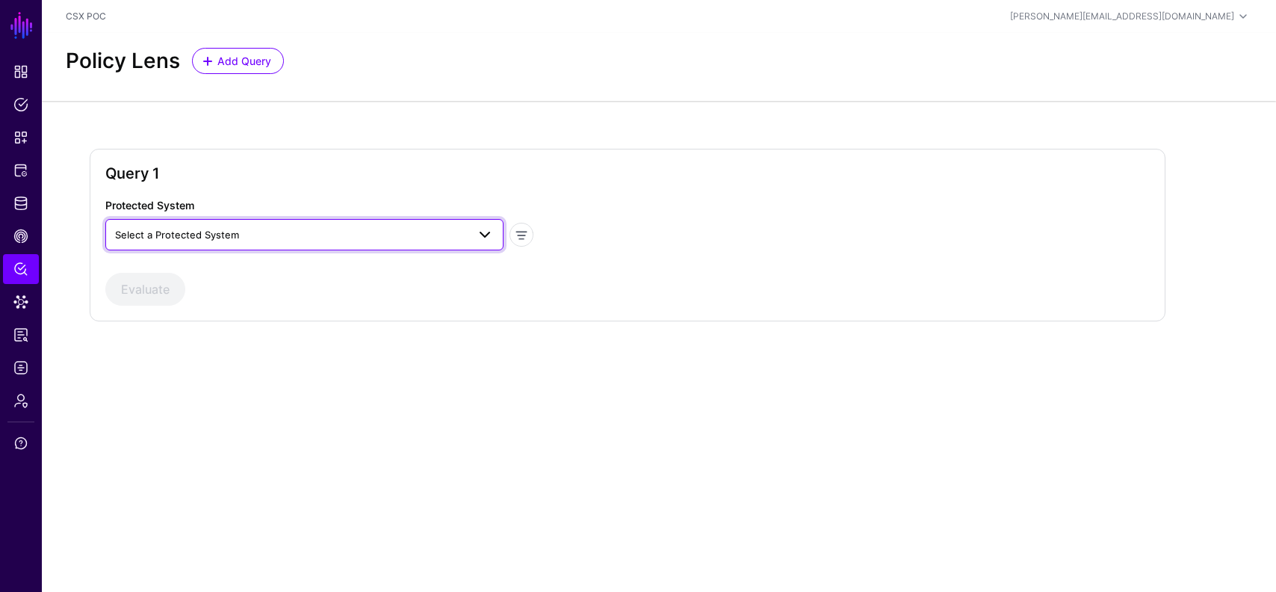
click at [423, 220] on link "Select a Protected System" at bounding box center [304, 234] width 398 height 31
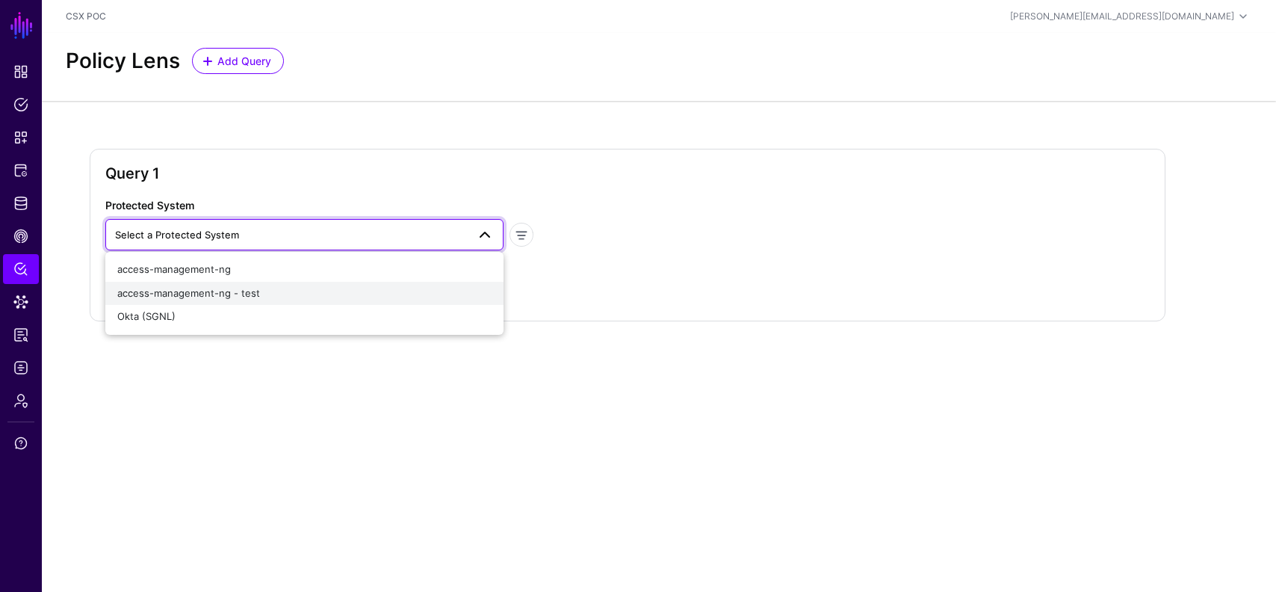
click at [329, 288] on div "access-management-ng - test" at bounding box center [304, 293] width 374 height 15
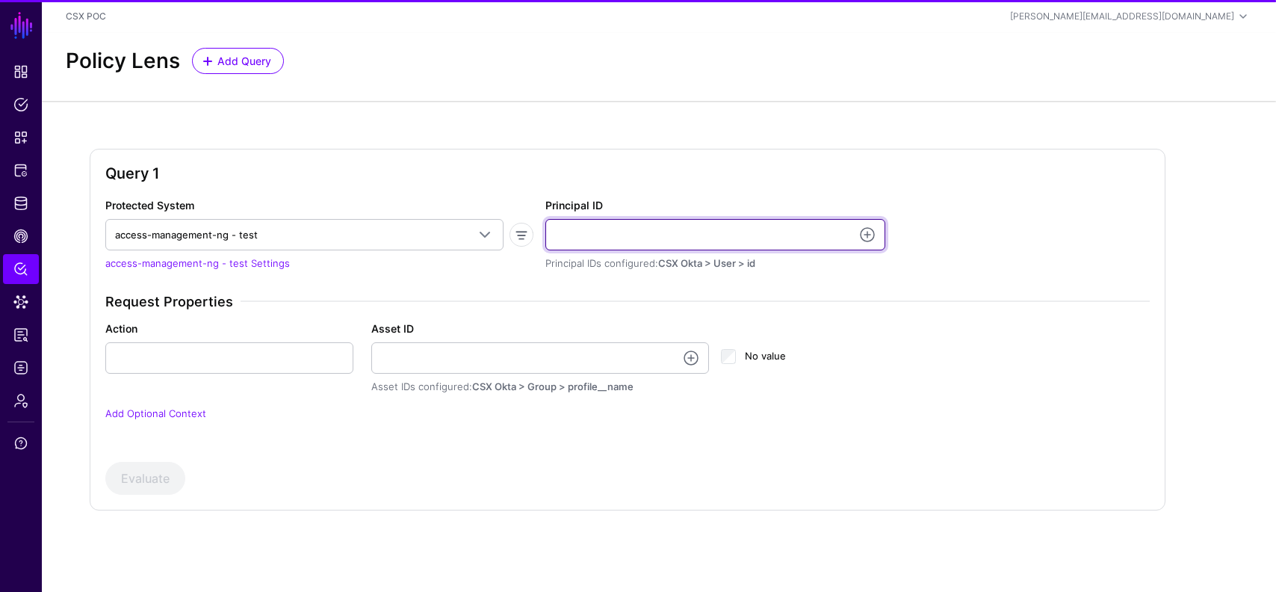
click at [695, 238] on input "Principal ID" at bounding box center [715, 234] width 340 height 31
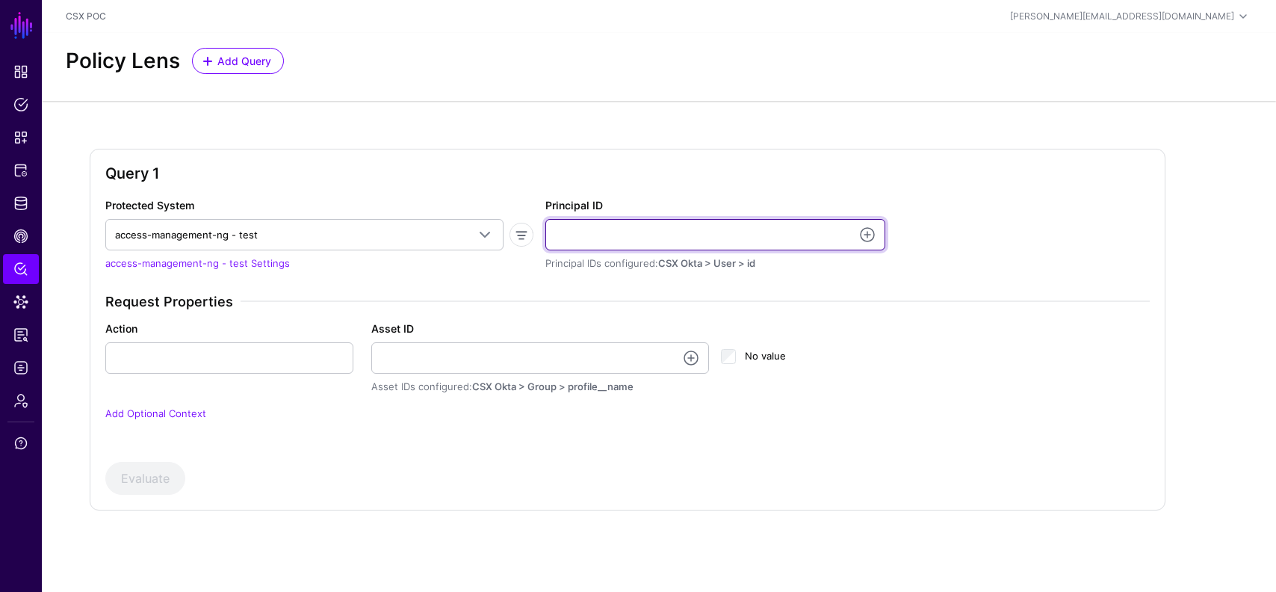
type input "**********"
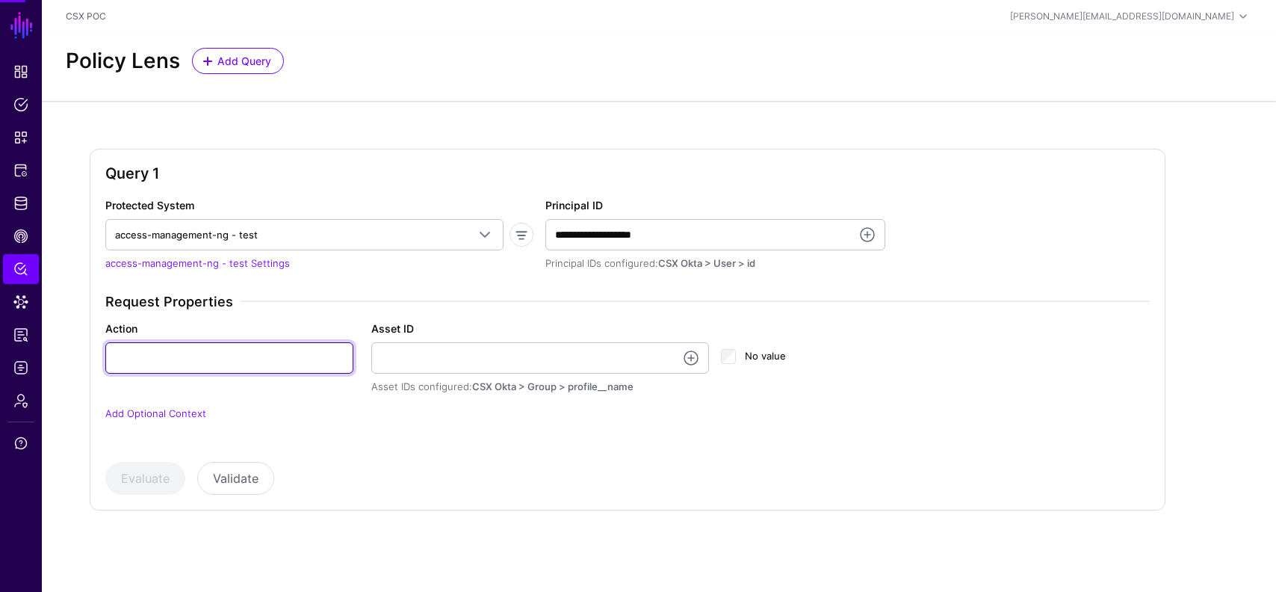
click at [168, 360] on input "Action" at bounding box center [229, 357] width 248 height 31
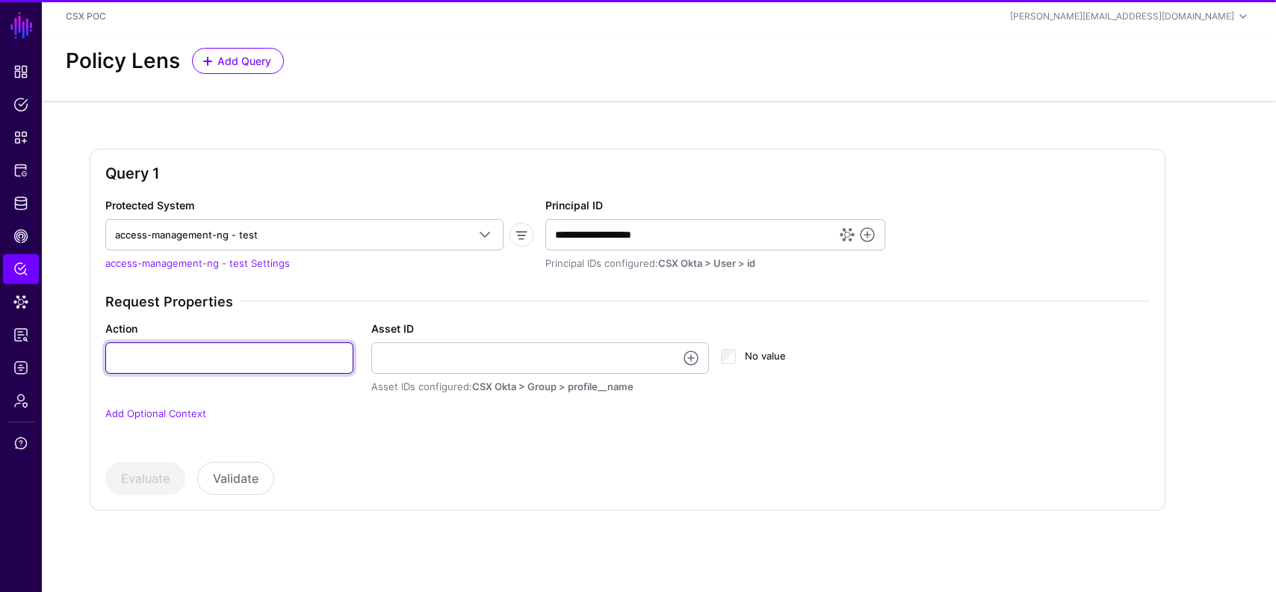
type input "******"
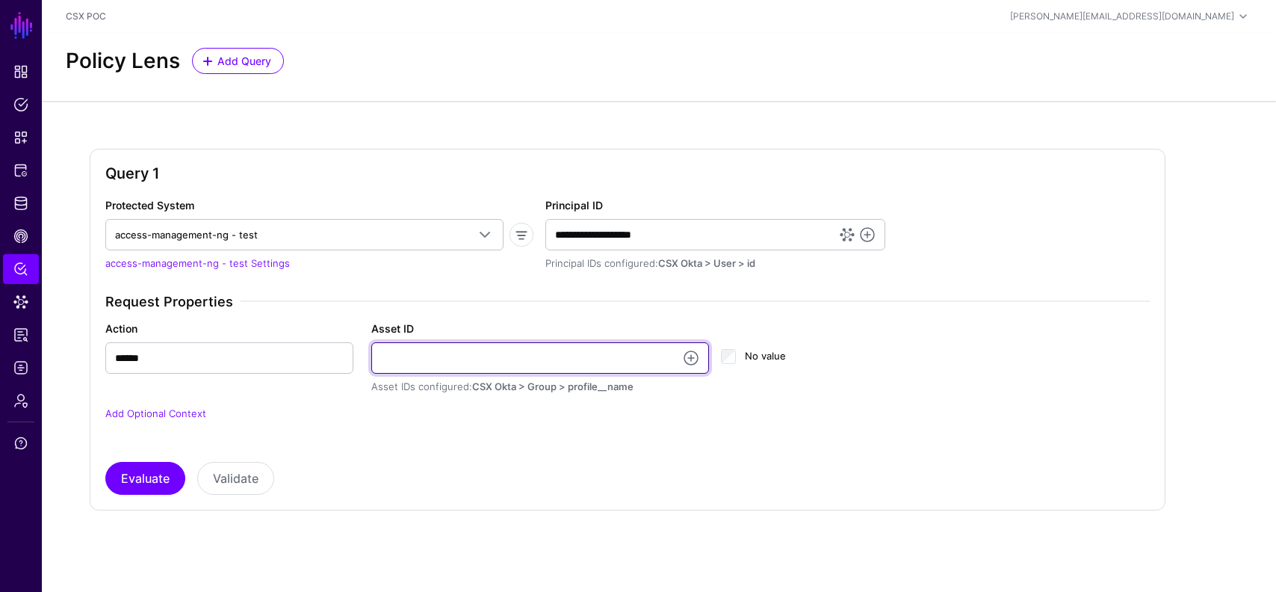
click at [447, 347] on input "Asset ID" at bounding box center [540, 357] width 338 height 31
paste input "**********"
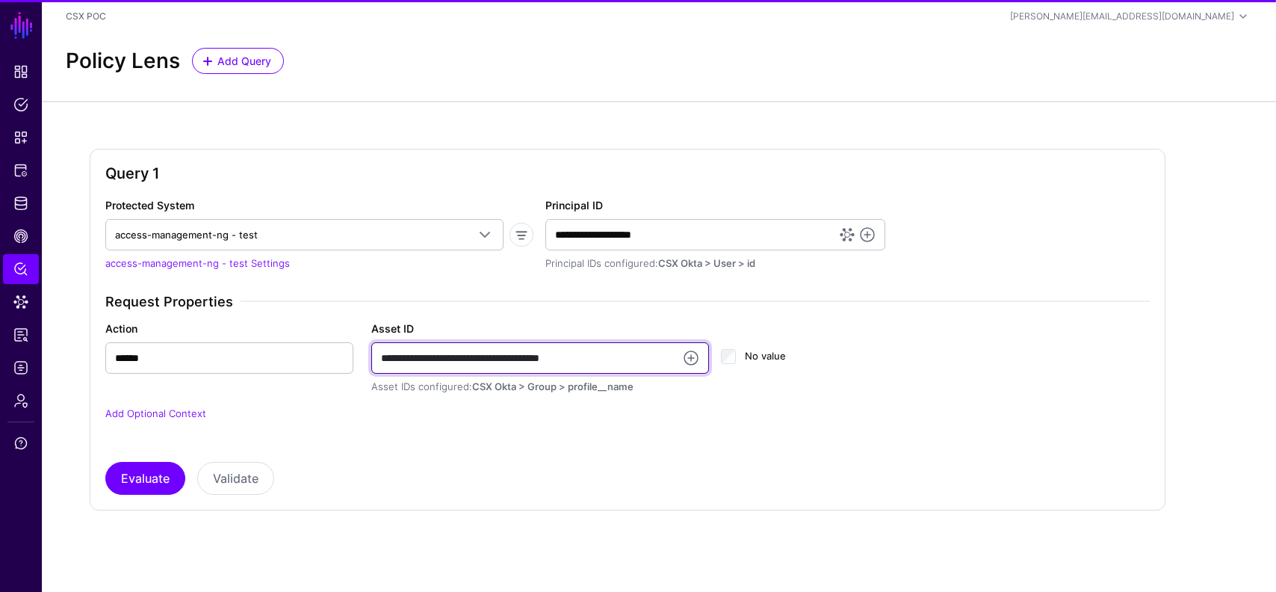
click at [527, 360] on input "**********" at bounding box center [540, 357] width 338 height 31
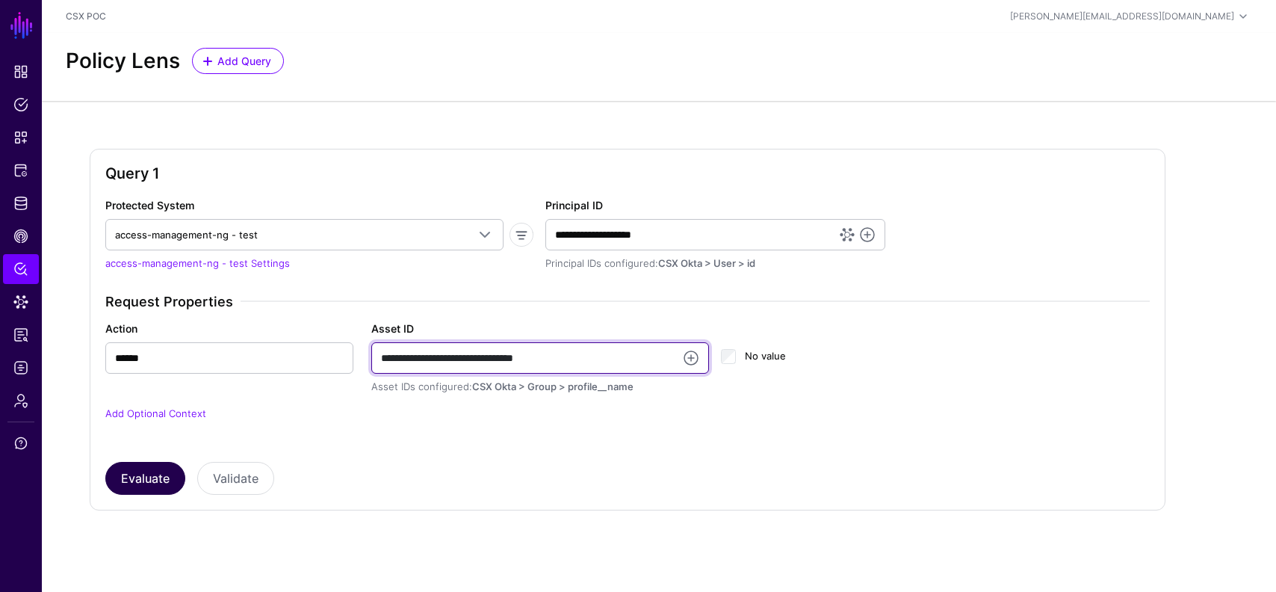
type input "**********"
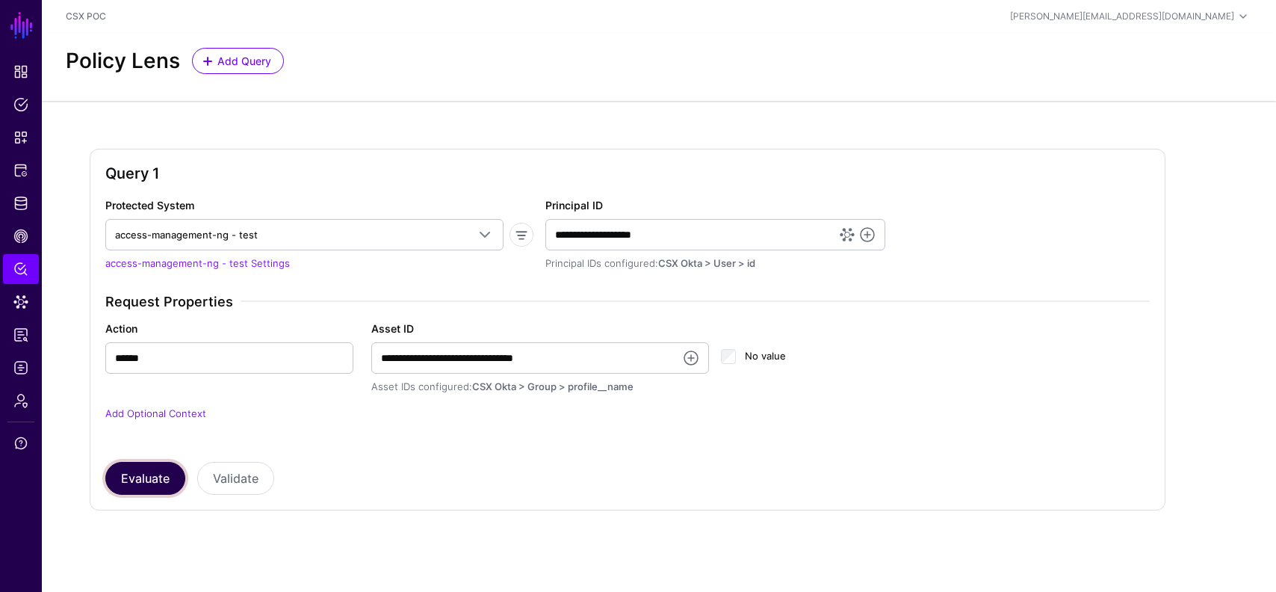
click at [140, 481] on button "Evaluate" at bounding box center [145, 478] width 80 height 33
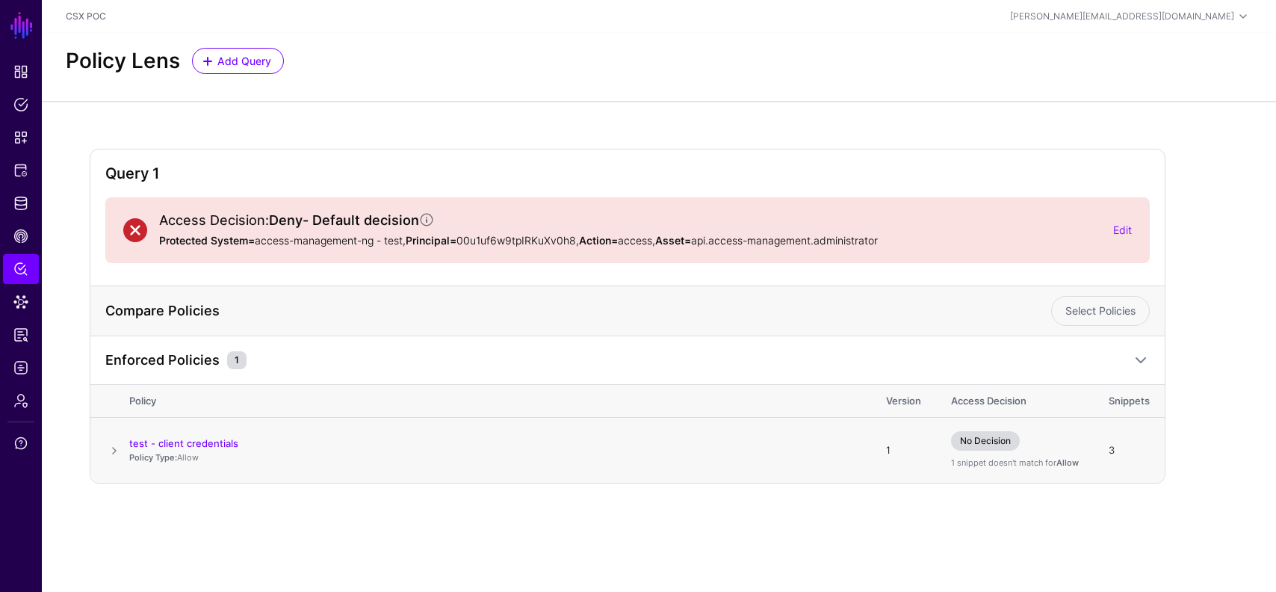
click at [111, 454] on span at bounding box center [114, 451] width 18 height 18
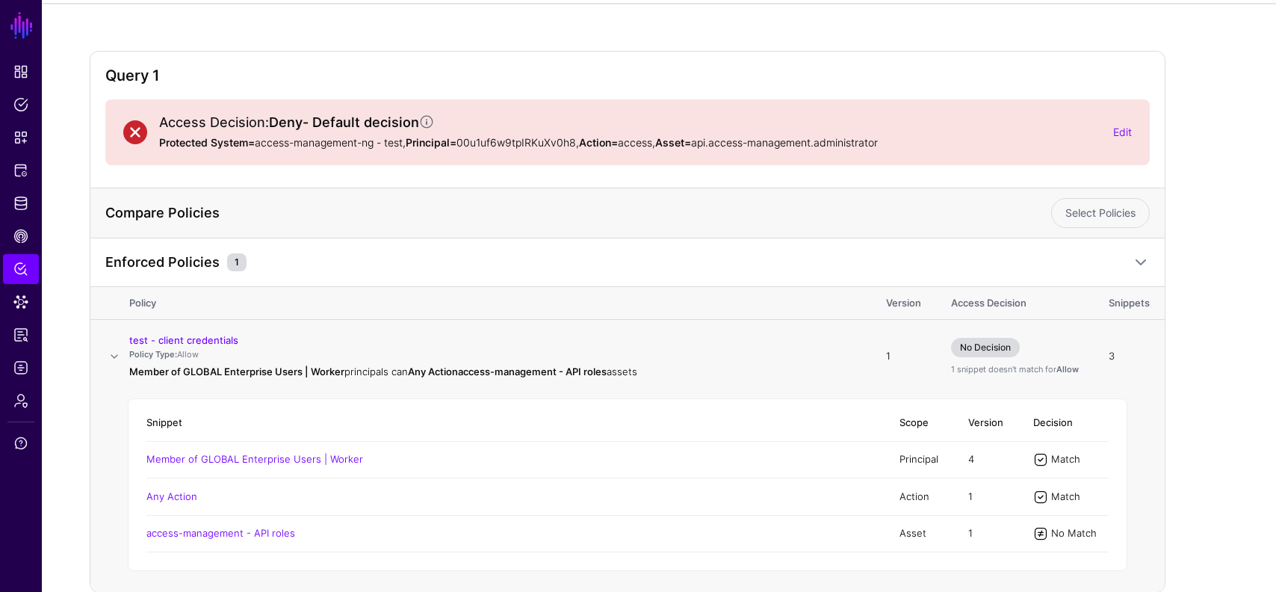
scroll to position [86, 0]
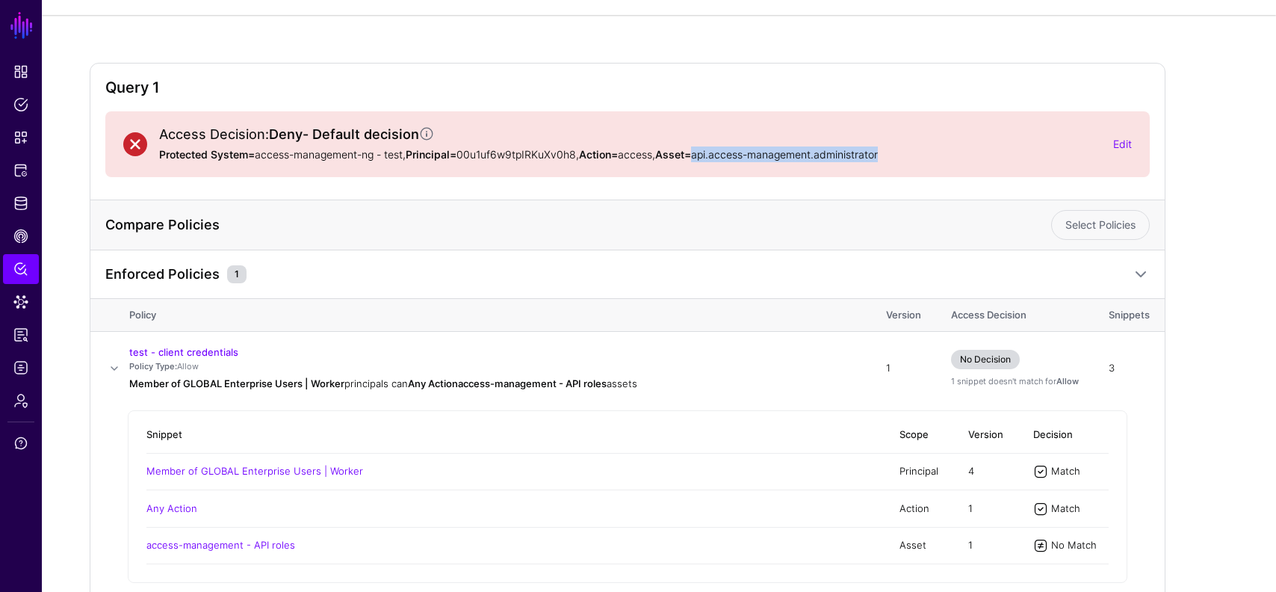
drag, startPoint x: 906, startPoint y: 154, endPoint x: 709, endPoint y: 155, distance: 197.2
click at [709, 155] on p "Protected System= access-management-ng - test, Principal= 00u1uf6w9tpIRKuXv0h8 …" at bounding box center [630, 154] width 942 height 16
copy p "api.access-management.administrator"
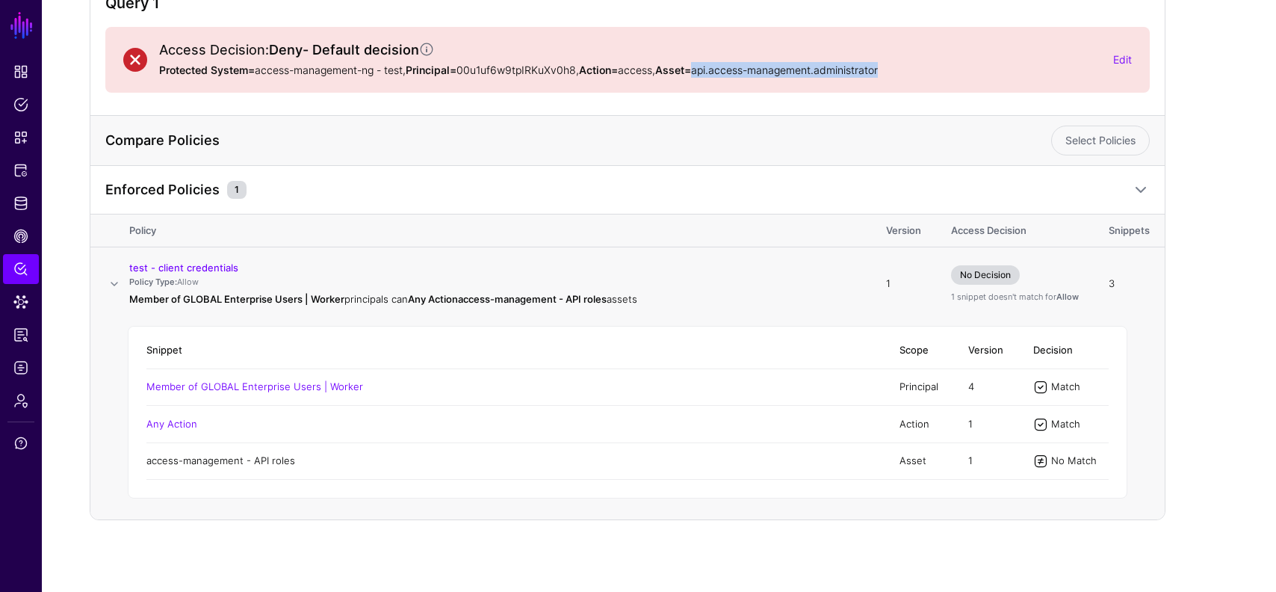
click at [216, 462] on link "access-management - API roles" at bounding box center [220, 460] width 149 height 12
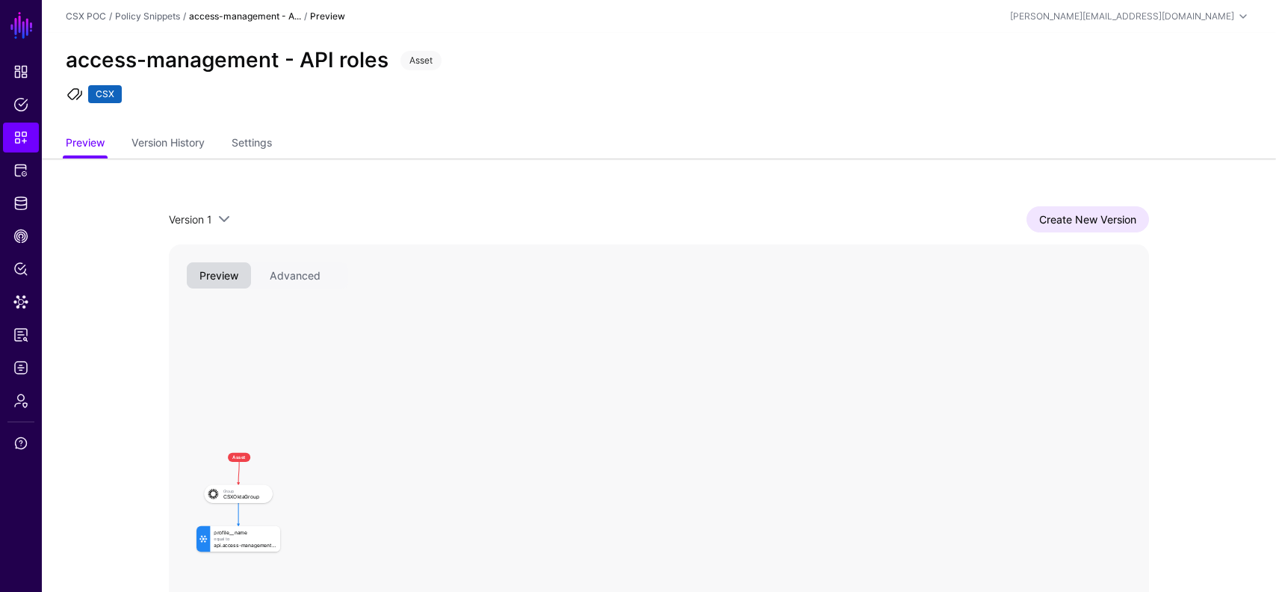
click at [242, 452] on span "Asset" at bounding box center [239, 456] width 22 height 9
click at [1070, 214] on link "Create New Version" at bounding box center [1087, 219] width 123 height 26
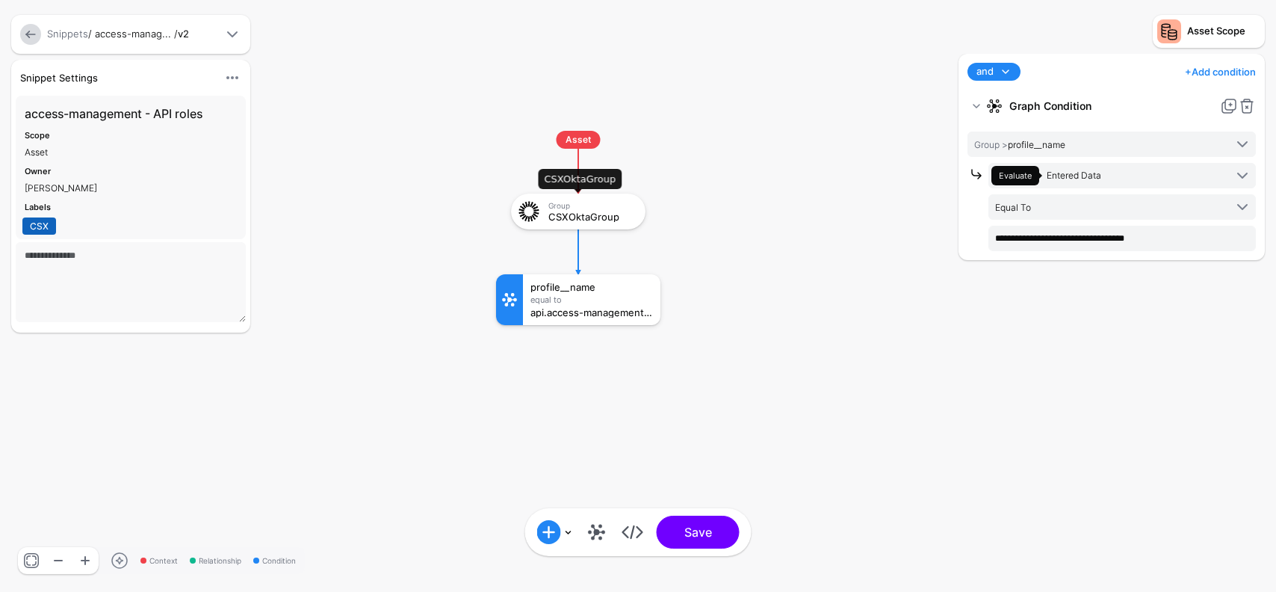
click at [604, 212] on div "CSXOktaGroup" at bounding box center [591, 216] width 87 height 10
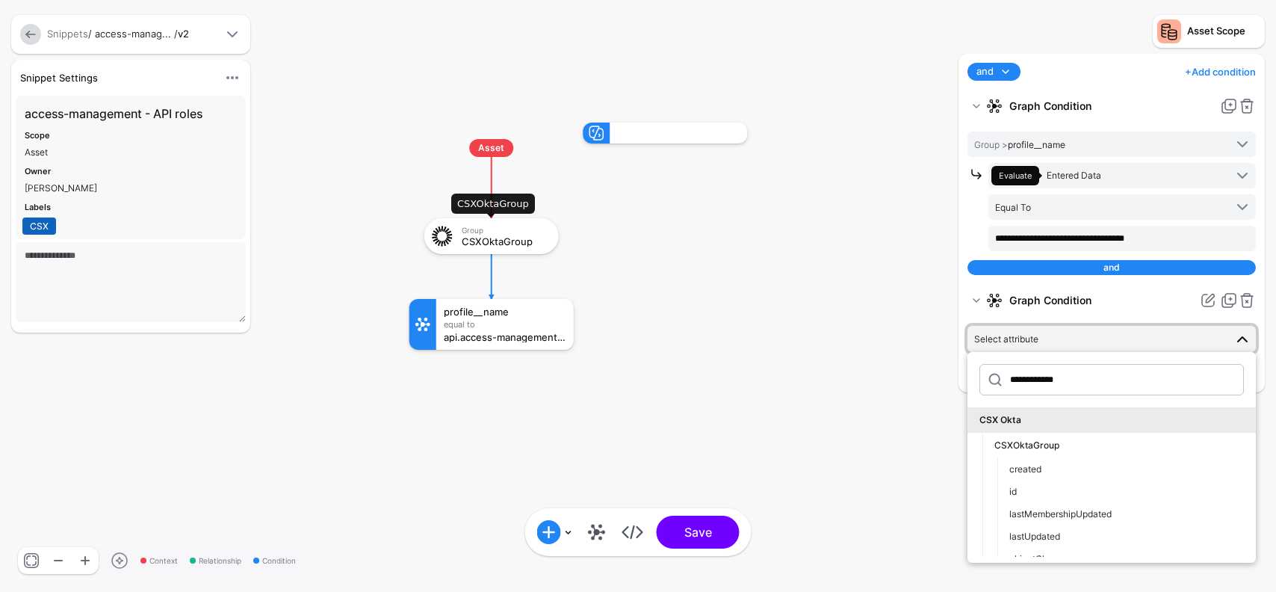
click at [523, 232] on div "Group" at bounding box center [505, 230] width 87 height 9
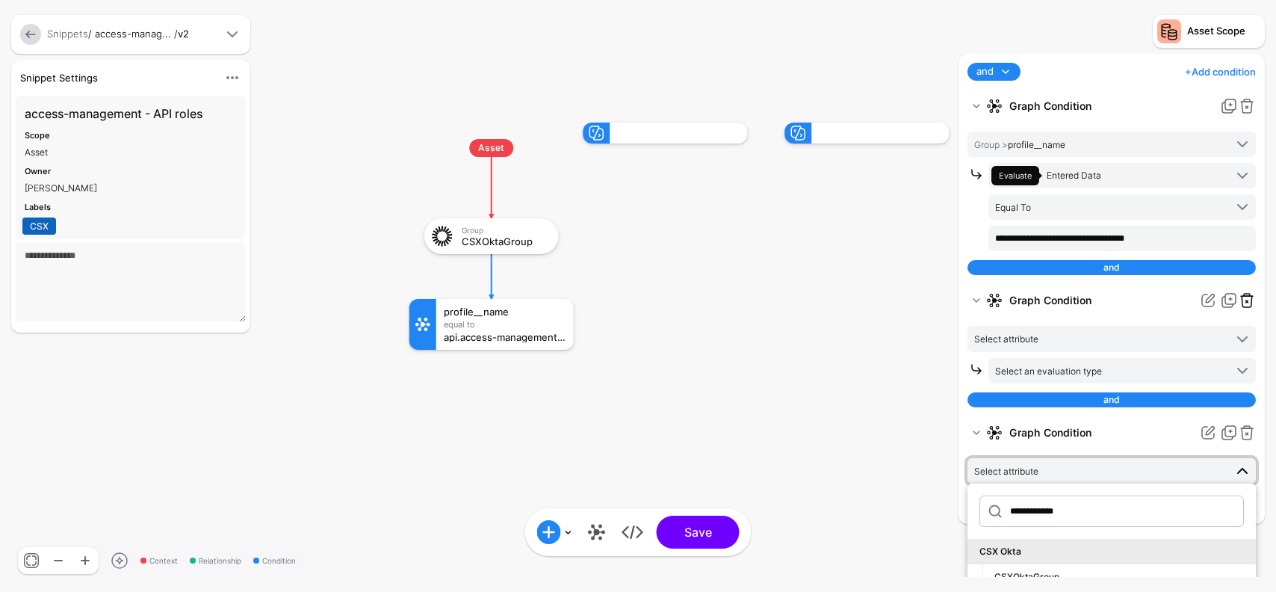
click at [1248, 308] on link at bounding box center [1247, 300] width 18 height 18
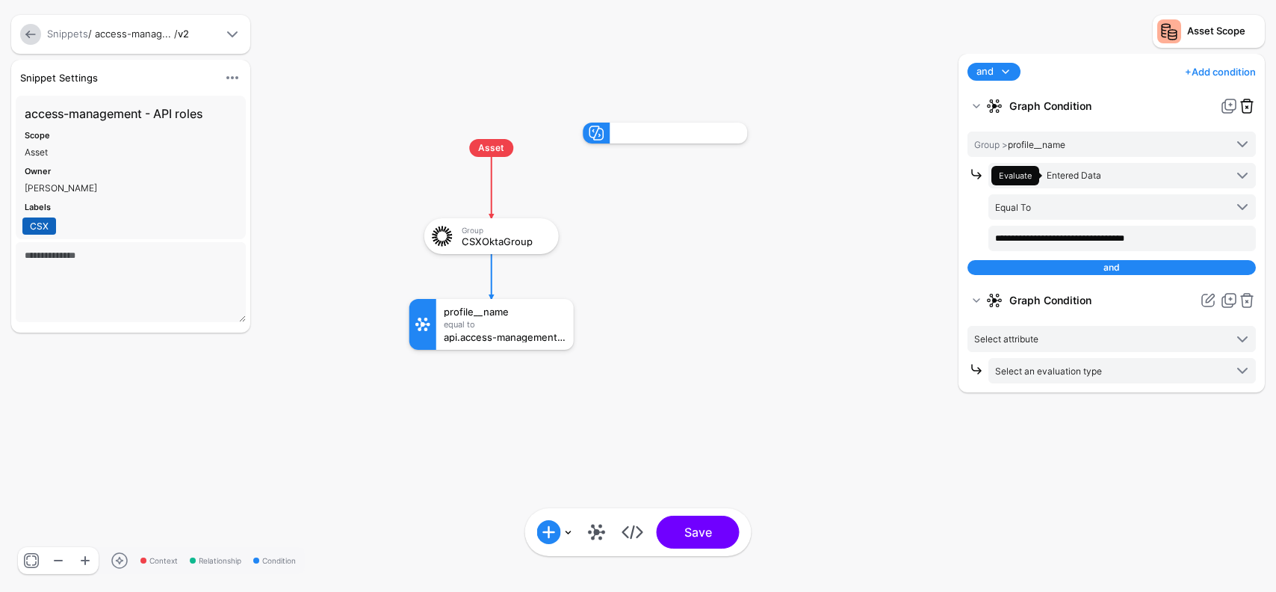
click at [1248, 111] on link at bounding box center [1247, 106] width 18 height 18
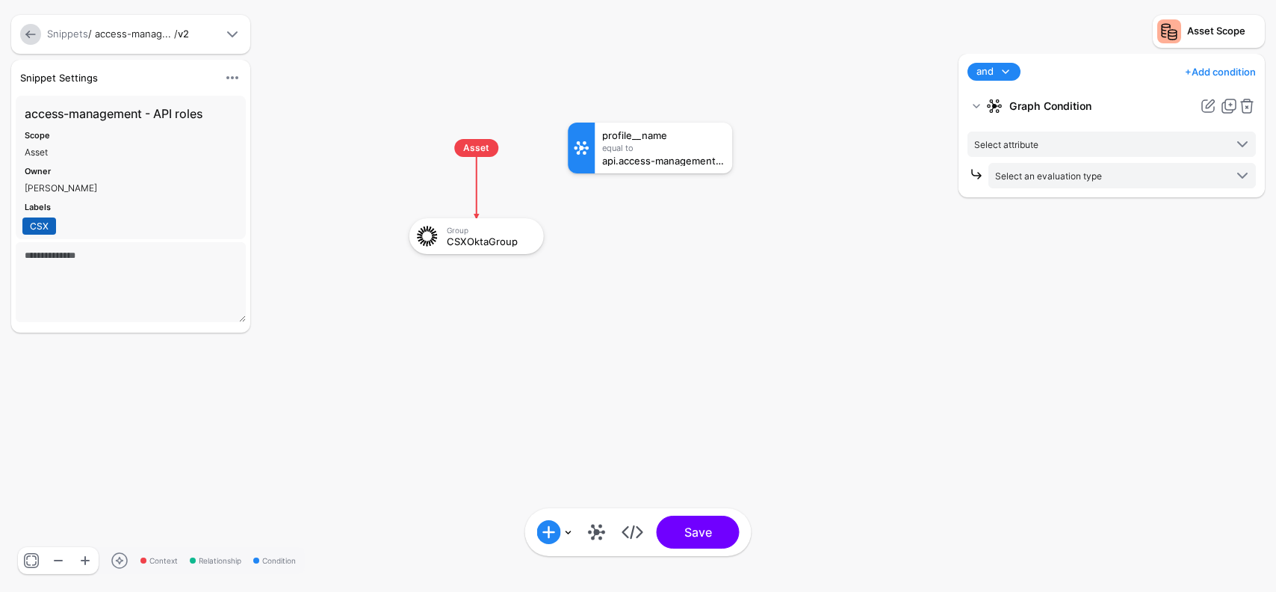
click at [1248, 111] on link at bounding box center [1247, 106] width 18 height 18
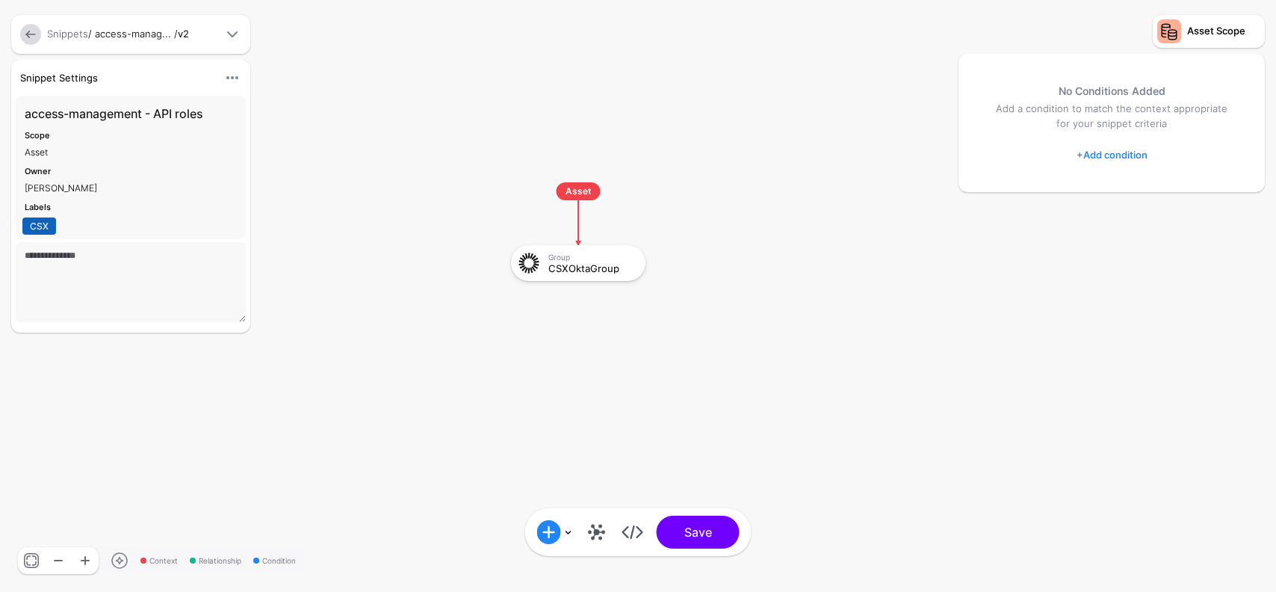
click at [878, 232] on rect at bounding box center [496, 168] width 127595 height 59166
click at [590, 196] on span "Asset" at bounding box center [579, 191] width 44 height 18
click at [602, 538] on link at bounding box center [597, 532] width 24 height 24
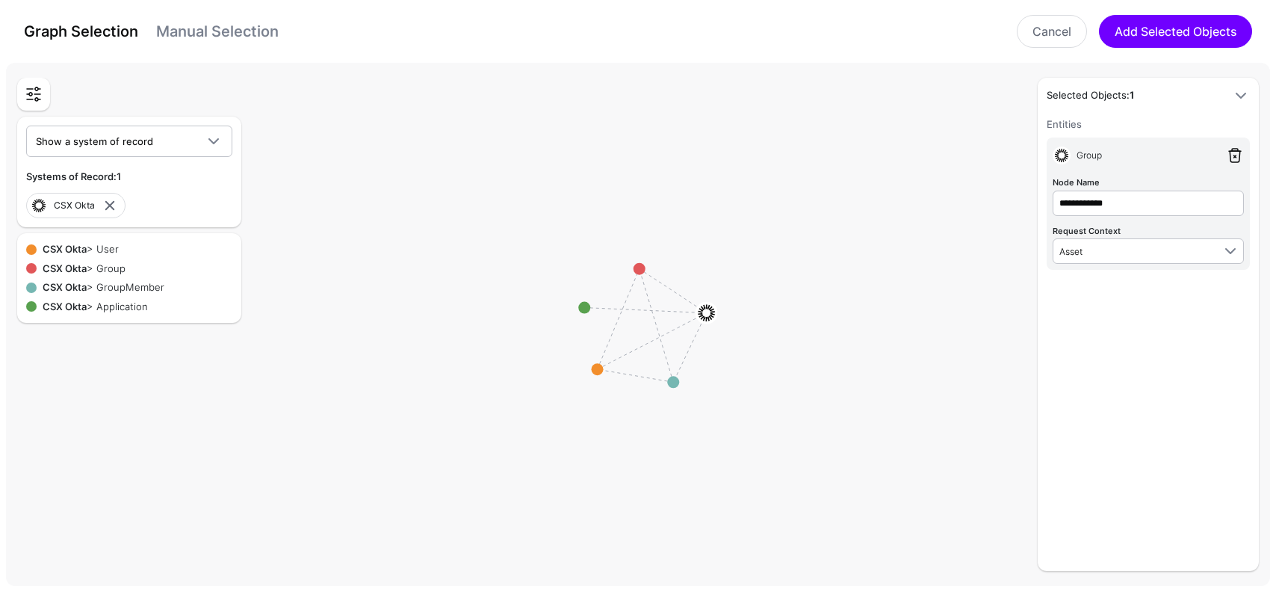
click at [1233, 156] on link at bounding box center [1235, 155] width 18 height 18
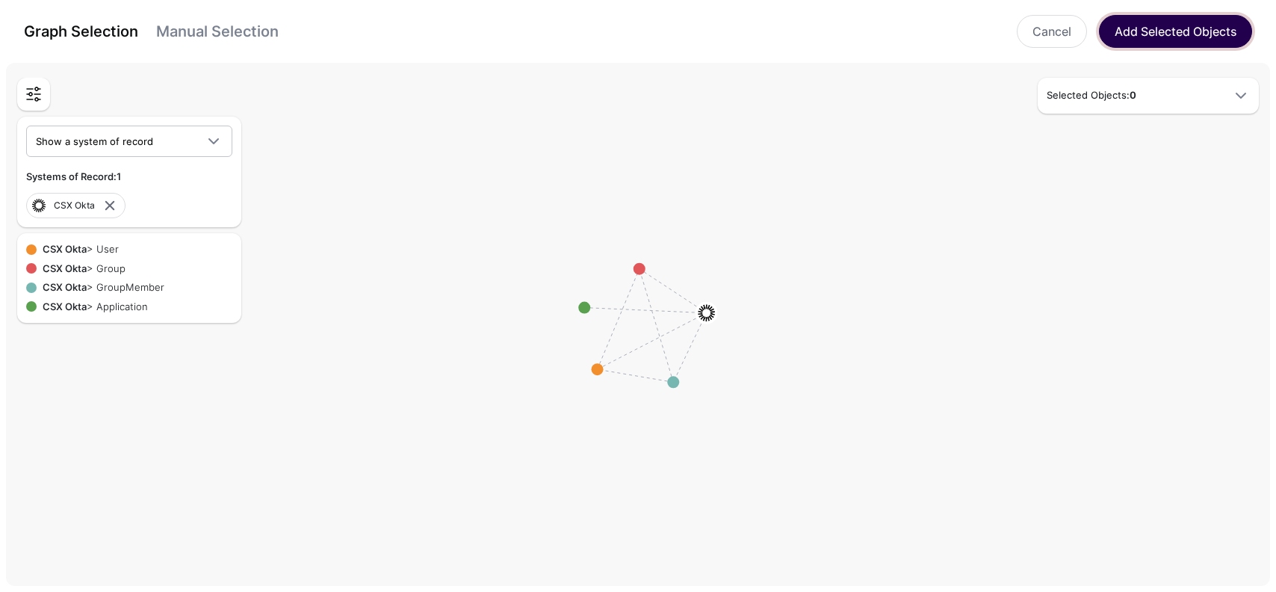
click at [1170, 27] on button "Add Selected Objects" at bounding box center [1175, 31] width 153 height 33
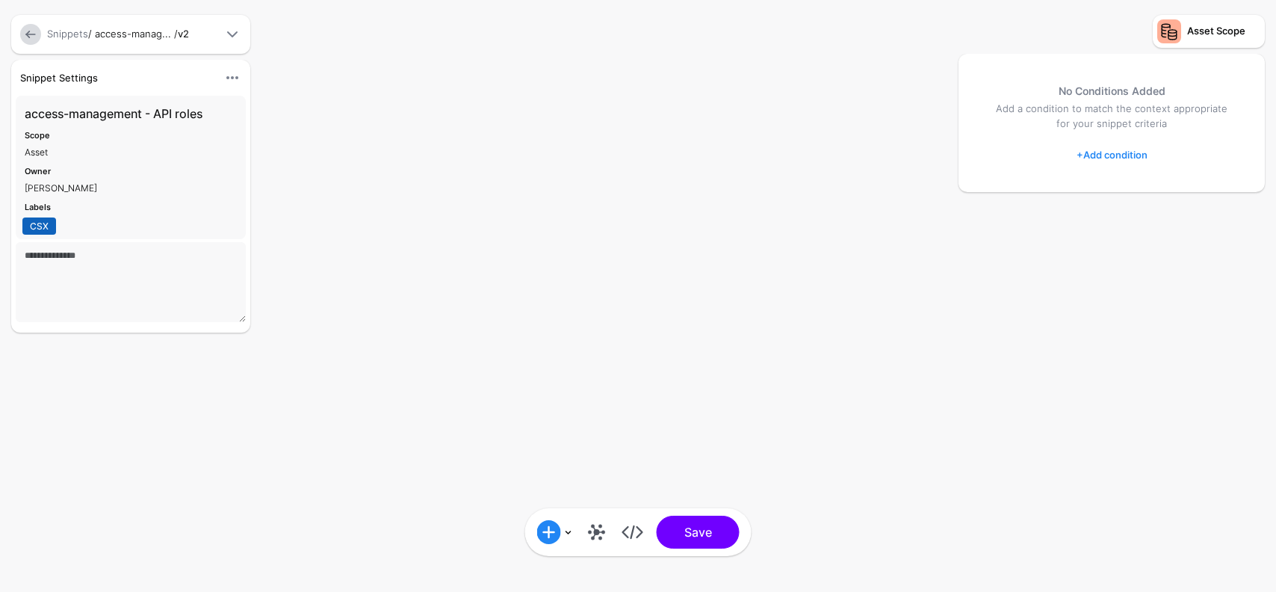
click at [1097, 152] on link "+ Add condition" at bounding box center [1111, 155] width 71 height 24
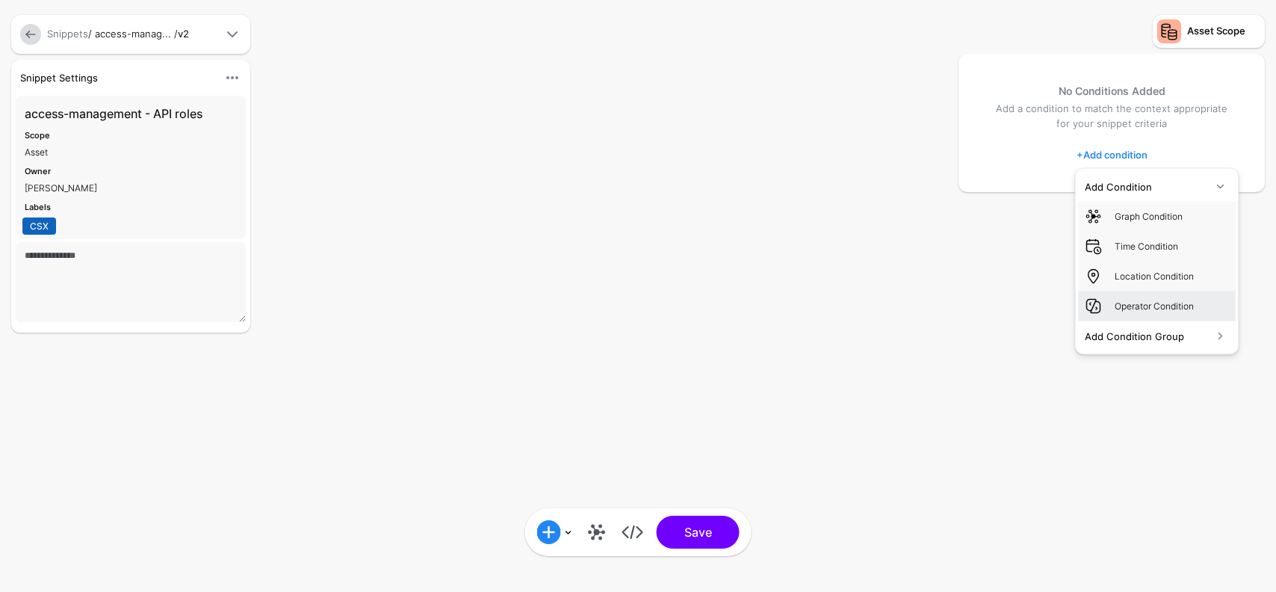
click at [1192, 300] on div "Operator Condition" at bounding box center [1172, 305] width 115 height 13
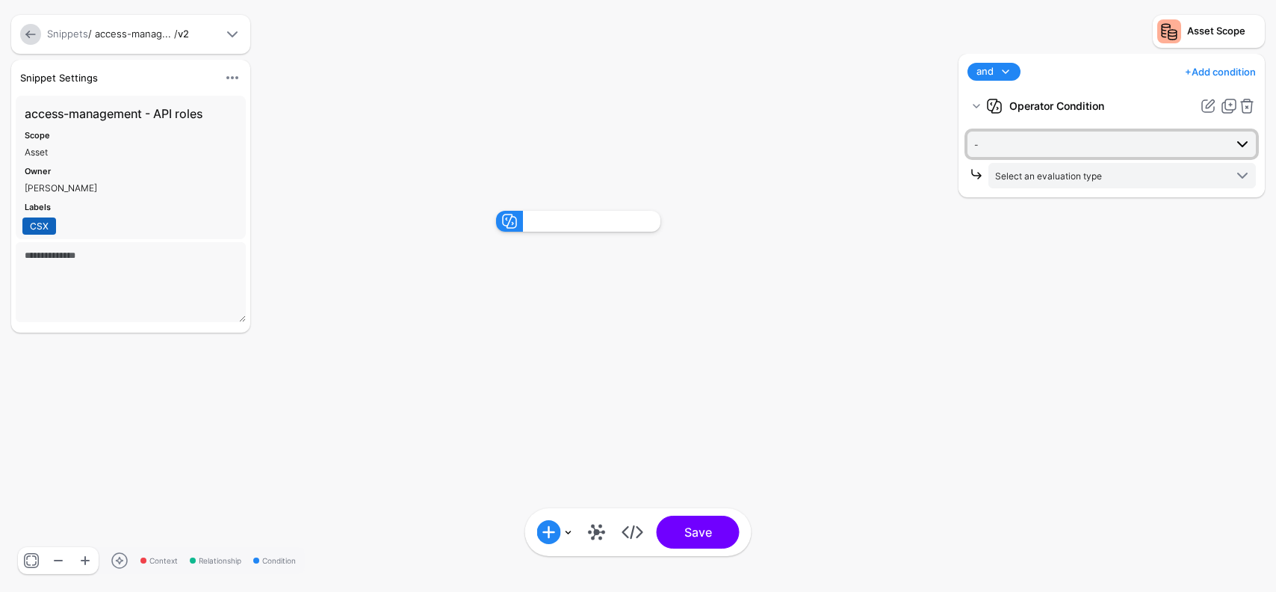
click at [1075, 137] on span "-" at bounding box center [1099, 144] width 250 height 16
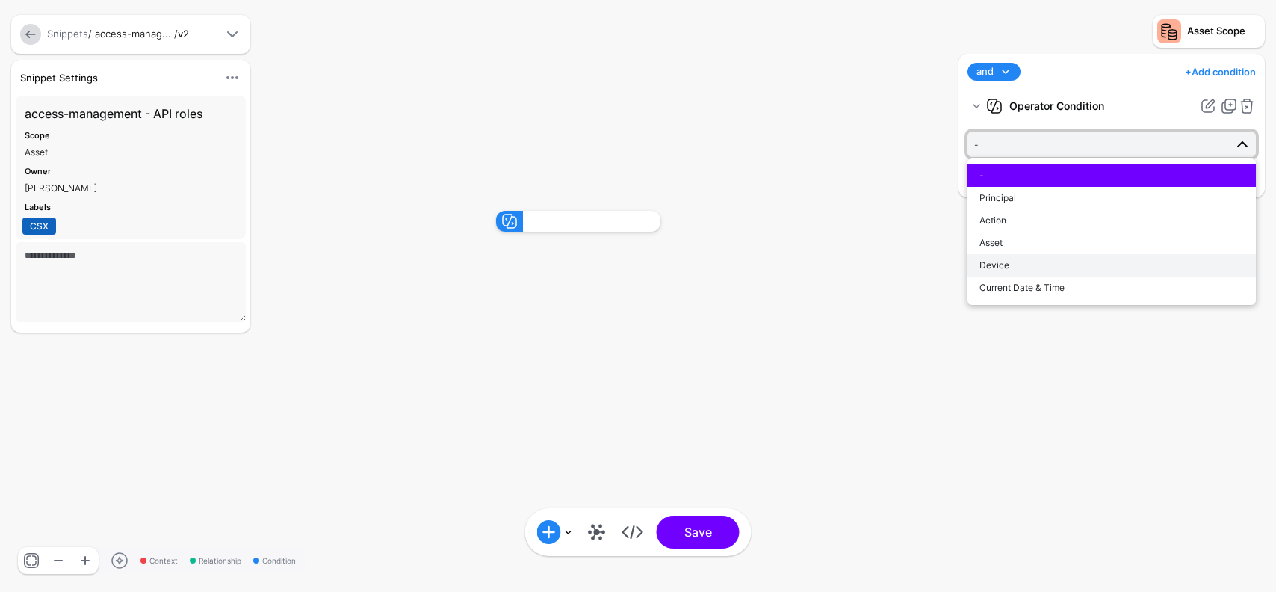
click at [1020, 267] on div "Device" at bounding box center [1111, 264] width 264 height 13
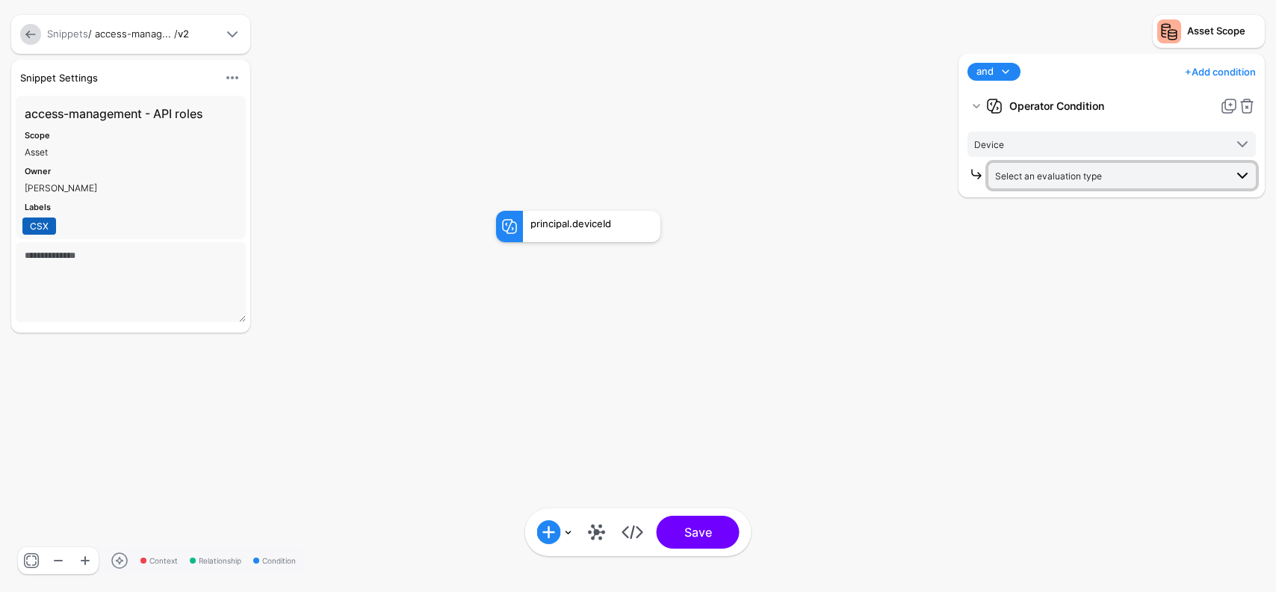
click at [1044, 182] on span "Select an evaluation type" at bounding box center [1109, 175] width 229 height 16
click at [976, 242] on div "and and not or + Add condition Add Condition Graph Condition Time Condition Loc…" at bounding box center [1112, 315] width 314 height 523
click at [1031, 142] on span "Device" at bounding box center [1099, 144] width 250 height 16
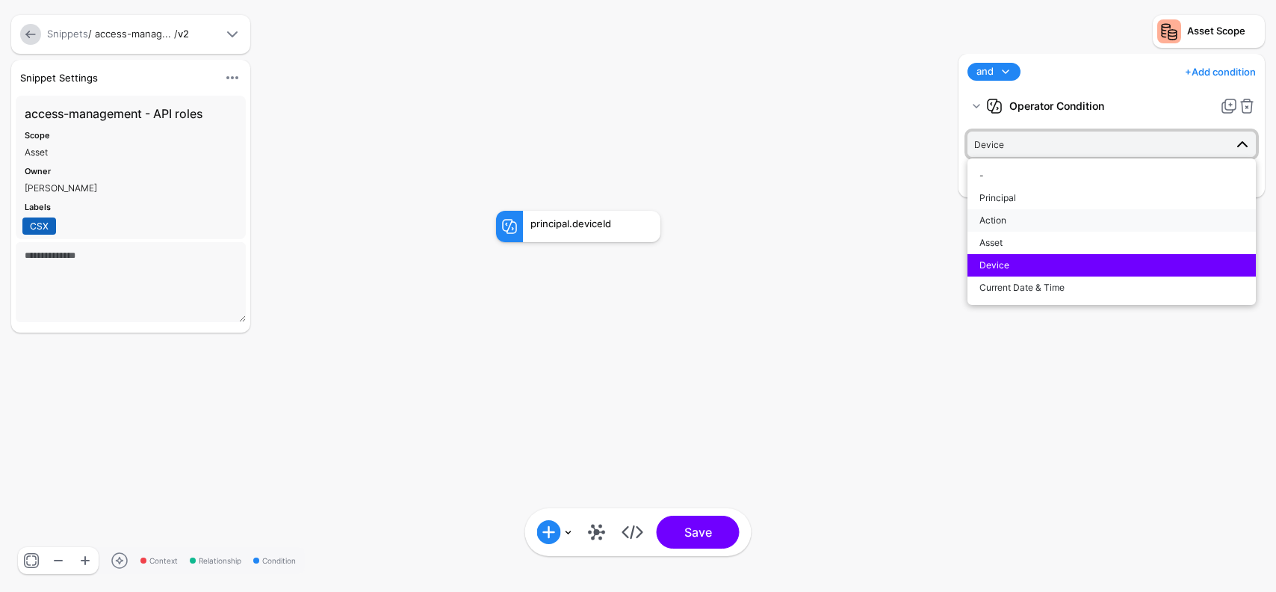
click at [1003, 215] on span "Action" at bounding box center [992, 219] width 27 height 11
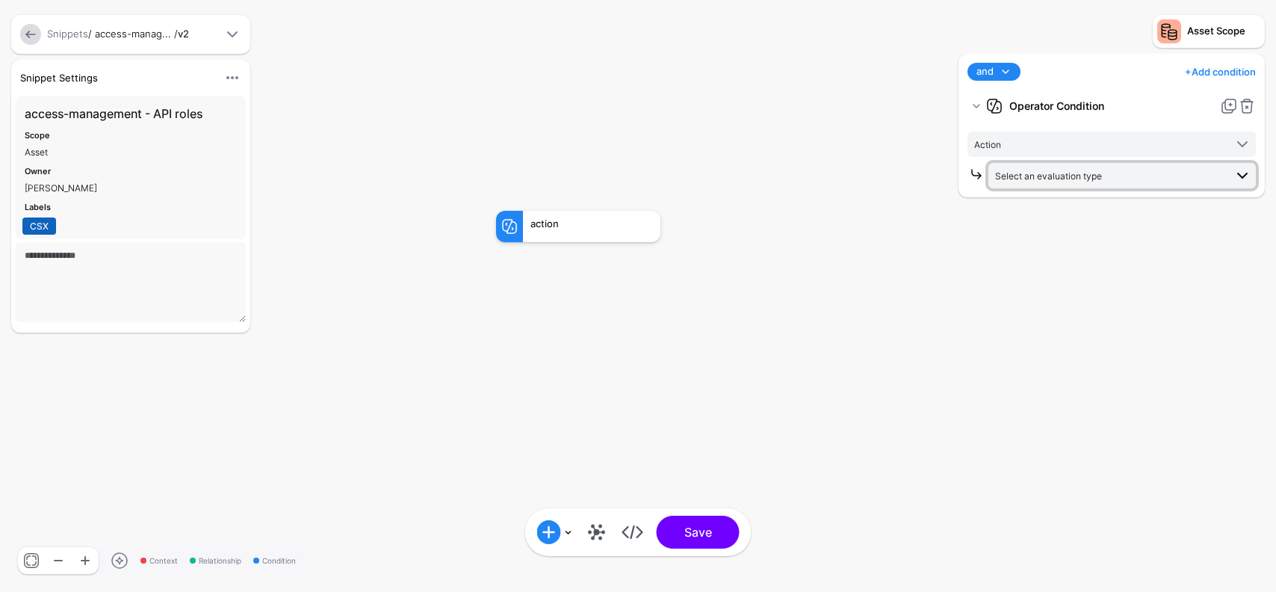
click at [1050, 169] on span "Select an evaluation type" at bounding box center [1109, 175] width 229 height 16
click at [956, 283] on div "and and not or + Add condition Add Condition Graph Condition Time Condition Loc…" at bounding box center [1112, 315] width 314 height 523
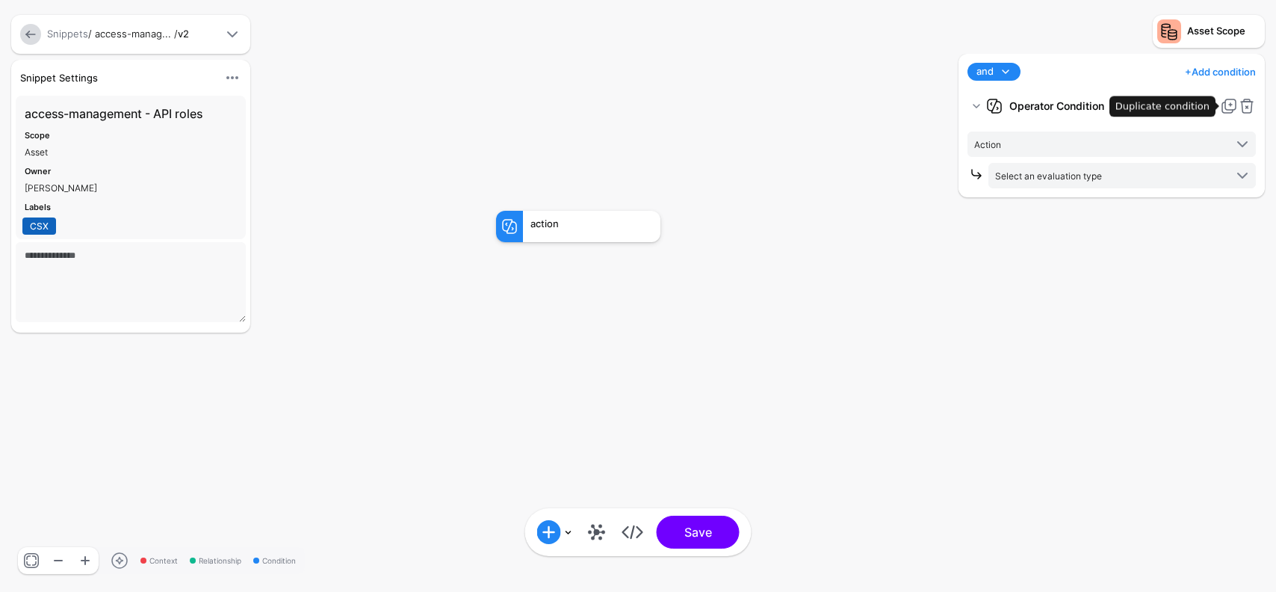
click at [1229, 108] on link at bounding box center [1229, 106] width 18 height 18
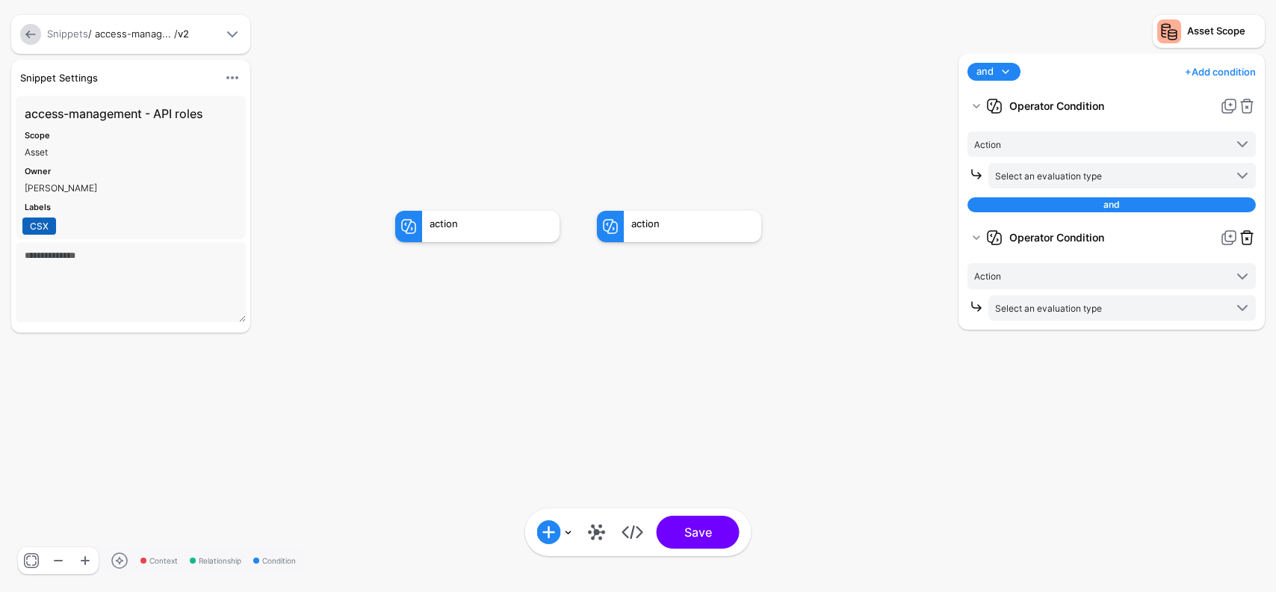
click at [1243, 239] on link at bounding box center [1247, 238] width 18 height 18
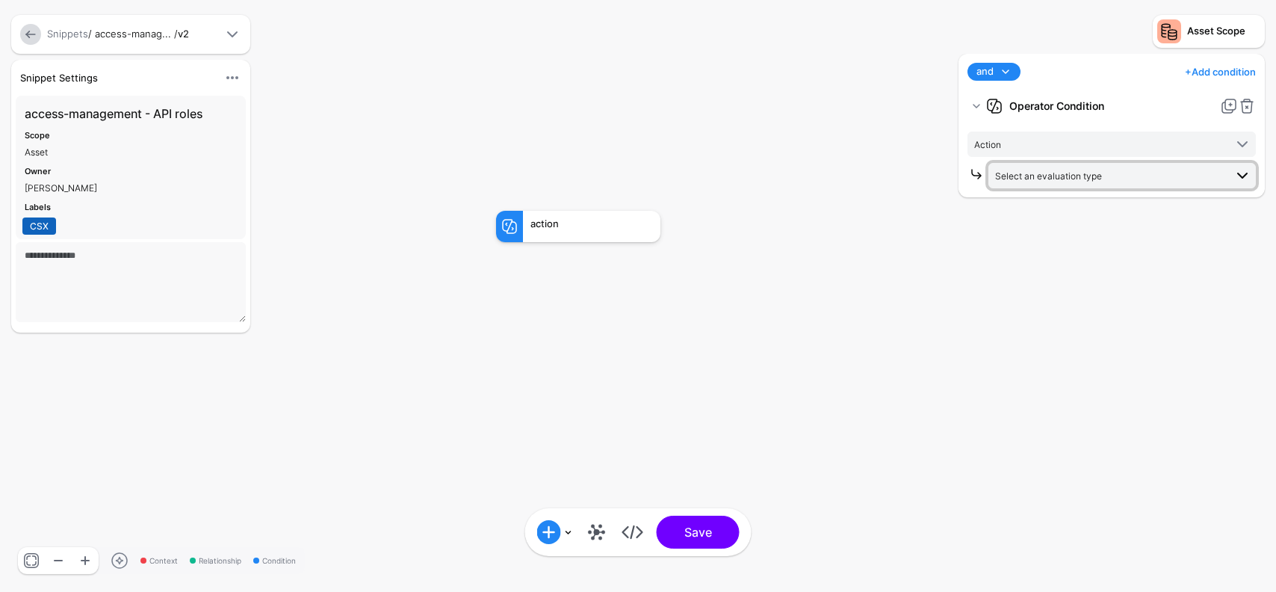
click at [1116, 179] on span "Select an evaluation type" at bounding box center [1109, 175] width 229 height 16
click at [887, 128] on rect at bounding box center [482, 196] width 127595 height 59166
click at [1001, 70] on span at bounding box center [1006, 72] width 18 height 18
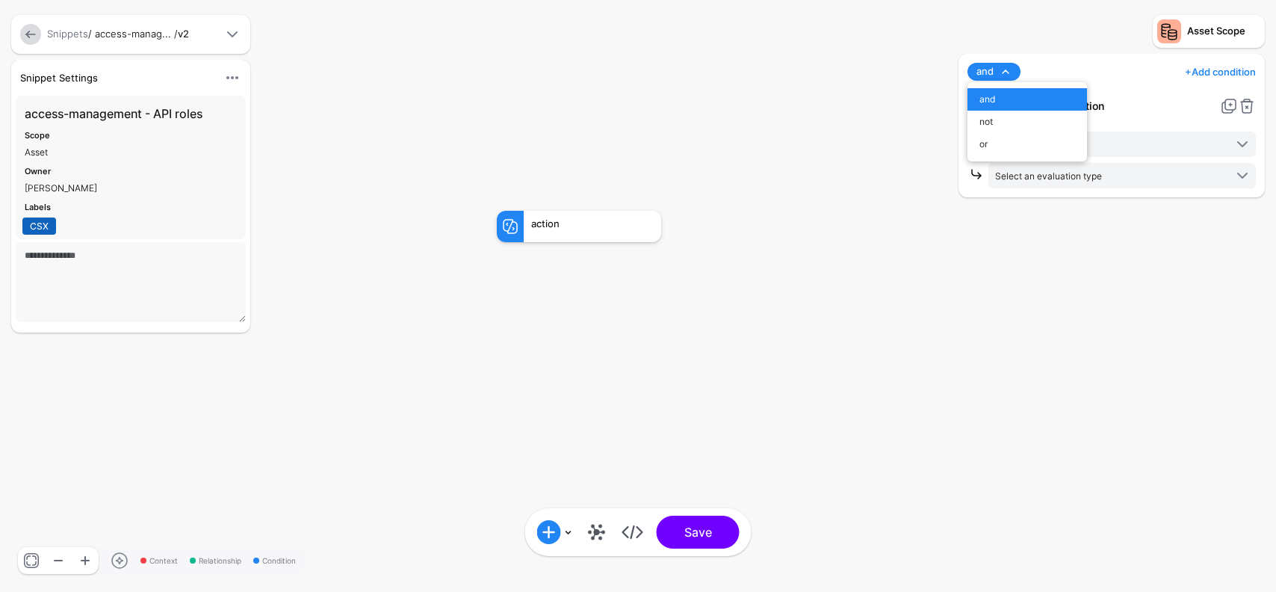
click at [846, 105] on rect at bounding box center [482, 196] width 127595 height 59166
click at [38, 35] on link at bounding box center [30, 34] width 21 height 21
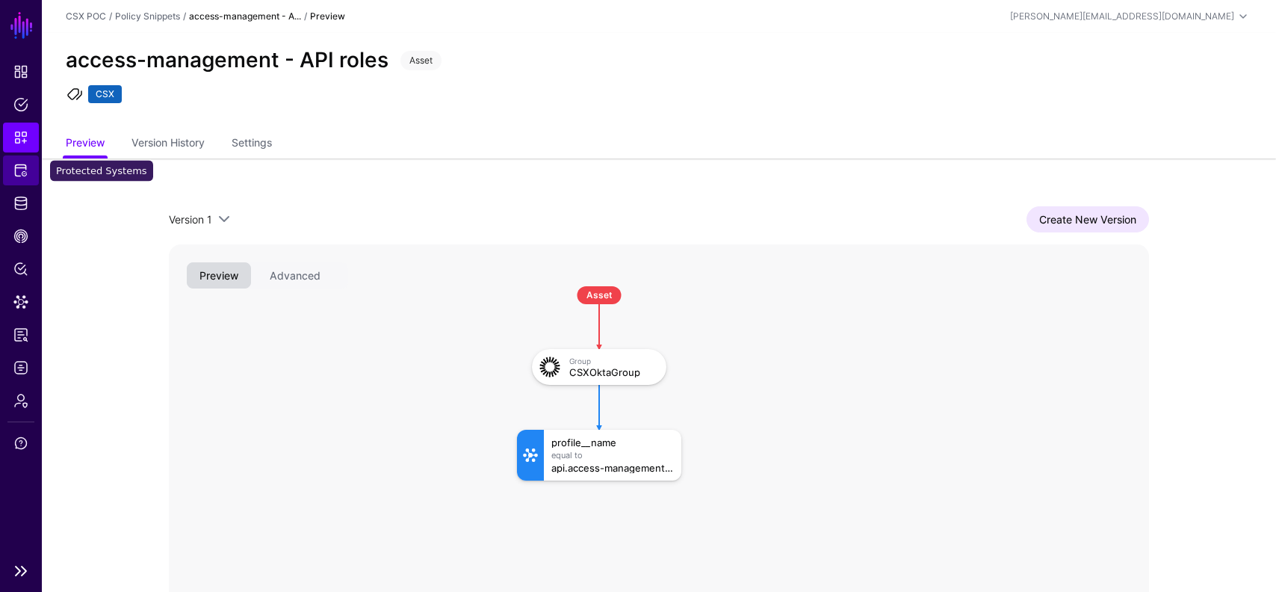
click at [25, 167] on span "Protected Systems" at bounding box center [20, 170] width 15 height 15
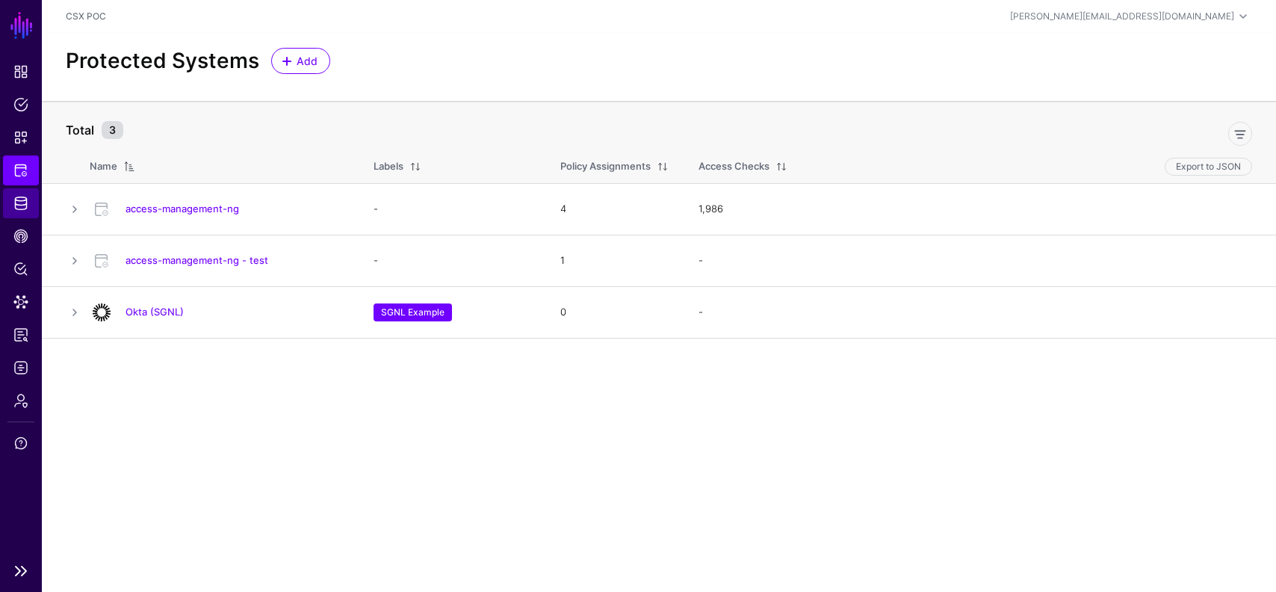
click at [17, 203] on span "Identity Data Fabric" at bounding box center [20, 203] width 15 height 15
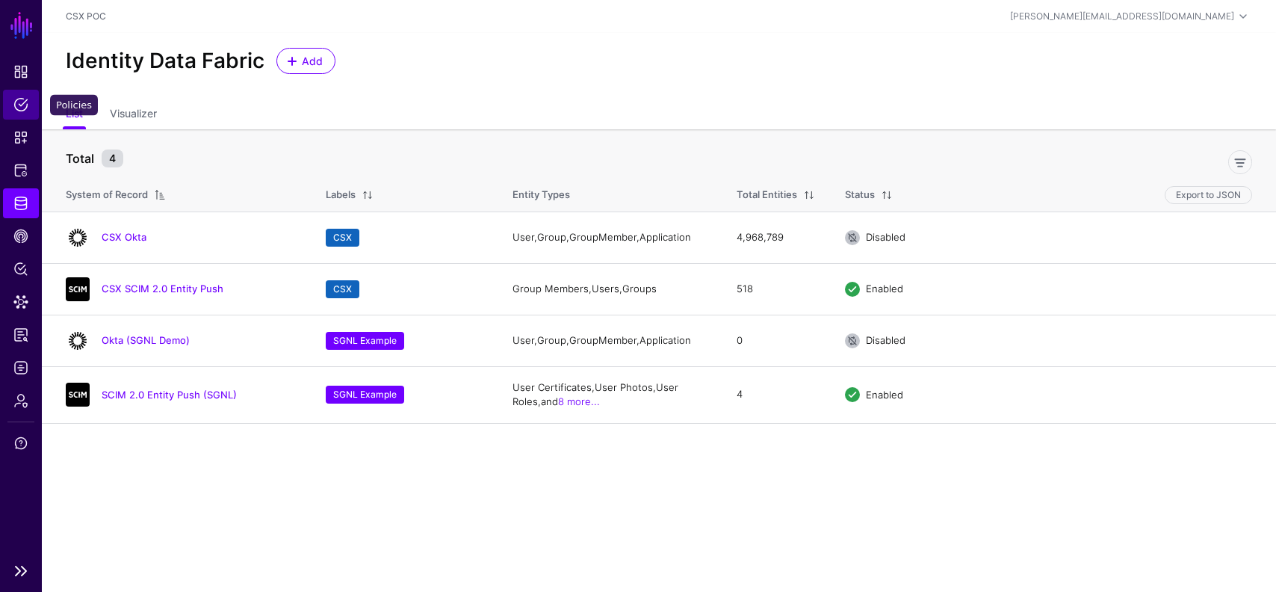
click at [21, 115] on link "Policies" at bounding box center [21, 105] width 36 height 30
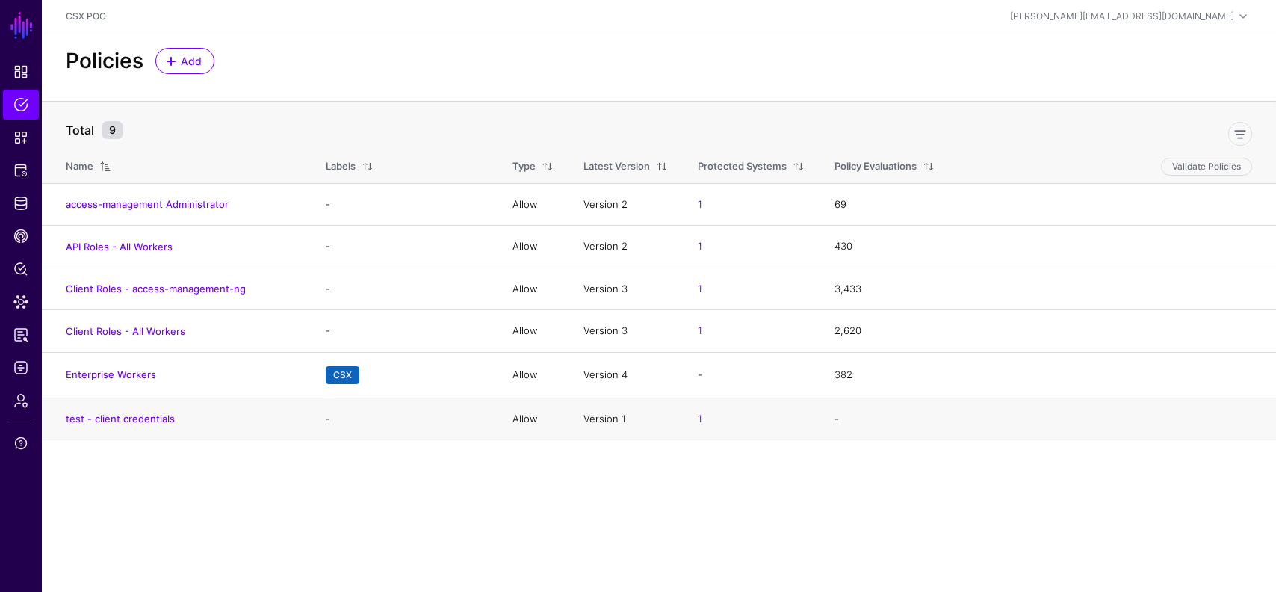
click at [132, 407] on td "test - client credentials" at bounding box center [176, 418] width 269 height 43
click at [134, 415] on link "test - client credentials" at bounding box center [120, 418] width 109 height 12
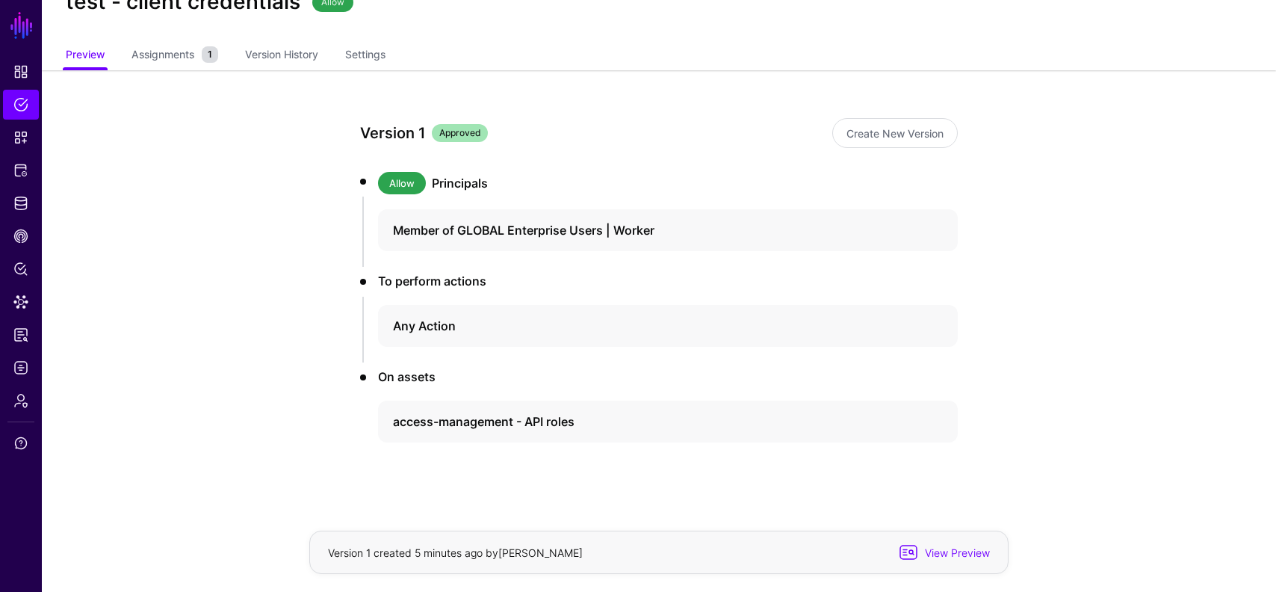
scroll to position [62, 0]
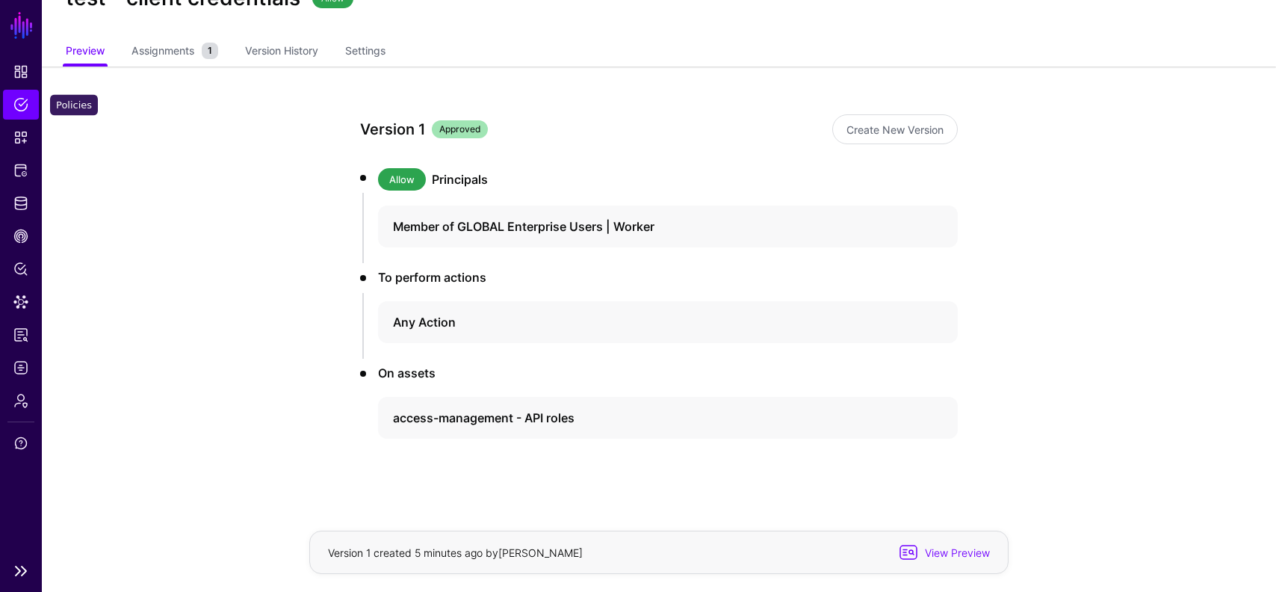
click at [19, 105] on span "Policies" at bounding box center [20, 104] width 15 height 15
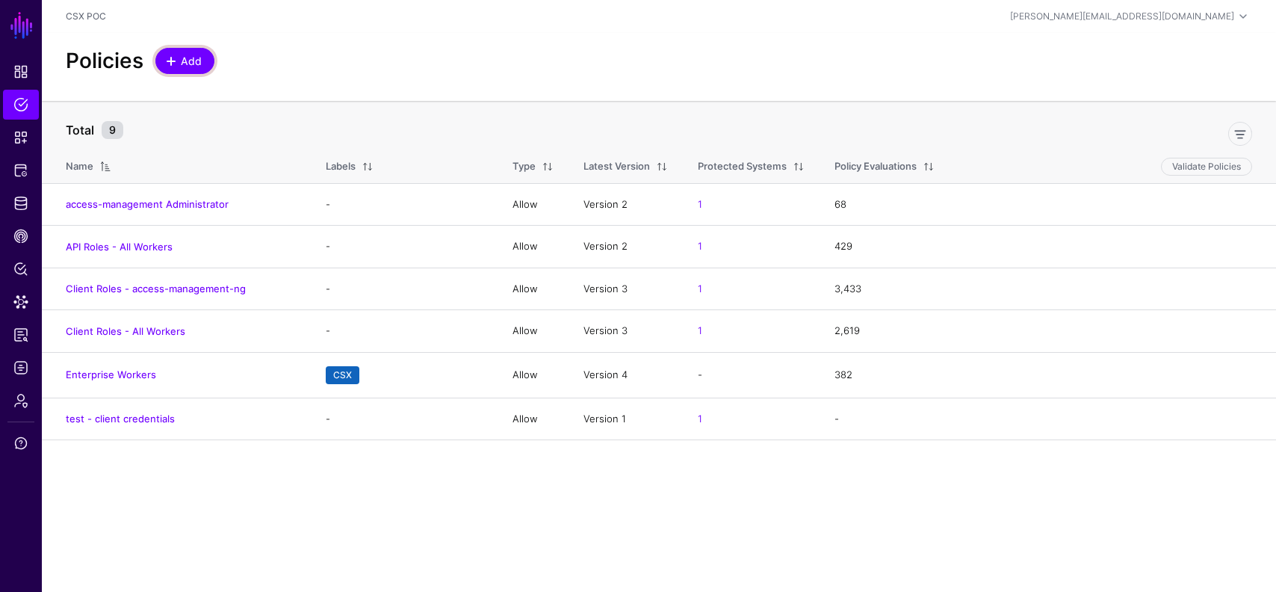
click at [198, 65] on span "Add" at bounding box center [191, 61] width 25 height 16
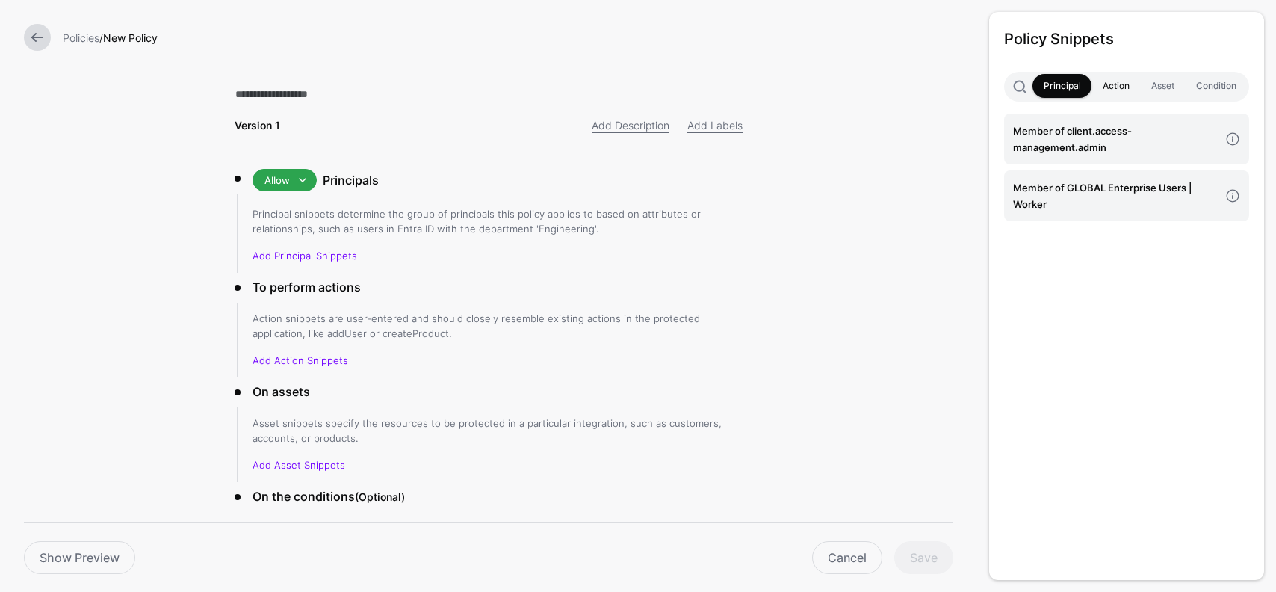
click at [1115, 86] on link "Action" at bounding box center [1115, 86] width 49 height 24
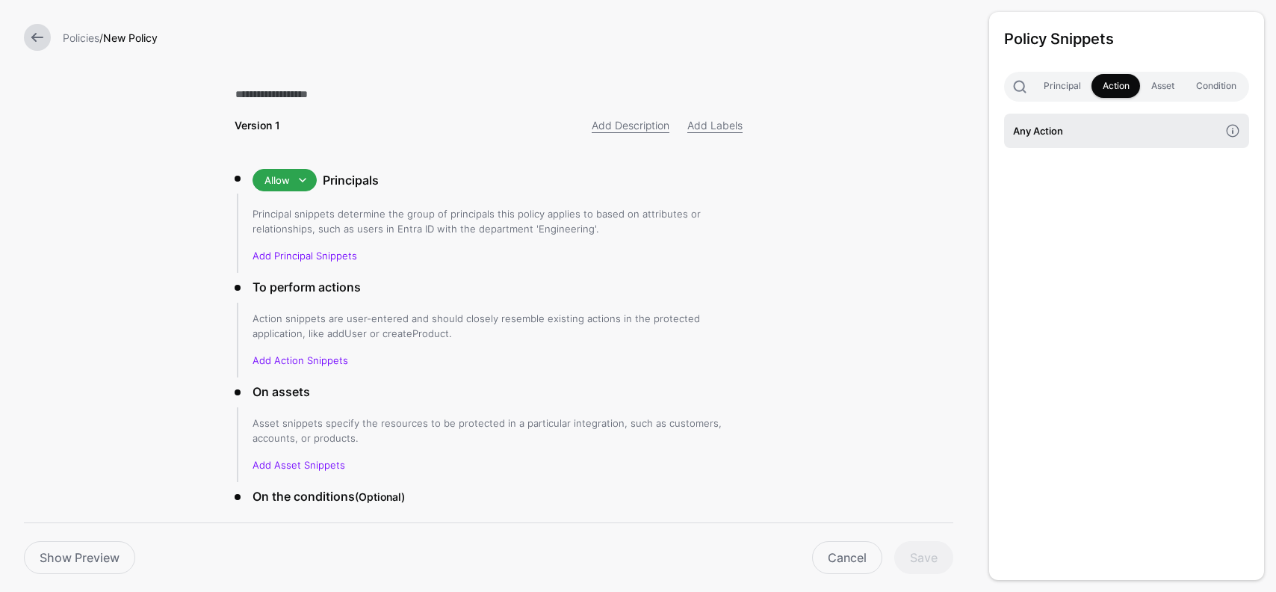
click at [1068, 135] on h4 "Any Action" at bounding box center [1116, 131] width 206 height 16
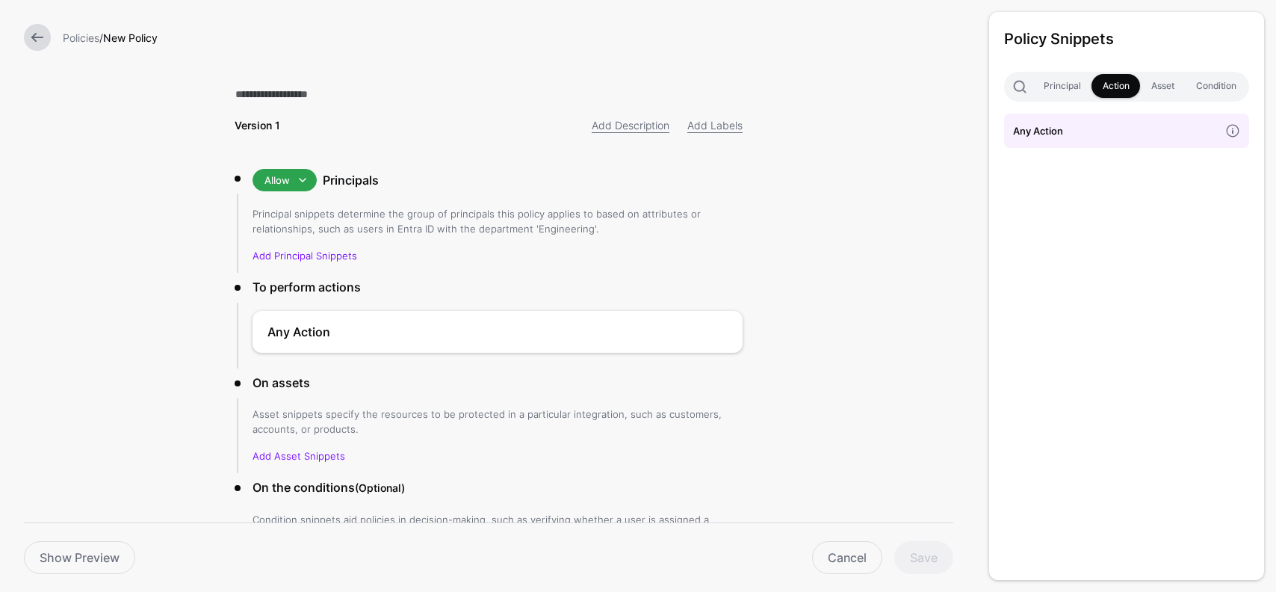
click at [39, 29] on link at bounding box center [37, 37] width 27 height 27
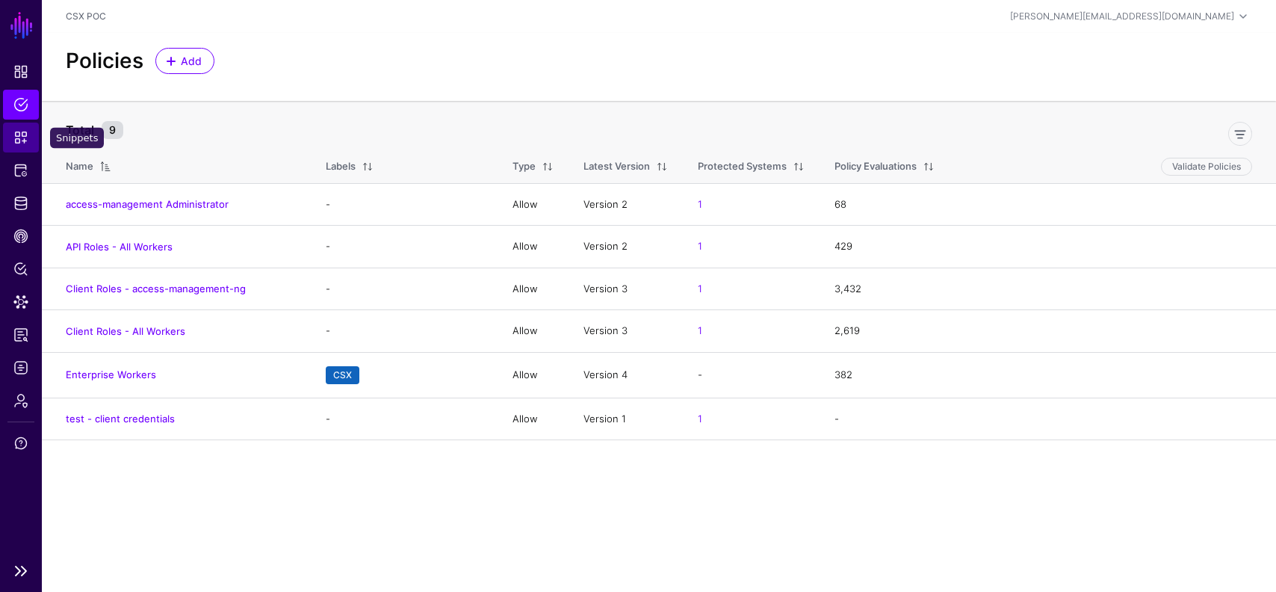
click at [18, 130] on span "Snippets" at bounding box center [20, 137] width 15 height 15
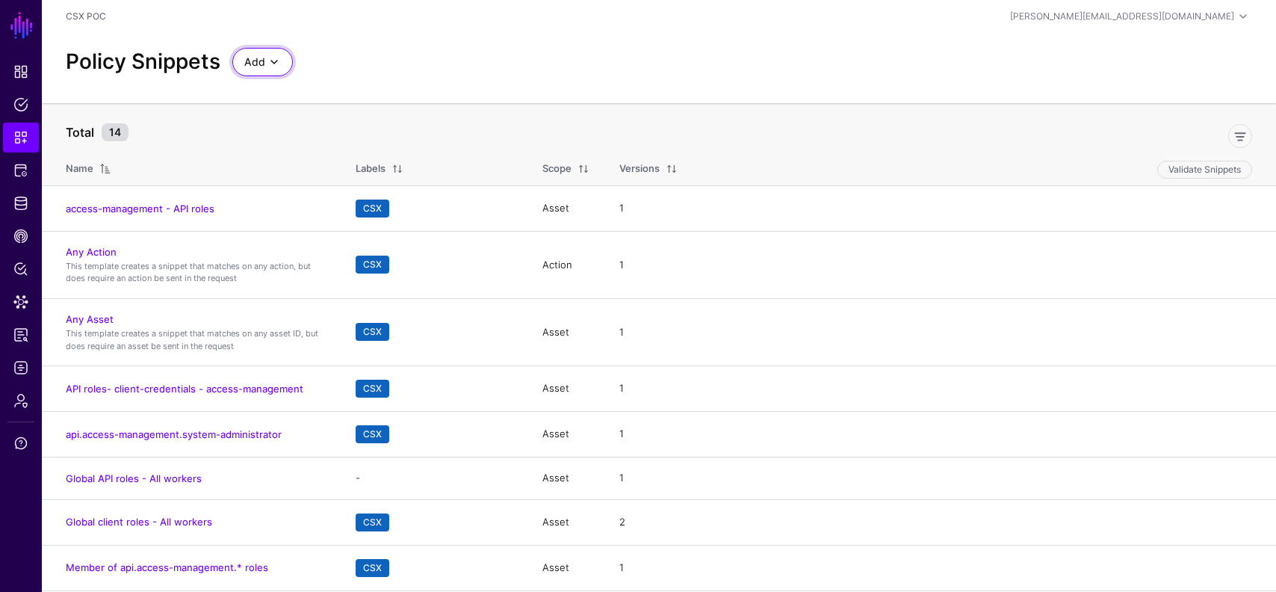
click at [264, 63] on span "Add" at bounding box center [254, 62] width 21 height 16
click at [338, 120] on span "Start from a Blank Snippet" at bounding box center [305, 119] width 122 height 12
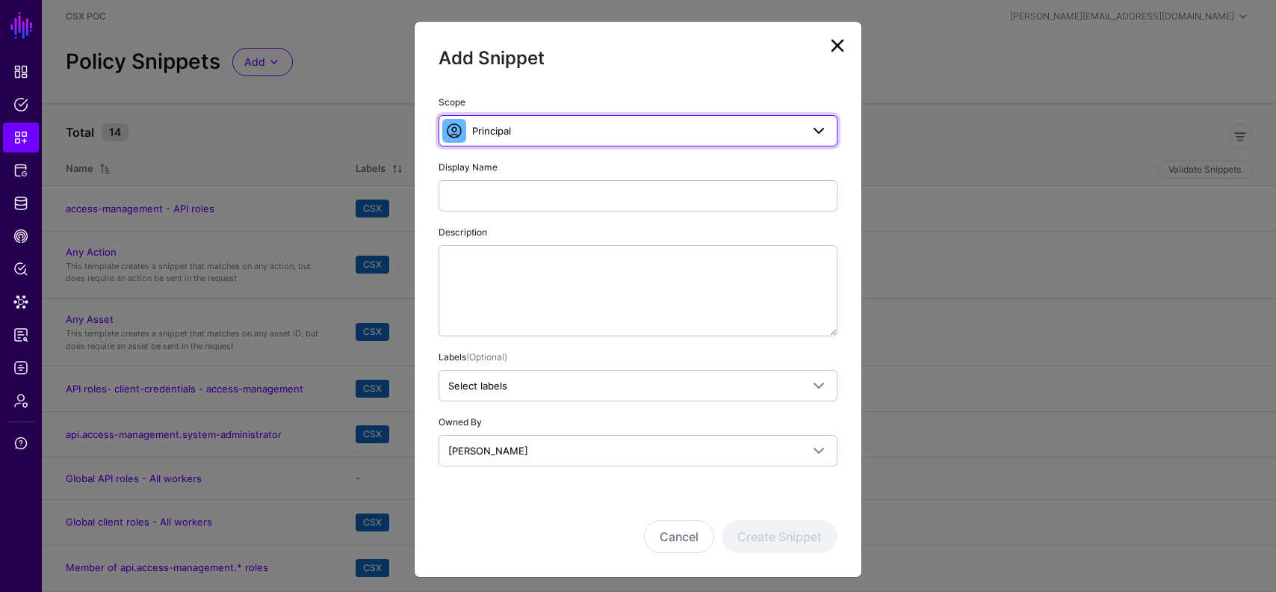
click at [493, 129] on span "Principal" at bounding box center [491, 131] width 39 height 12
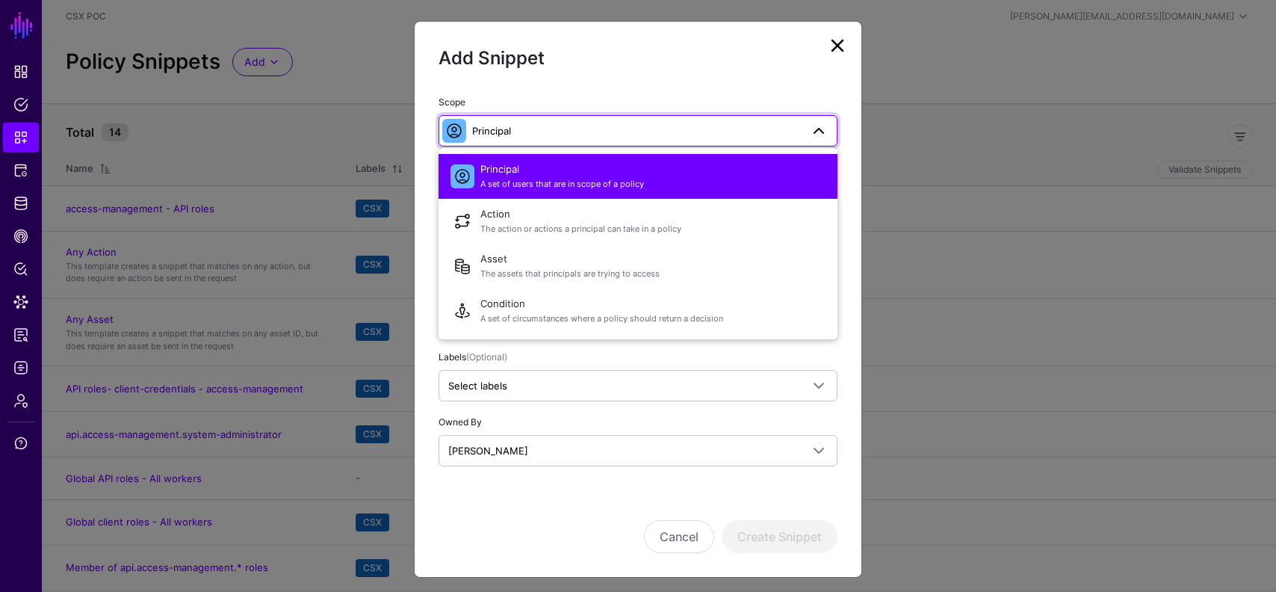
click at [838, 47] on link at bounding box center [837, 46] width 24 height 24
